Goal: Task Accomplishment & Management: Use online tool/utility

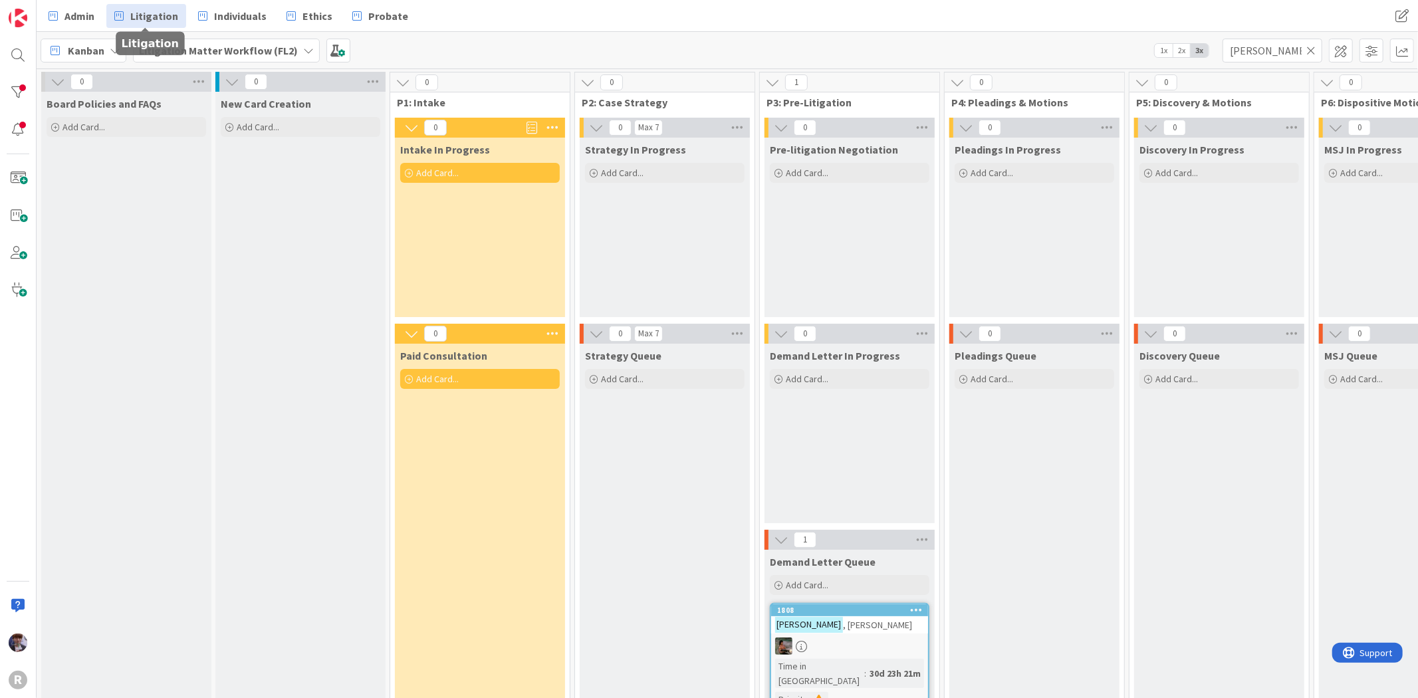
click at [108, 10] on link "Litigation" at bounding box center [146, 16] width 80 height 24
click at [78, 5] on link "Admin" at bounding box center [72, 16] width 62 height 24
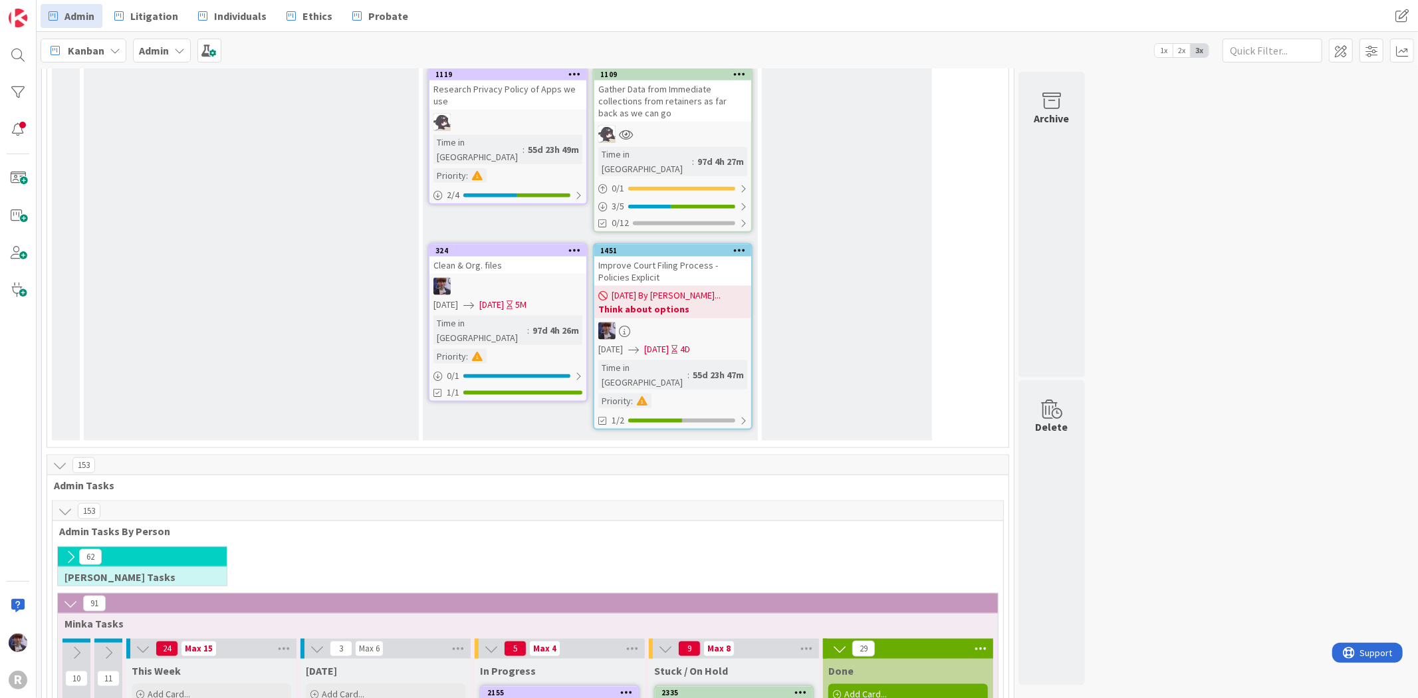
scroll to position [1477, 0]
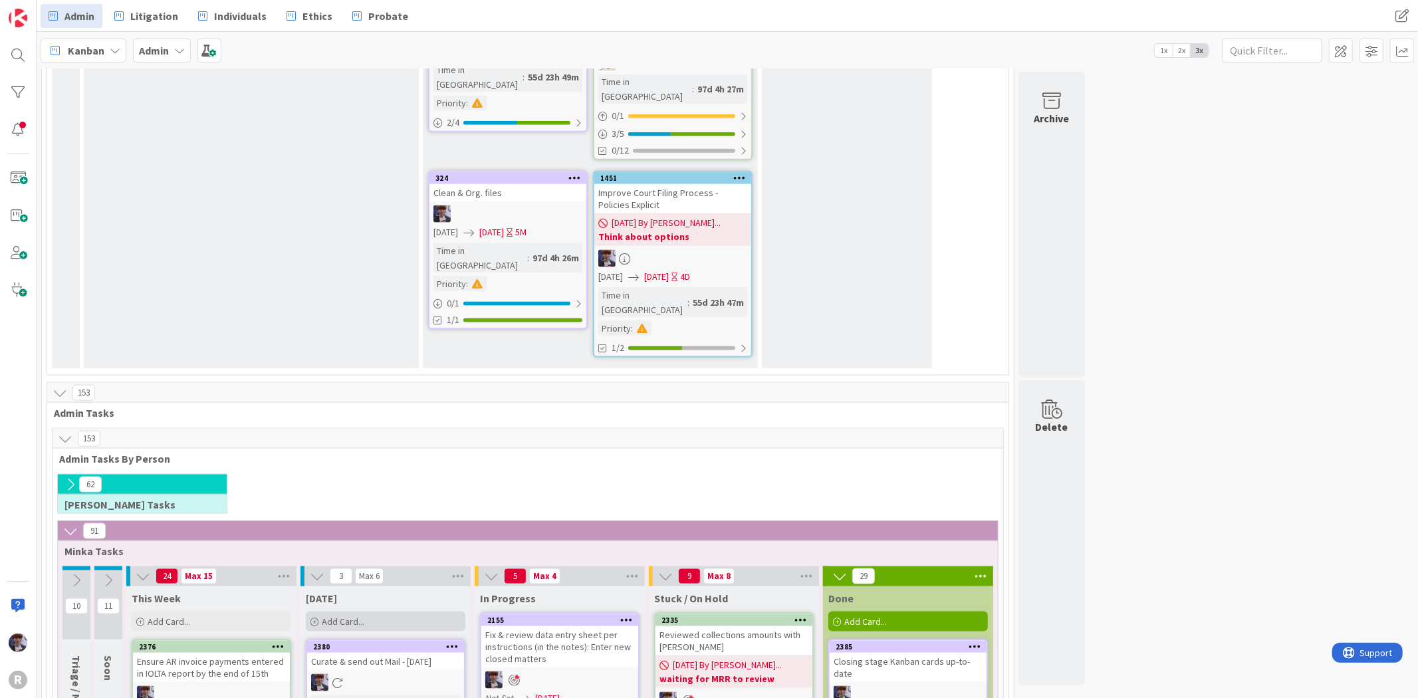
click at [378, 612] on div "Add Card..." at bounding box center [386, 622] width 160 height 20
type textarea "x"
type textarea "F"
type textarea "x"
type textarea "F/"
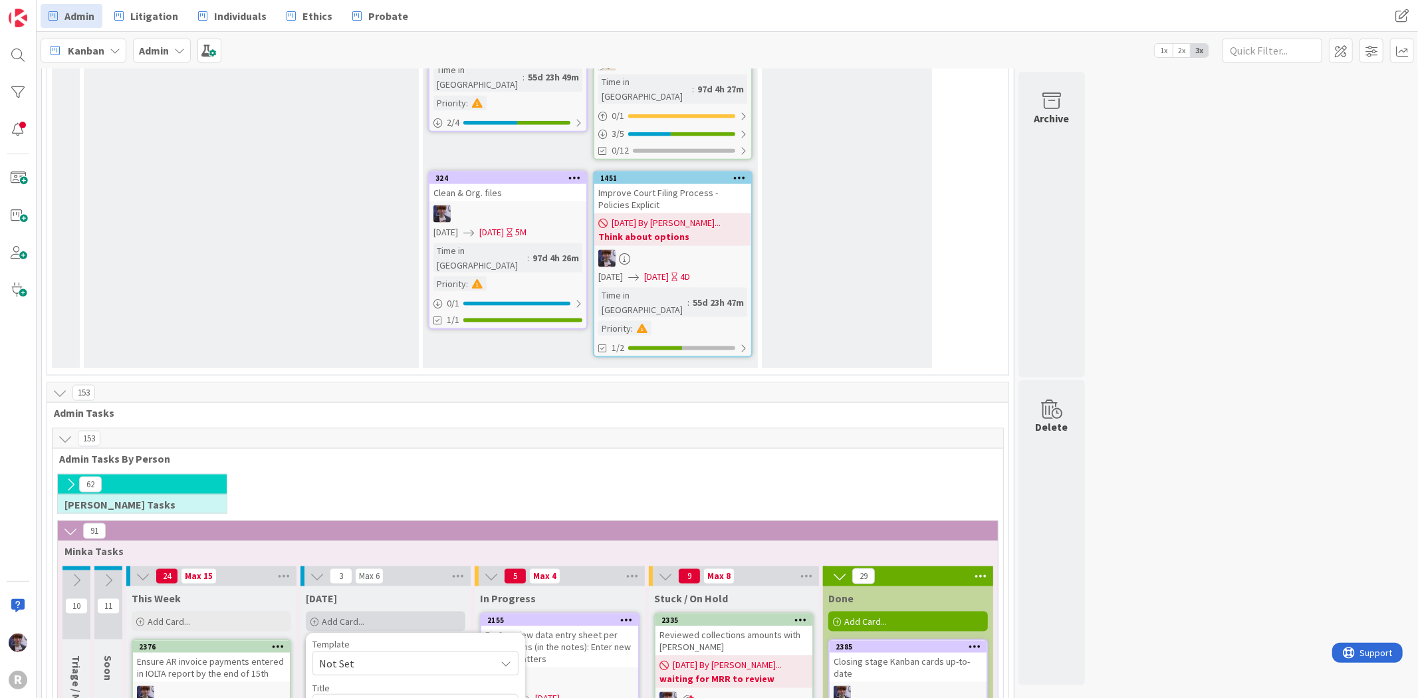
type textarea "x"
type textarea "F/u"
type textarea "x"
type textarea "F/u"
type textarea "x"
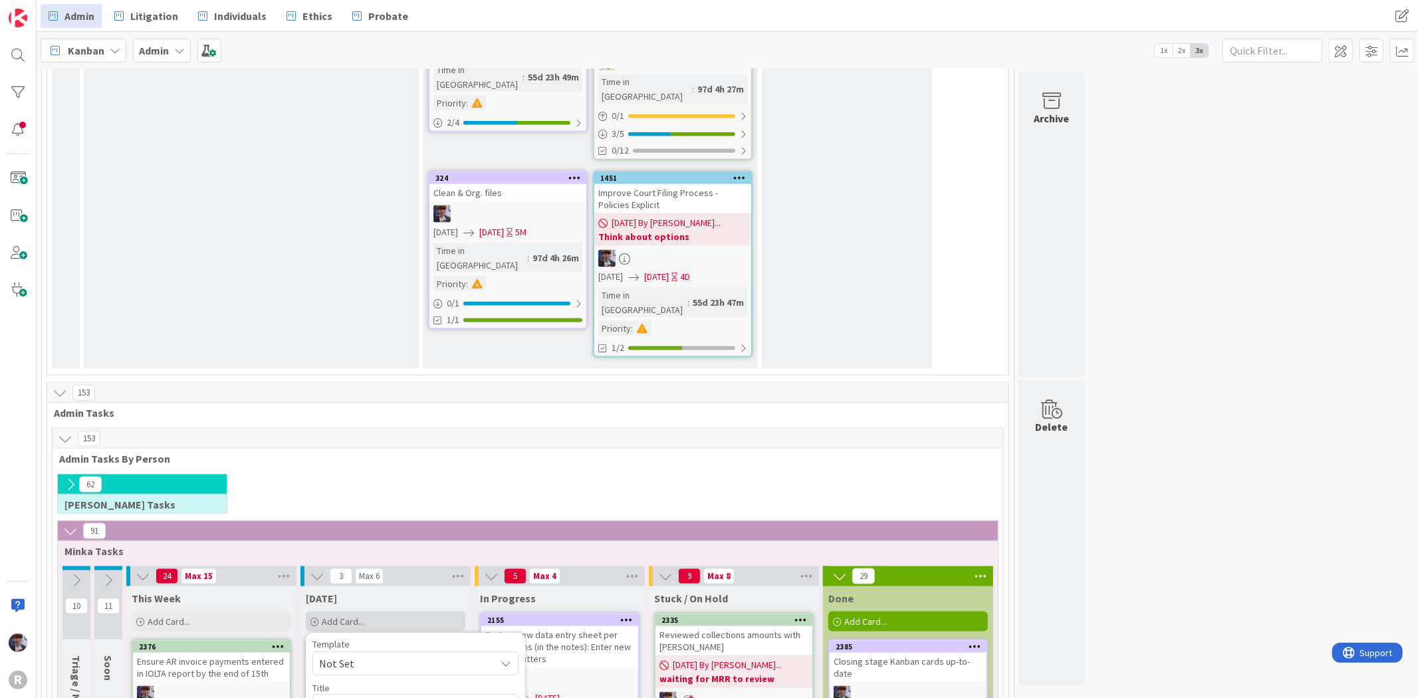
type textarea "F/u w"
type textarea "x"
type textarea "F/u wi"
type textarea "x"
type textarea "F/u with"
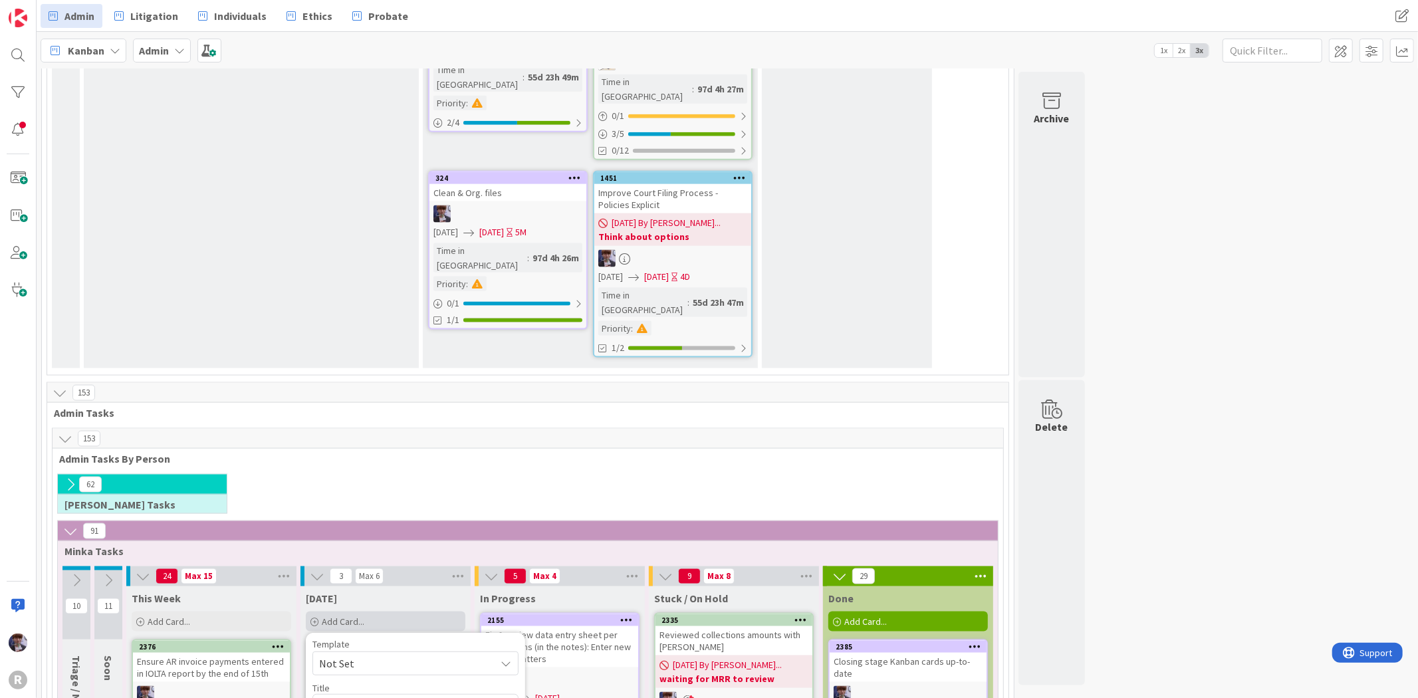
type textarea "x"
type textarea "F/u with"
type textarea "x"
type textarea "F/u with D"
type textarea "x"
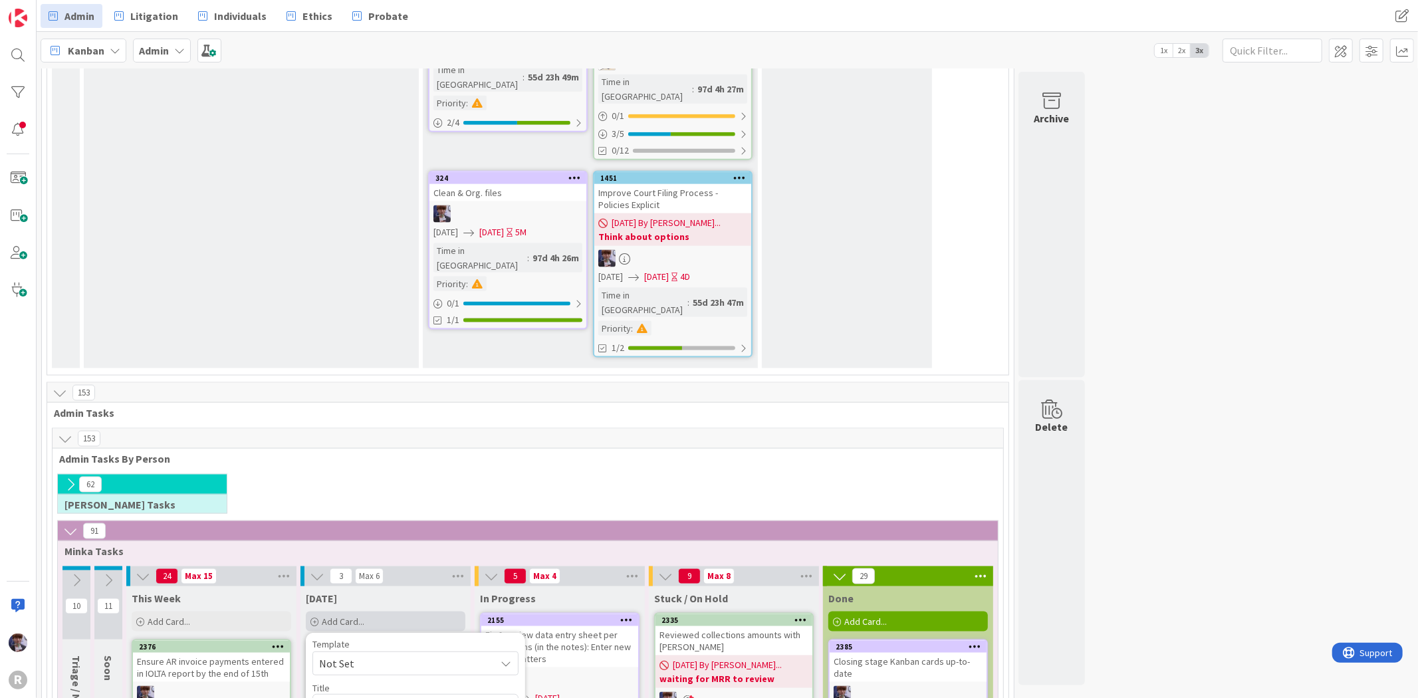
type textarea "F/u with De"
type textarea "x"
type textarea "F/u with Dev"
type textarea "x"
type textarea "F/u with Devin"
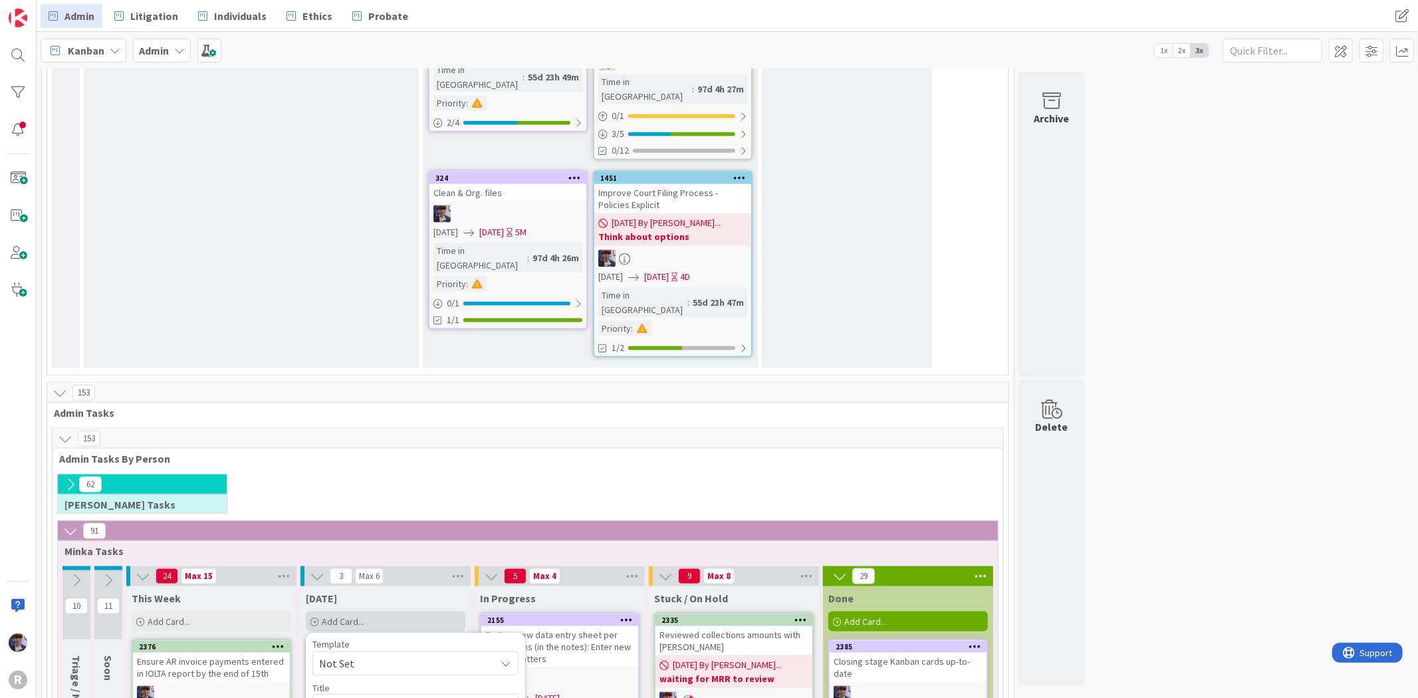
type textarea "x"
type textarea "F/u with [PERSON_NAME]"
type textarea "x"
type textarea "F/u with [PERSON_NAME]'"
type textarea "x"
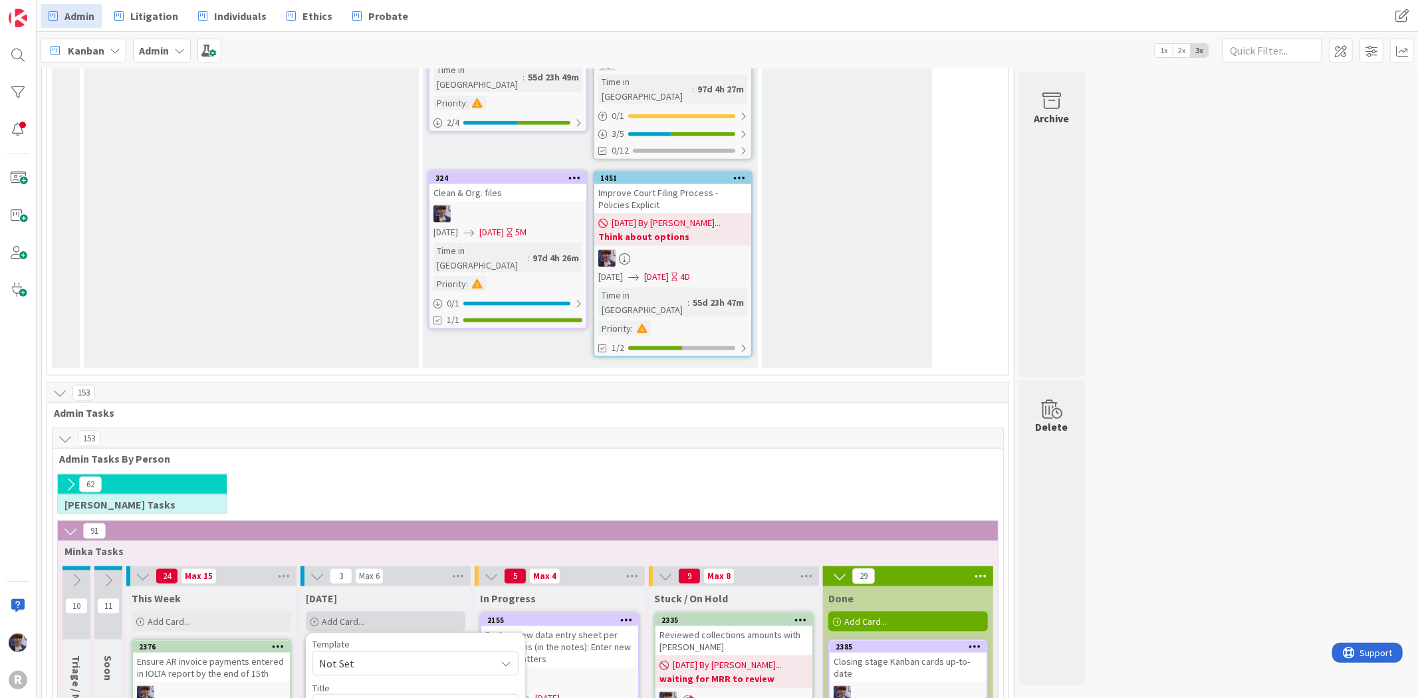
type textarea "F/u with [PERSON_NAME]"
type textarea "x"
type textarea "F/u with [PERSON_NAME]"
type textarea "x"
type textarea "F/u with [PERSON_NAME] r"
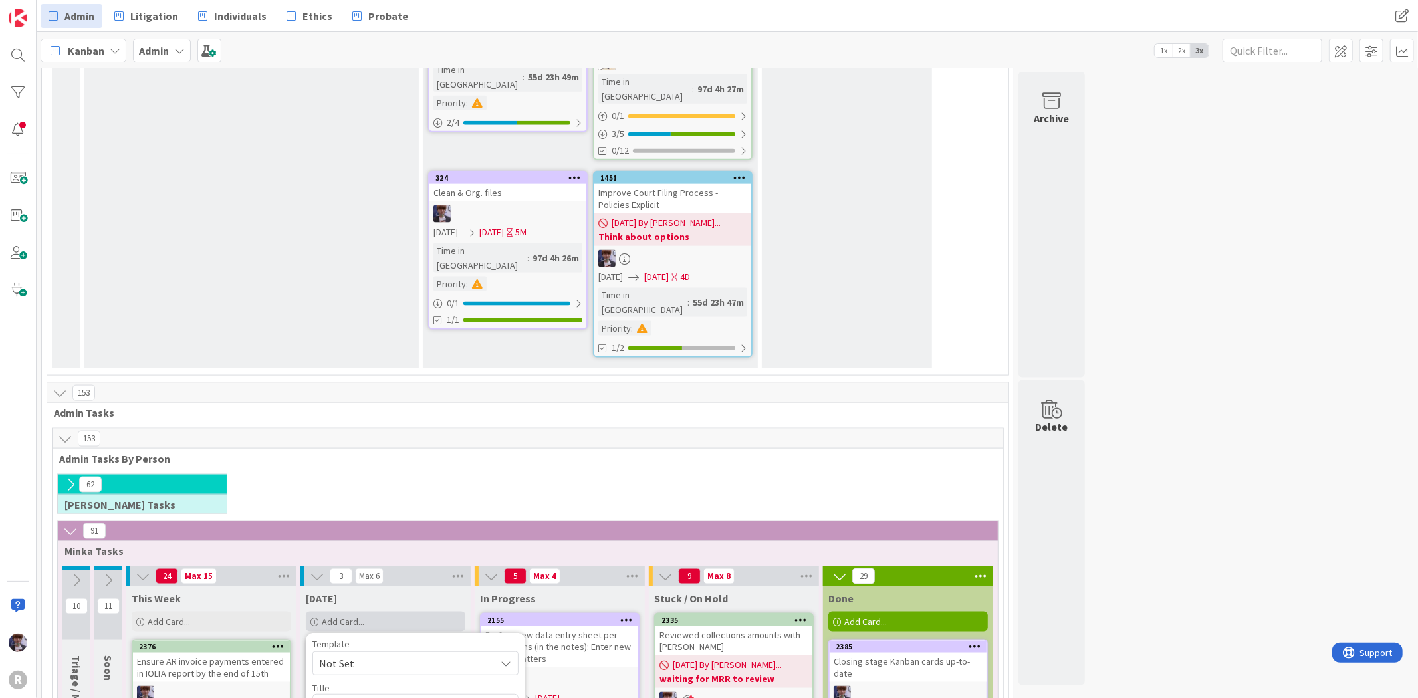
type textarea "x"
type textarea "F/u with [PERSON_NAME] re"
type textarea "x"
type textarea "F/u with [PERSON_NAME] rec"
type textarea "x"
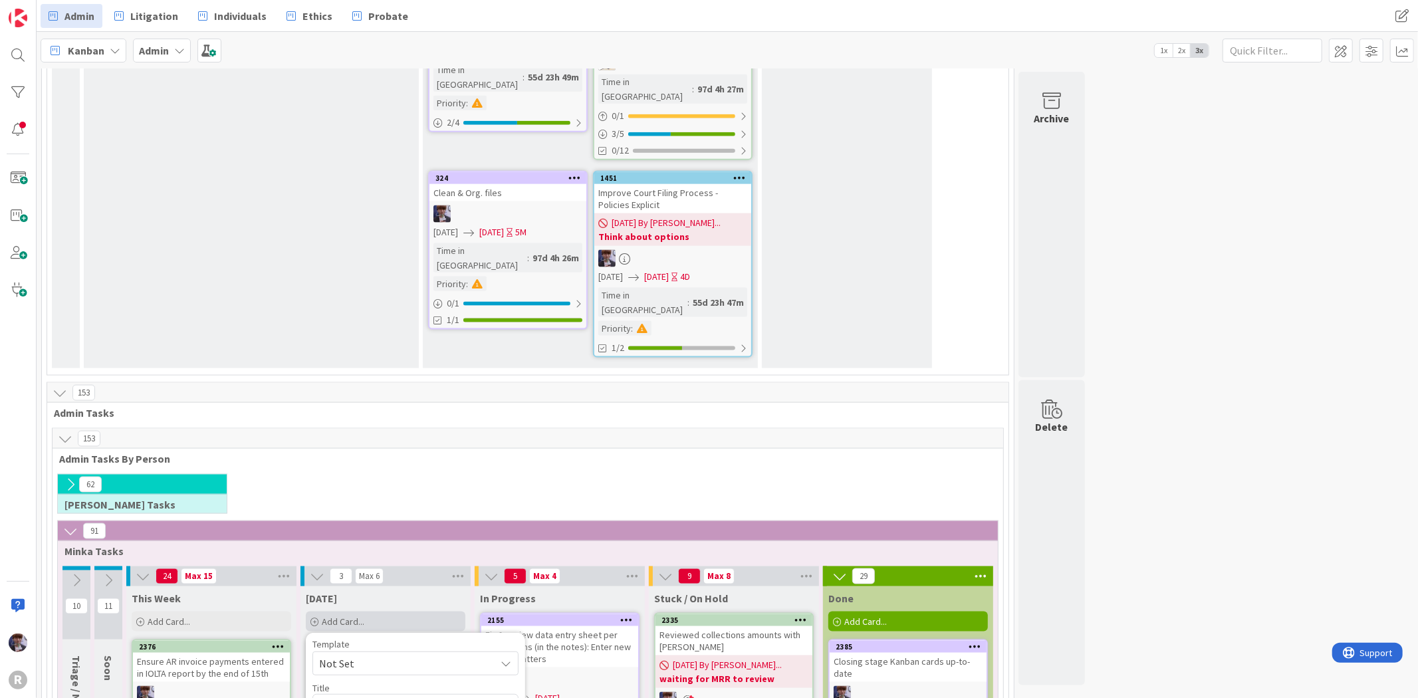
type textarea "F/u with [PERSON_NAME]"
type textarea "x"
type textarea "F/u with [PERSON_NAME] recor"
type textarea "x"
type textarea "F/u with [PERSON_NAME] record"
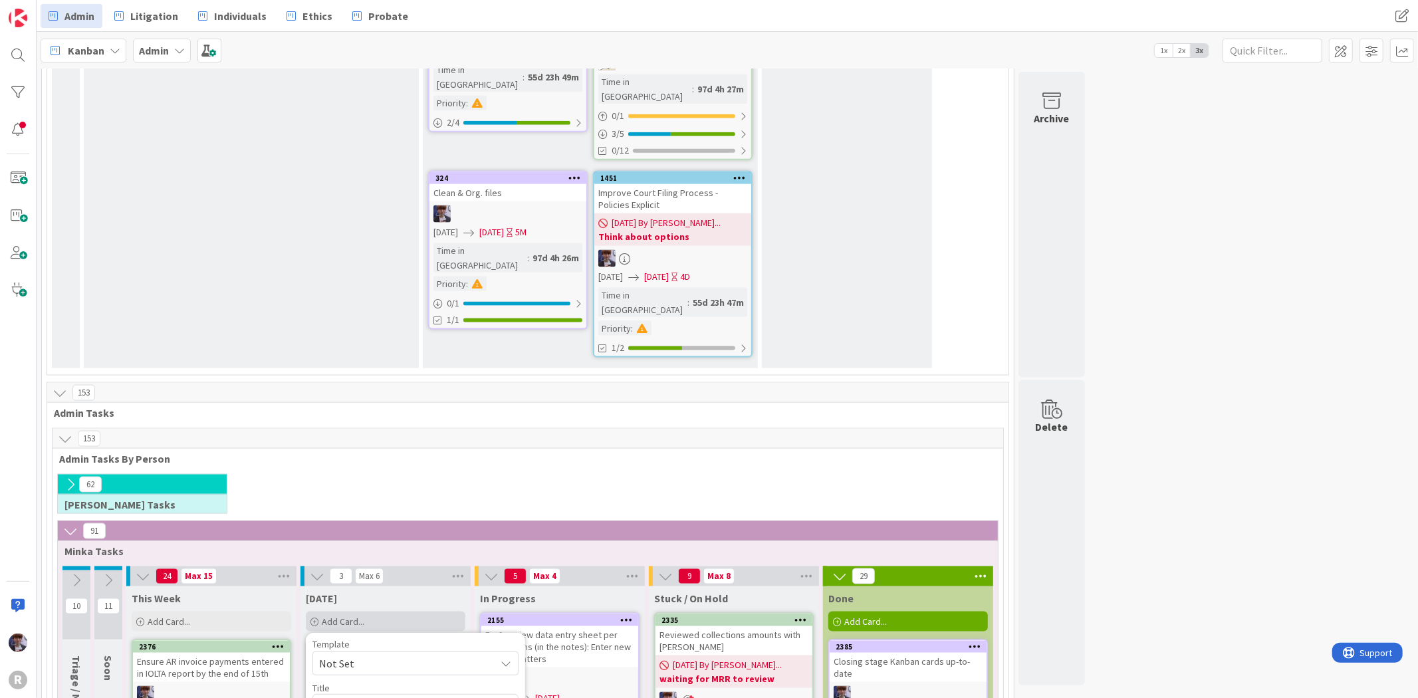
type textarea "x"
type textarea "F/u with [PERSON_NAME] records"
type textarea "x"
type textarea "F/u with [PERSON_NAME] records"
type textarea "x"
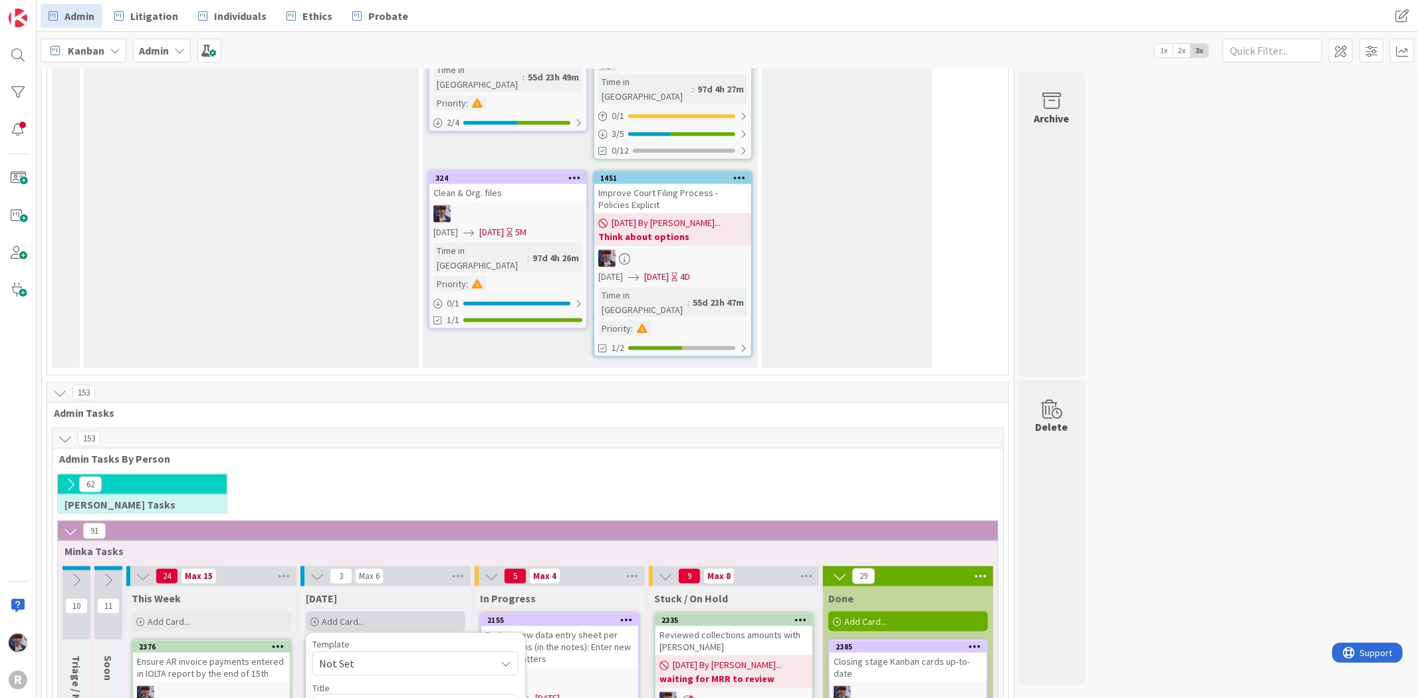
type textarea "F/u with [PERSON_NAME] records r"
type textarea "x"
type textarea "F/u with [PERSON_NAME] records re"
type textarea "x"
type textarea "F/u with [PERSON_NAME] records req"
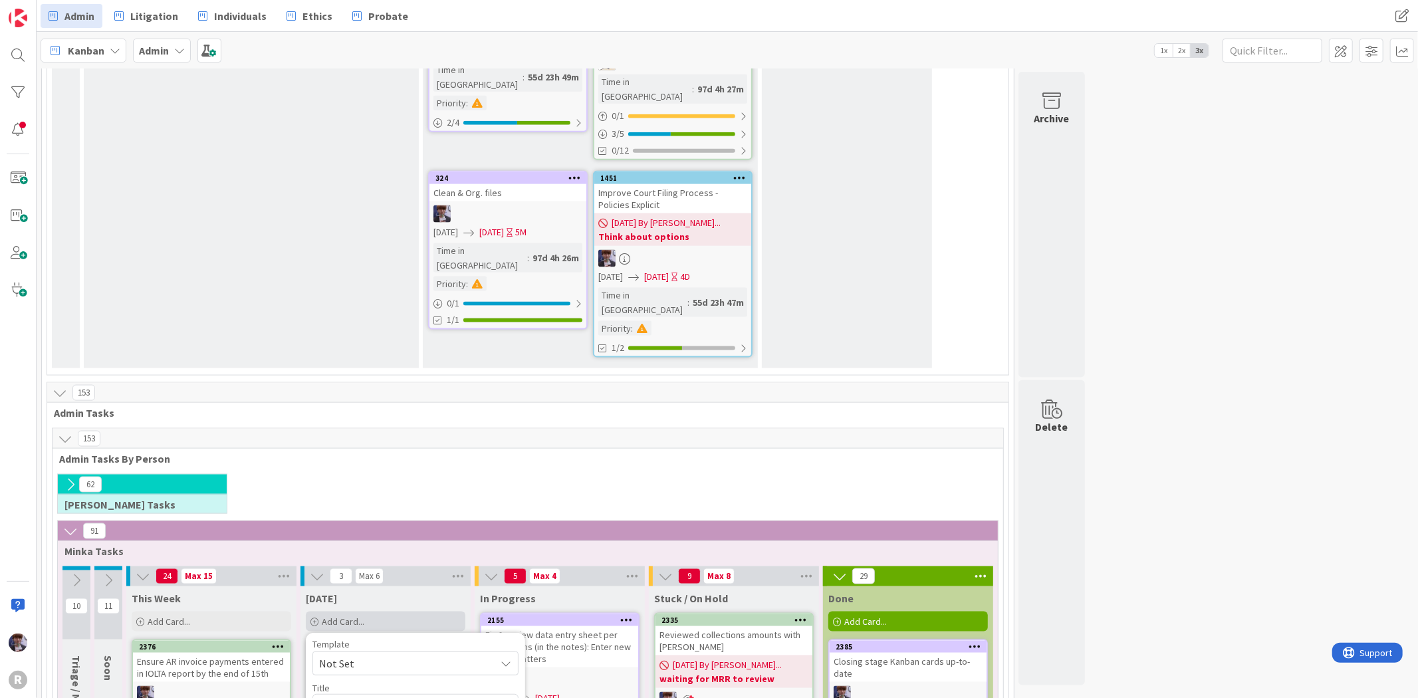
type textarea "x"
type textarea "F/u with [PERSON_NAME] records requ"
type textarea "x"
type textarea "F/u with [PERSON_NAME] records reque"
type textarea "x"
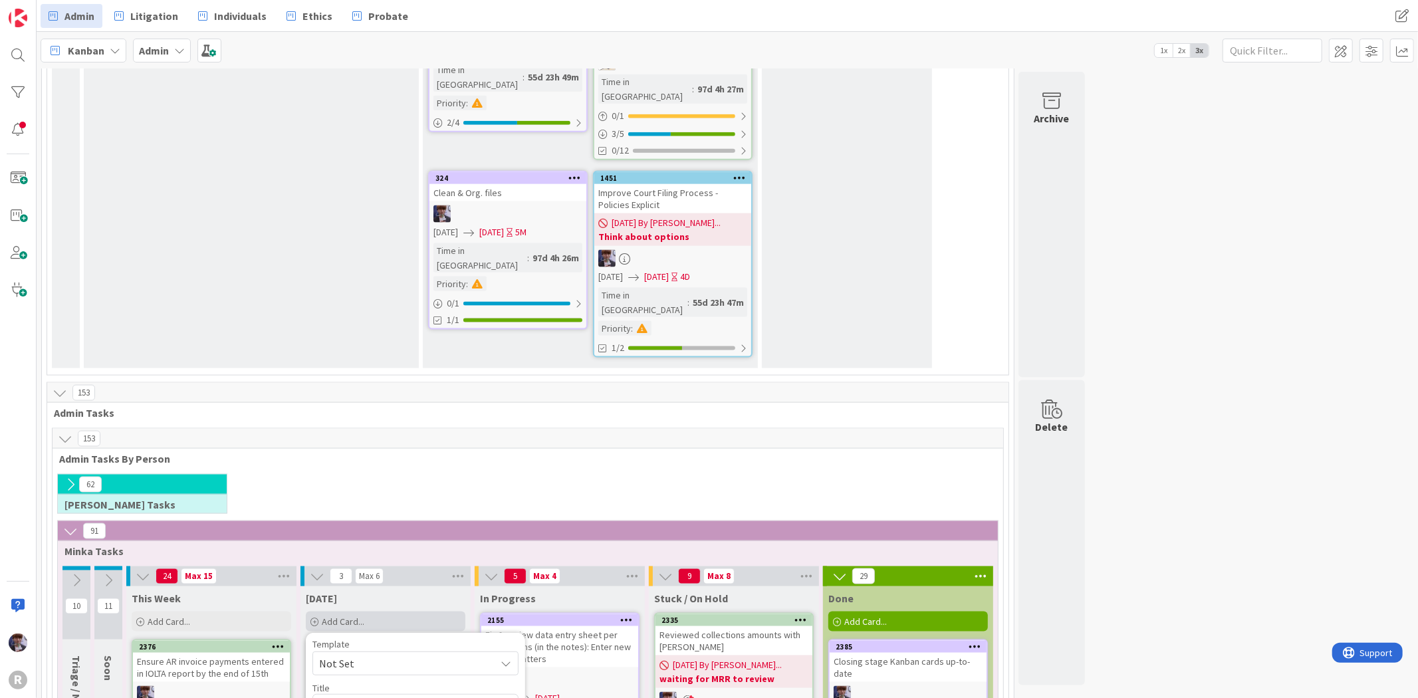
type textarea "F/u with [PERSON_NAME] records request"
type textarea "x"
type textarea "F/u with [PERSON_NAME] records request"
type textarea "x"
type textarea "F/u with [PERSON_NAME] records request pa"
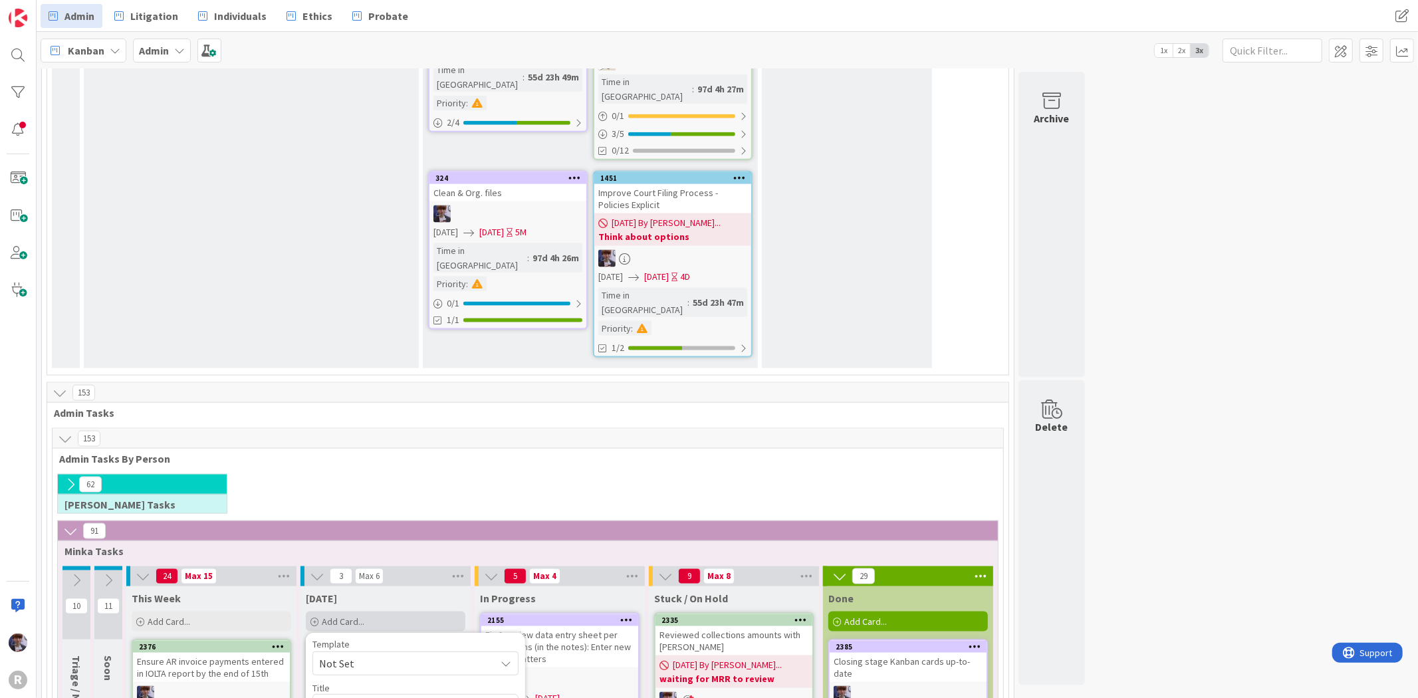
type textarea "x"
type textarea "F/u with [PERSON_NAME] records request pay"
type textarea "x"
type textarea "F/u with [PERSON_NAME] records request paym"
type textarea "x"
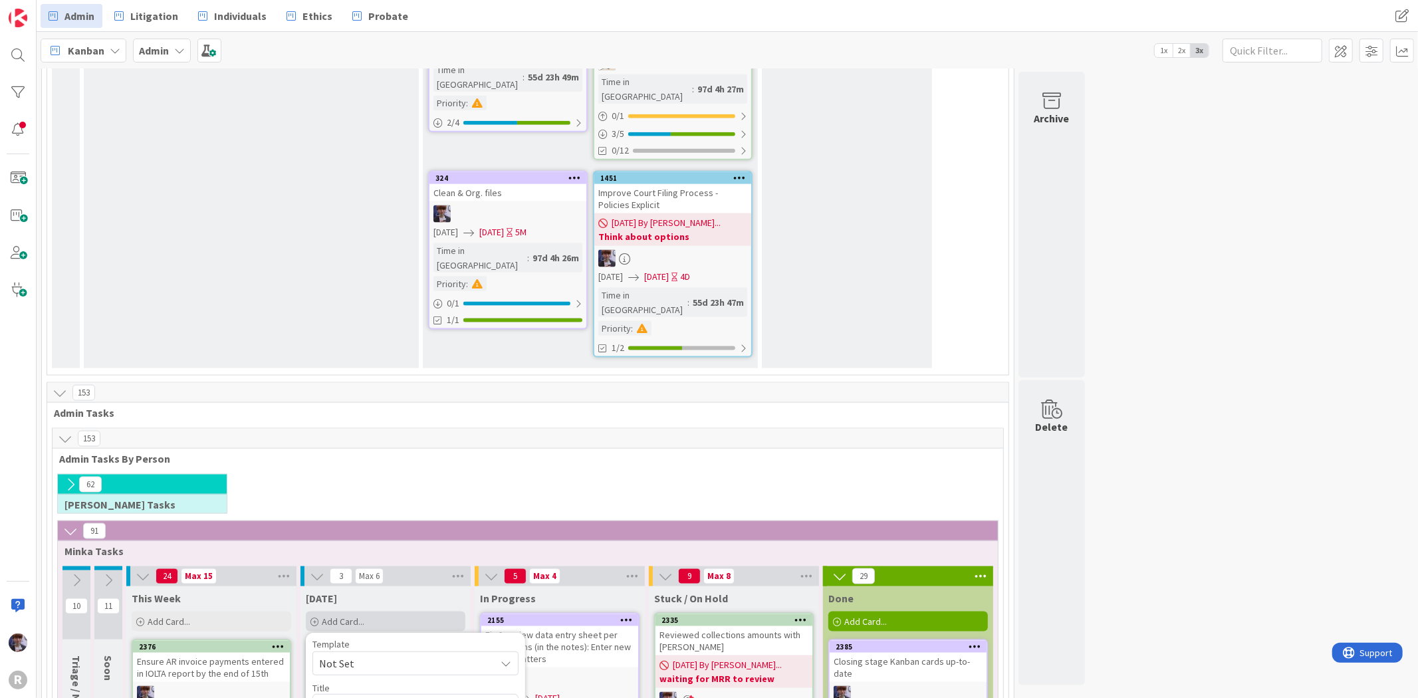
type textarea "F/u with [PERSON_NAME] records request payme"
type textarea "x"
type textarea "F/u with [PERSON_NAME] records request paymen"
type textarea "x"
type textarea "F/u with [PERSON_NAME] records request payment"
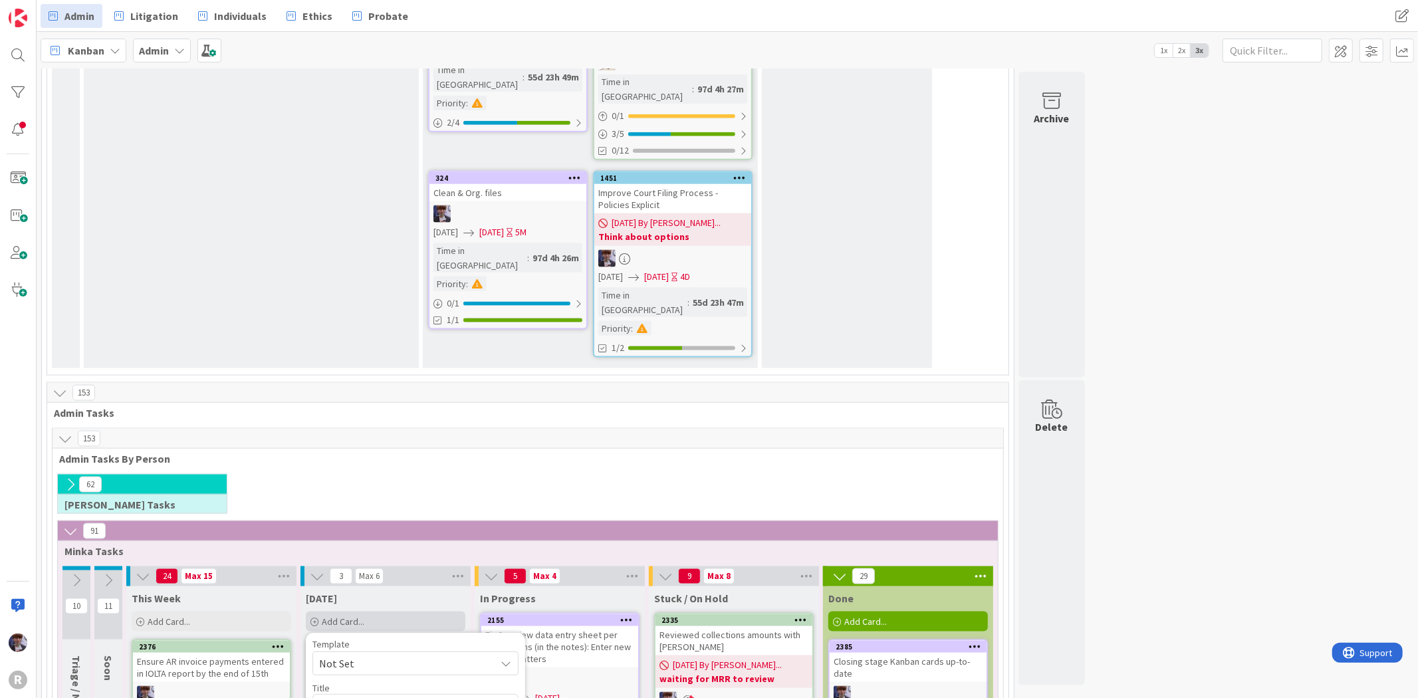
type textarea "x"
type textarea "F/u with [PERSON_NAME] records request payment"
type textarea "x"
type textarea "F/u with [PERSON_NAME] records request payment ("
type textarea "x"
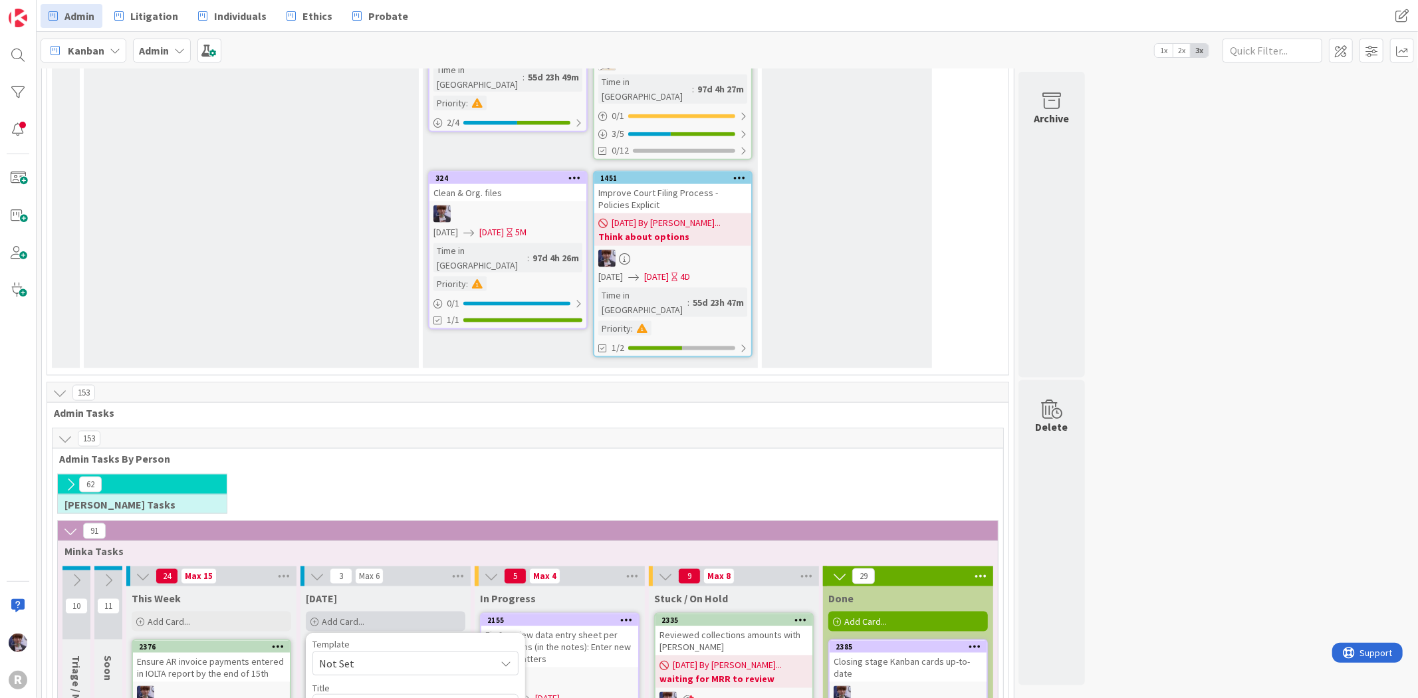
type textarea "F/u with [PERSON_NAME] records request payment ()"
type textarea "x"
type textarea "F/u with [PERSON_NAME] records request payment (e)"
type textarea "x"
type textarea "F/u with [PERSON_NAME] records request payment (ex)"
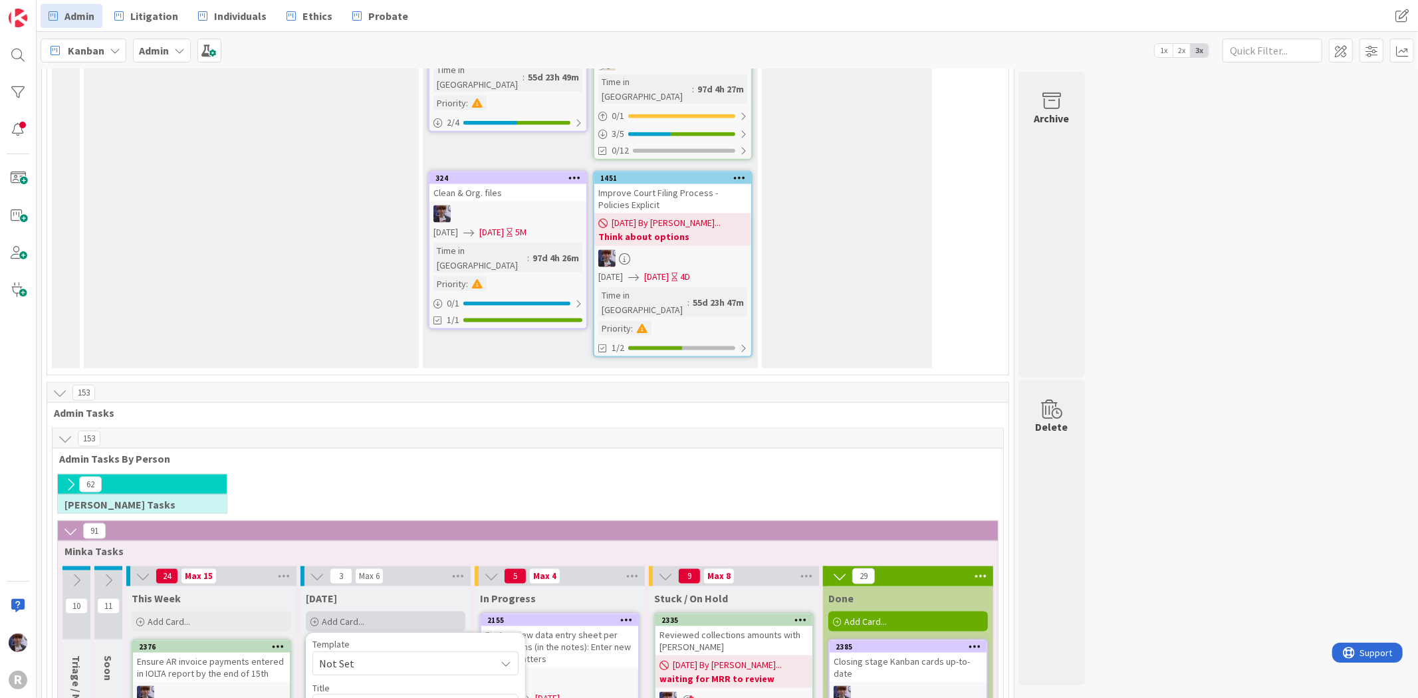
type textarea "x"
type textarea "F/u with [PERSON_NAME] records request payment (exp)"
type textarea "x"
type textarea "F/u with [PERSON_NAME] records request payment (expe)"
type textarea "x"
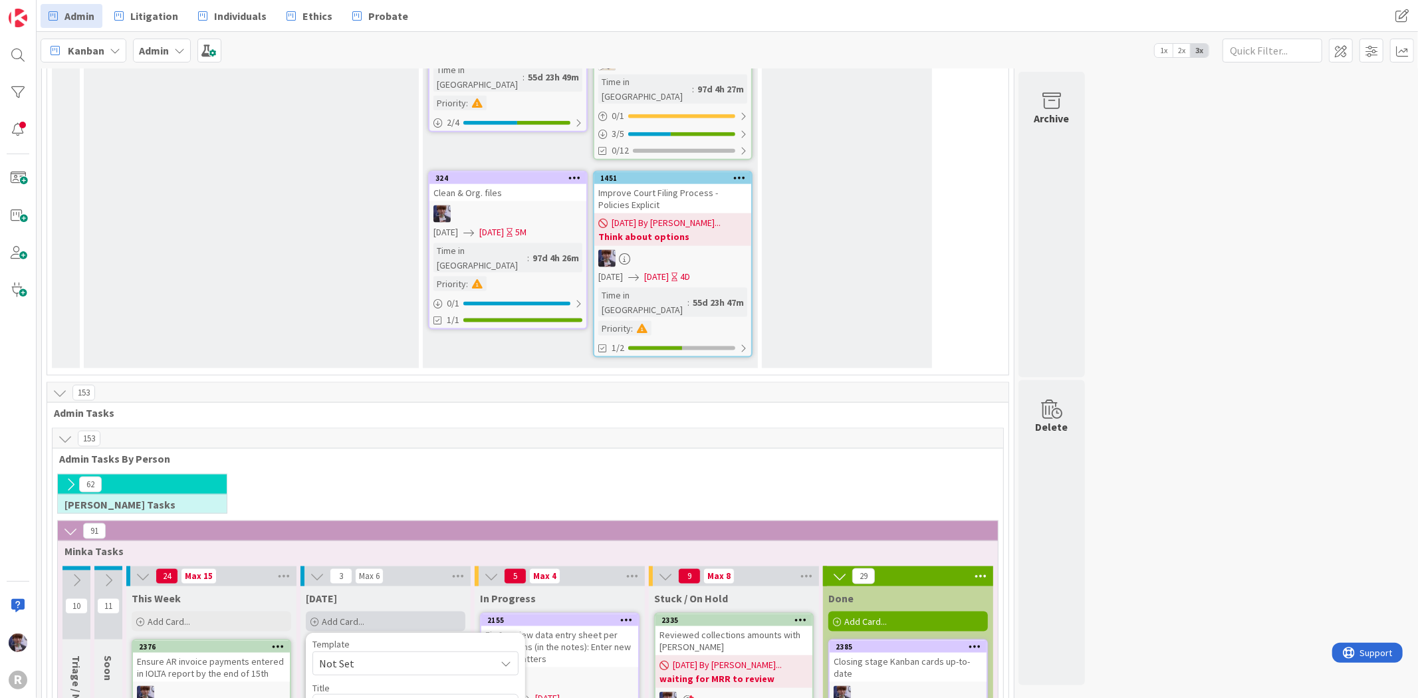
type textarea "F/u with [PERSON_NAME] records request payment (expec)"
type textarea "x"
type textarea "F/u with [PERSON_NAME] records request payment (expect)"
type textarea "x"
type textarea "F/u with [PERSON_NAME] records request payment (expectign)"
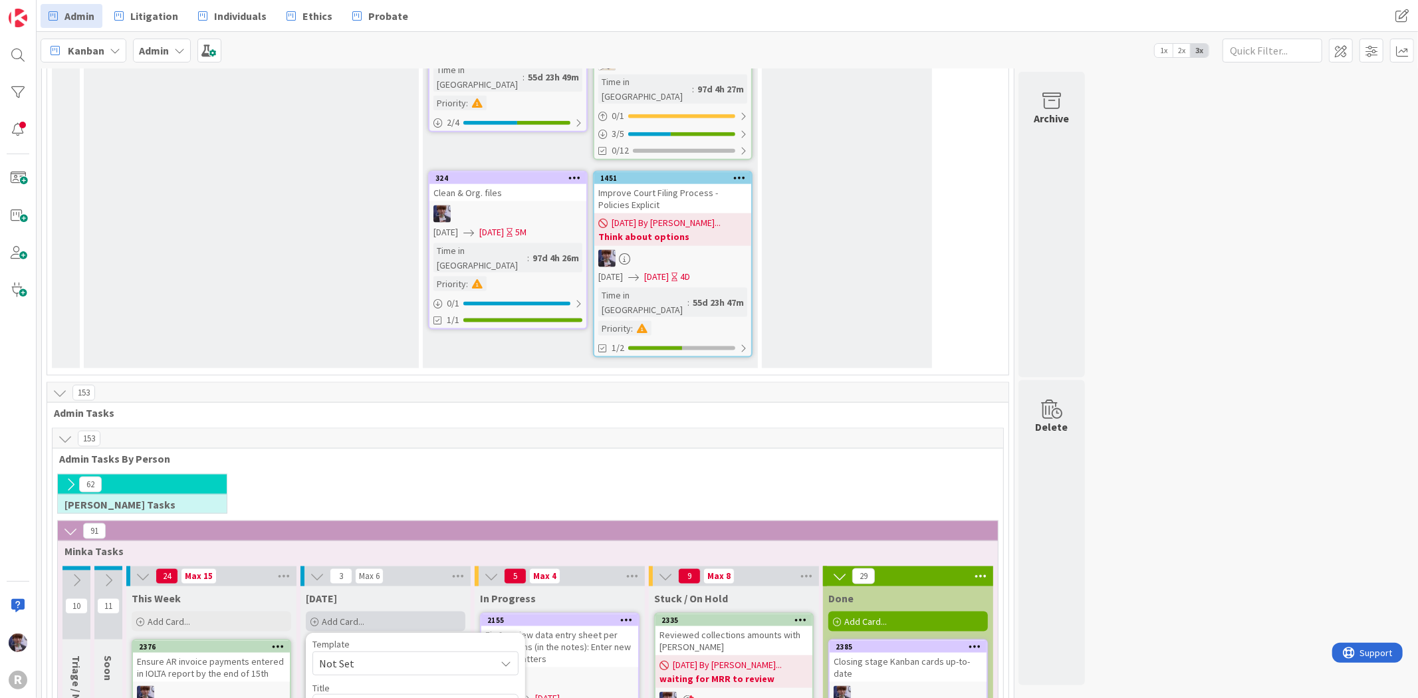
type textarea "x"
type textarea "F/u with [PERSON_NAME] records request payment (expectign )"
type textarea "x"
type textarea "F/u with [PERSON_NAME] records request payment (expectign )"
type textarea "x"
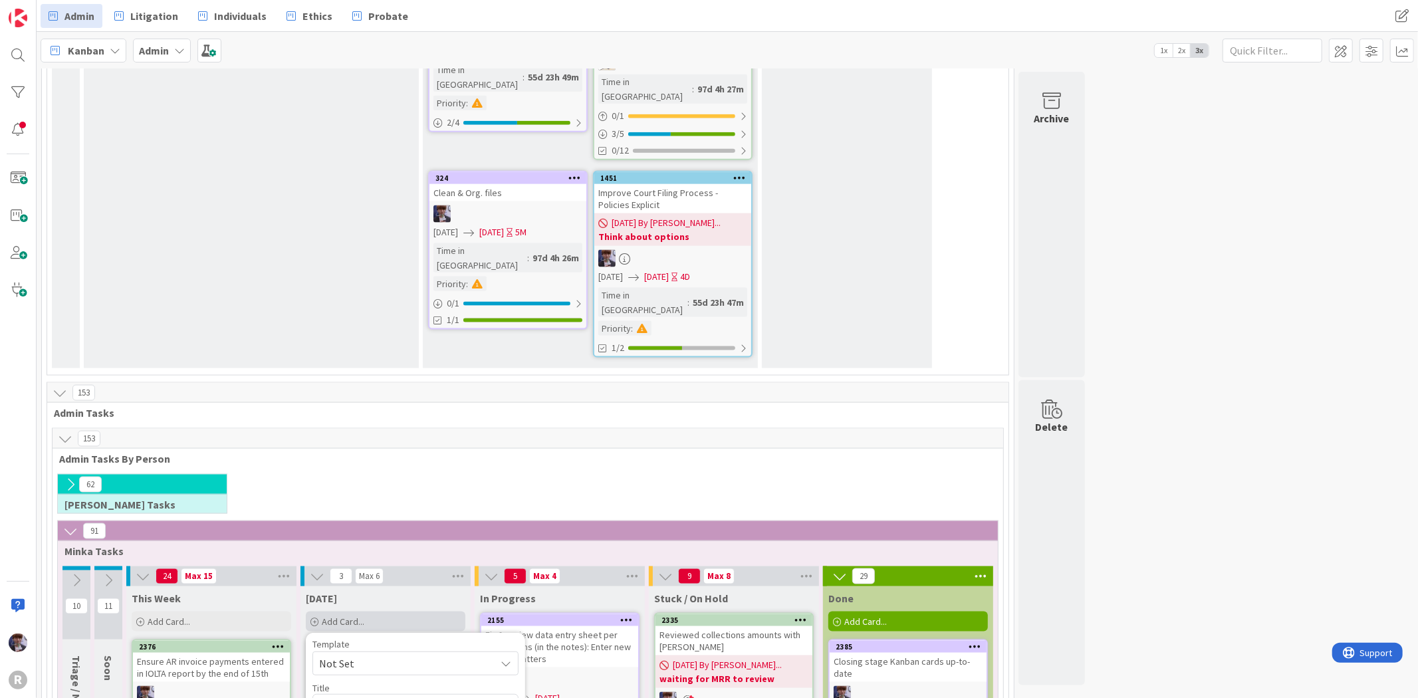
type textarea "F/u with [PERSON_NAME] records request payment (expectign a)"
type textarea "x"
type textarea "F/u with [PERSON_NAME] records request payment (expectign ac)"
type textarea "x"
type textarea "F/u with [PERSON_NAME] records request payment (expectign aca)"
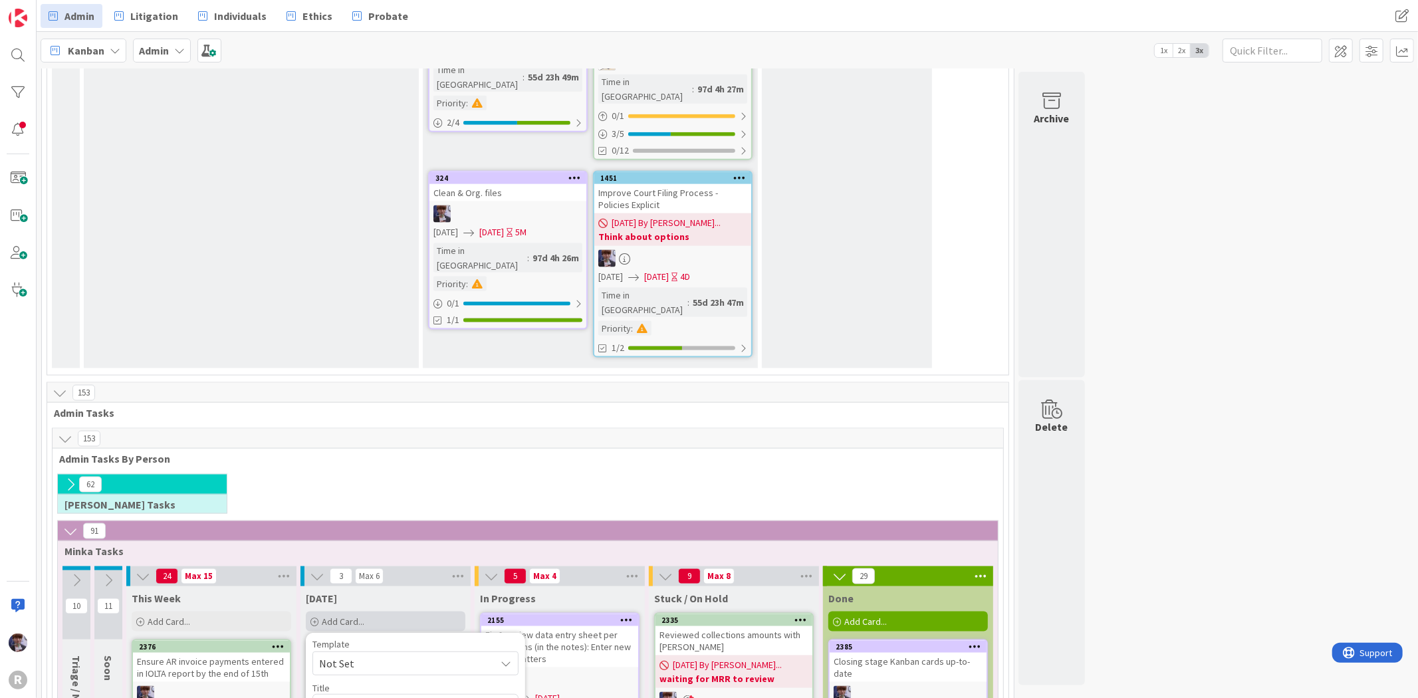
type textarea "x"
type textarea "F/u with [PERSON_NAME] records request payment (expectign acal)"
type textarea "x"
type textarea "F/u with [PERSON_NAME] records request payment (expectign [PERSON_NAME])"
type textarea "x"
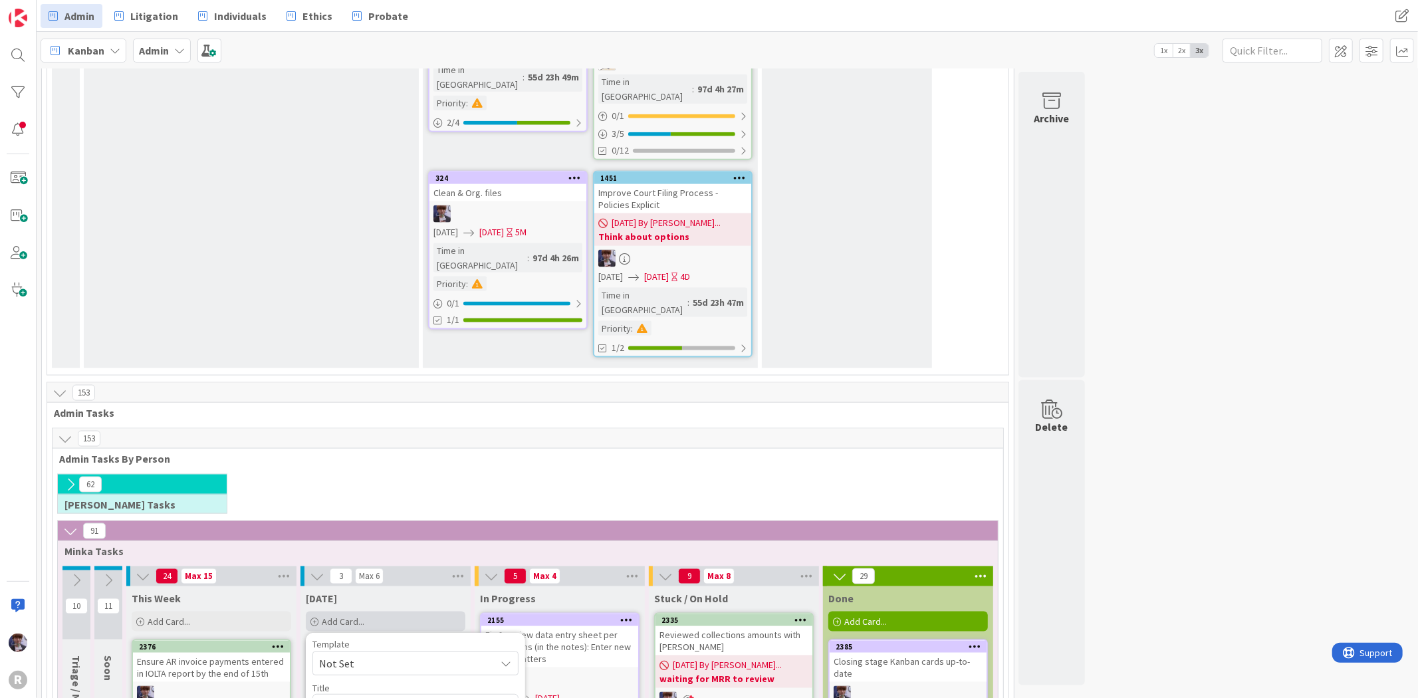
type textarea "F/u with [PERSON_NAME] records request payment (expectign acal)"
type textarea "x"
type textarea "F/u with [PERSON_NAME] records request payment (expectign aca)"
type textarea "x"
type textarea "F/u with [PERSON_NAME] records request payment (expectign ac)"
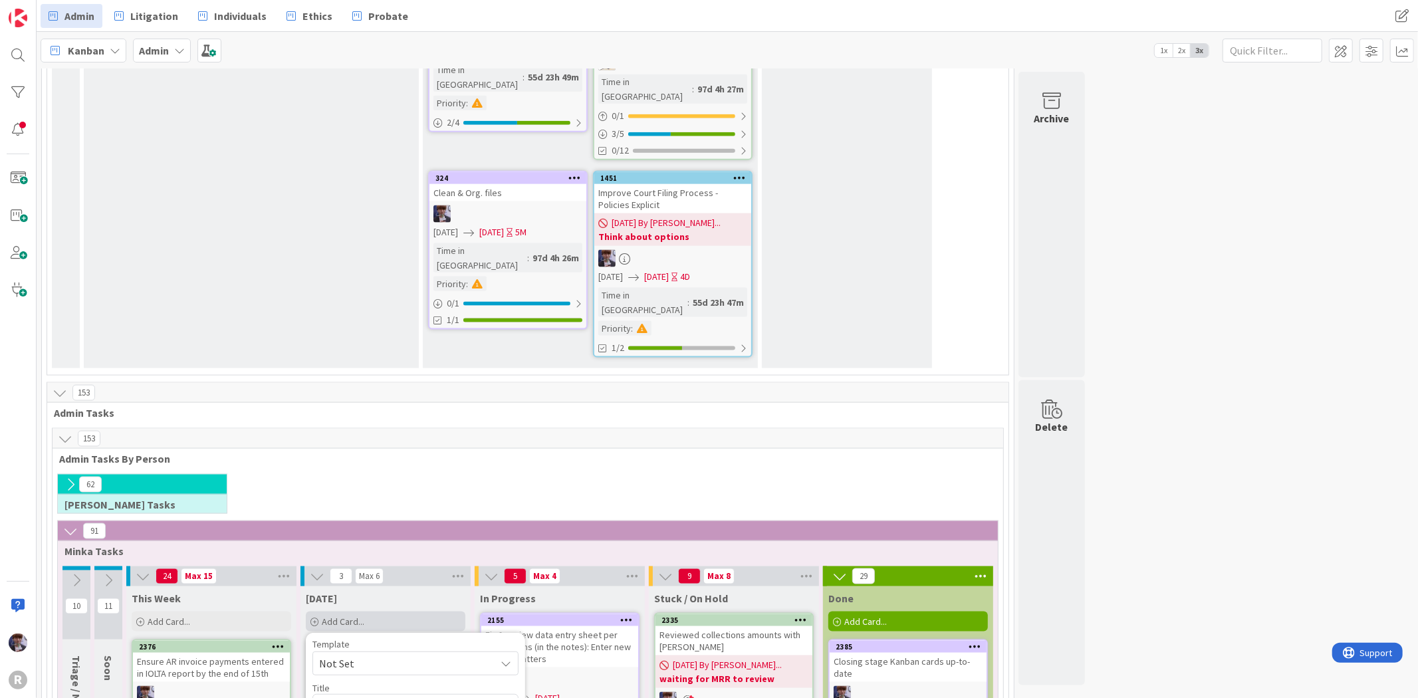
type textarea "x"
type textarea "F/u with [PERSON_NAME] records request payment (expectign a)"
type textarea "x"
type textarea "F/u with [PERSON_NAME] records request payment (expectign )"
type textarea "x"
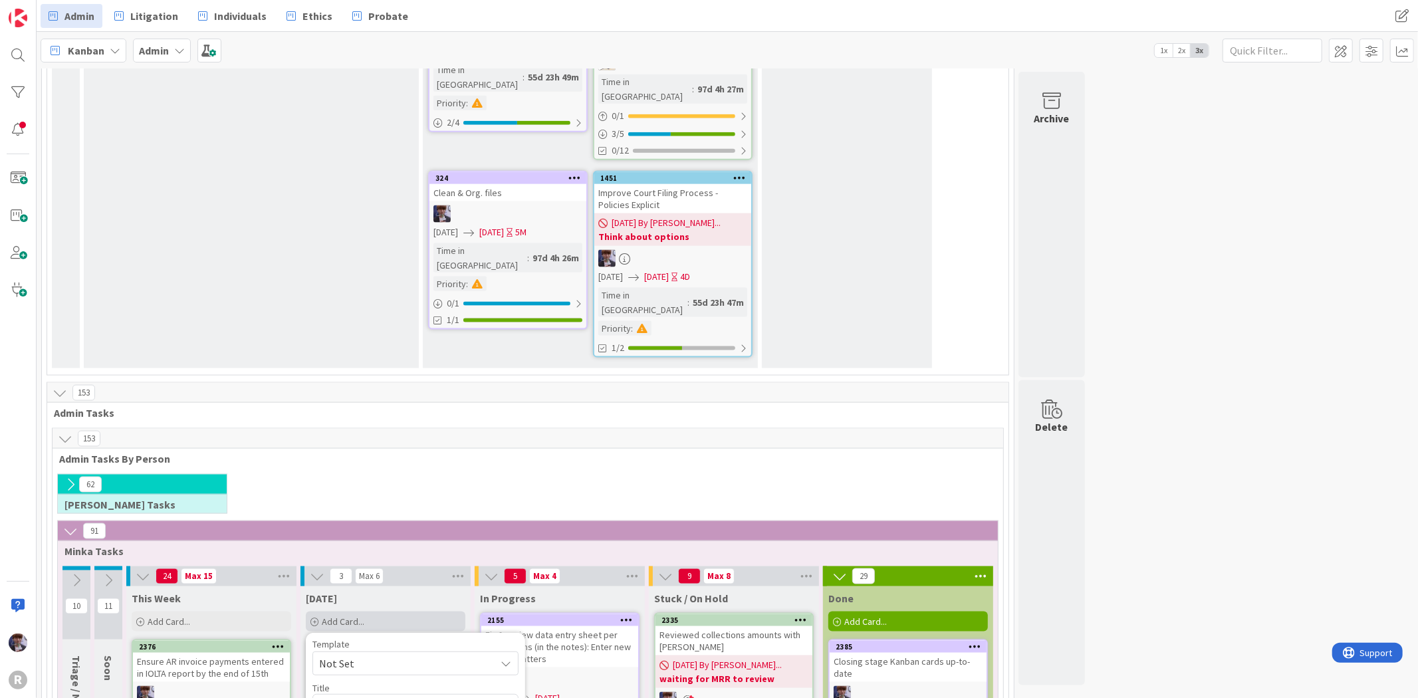
type textarea "F/u with [PERSON_NAME] records request payment (expectign )"
type textarea "x"
type textarea "F/u with [PERSON_NAME] records request payment (expectign)"
type textarea "x"
type textarea "F/u with [PERSON_NAME] records request payment (expectig)"
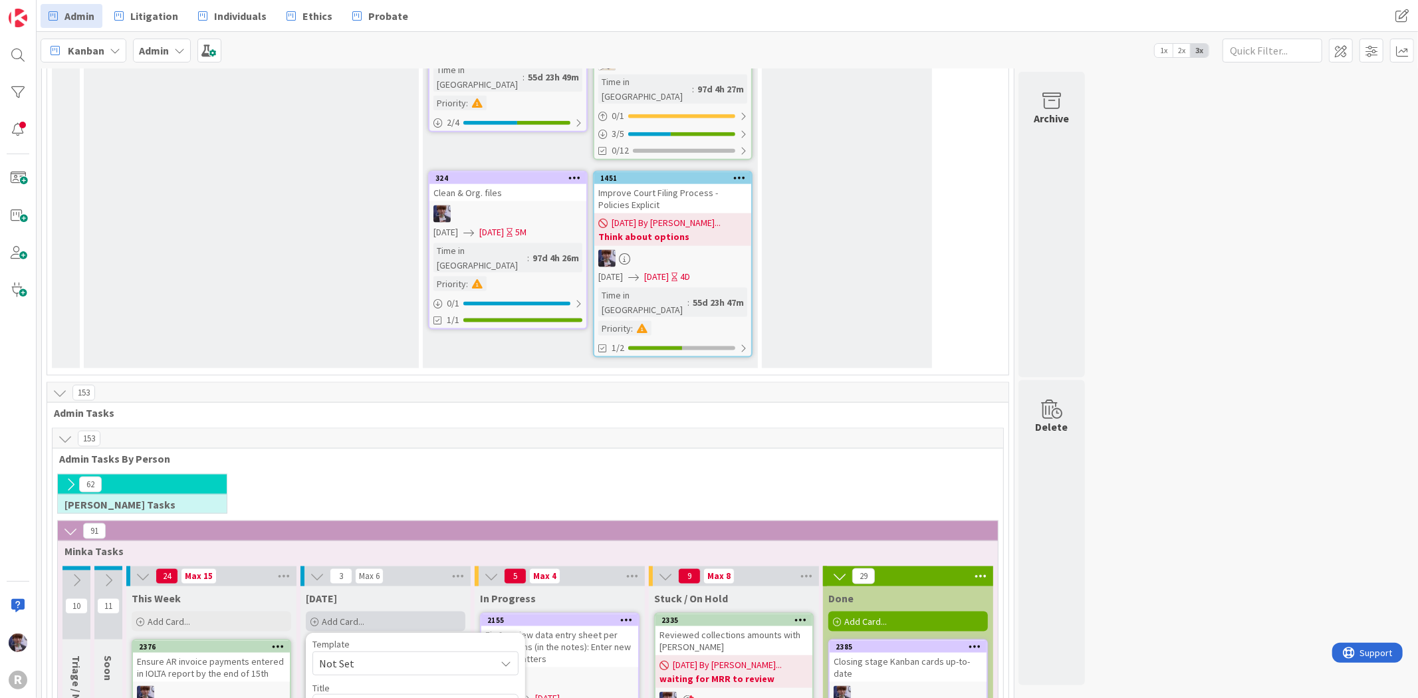
type textarea "x"
type textarea "F/u with [PERSON_NAME] records request payment (expecti)"
type textarea "x"
type textarea "F/u with [PERSON_NAME] records request payment (expecting)"
type textarea "x"
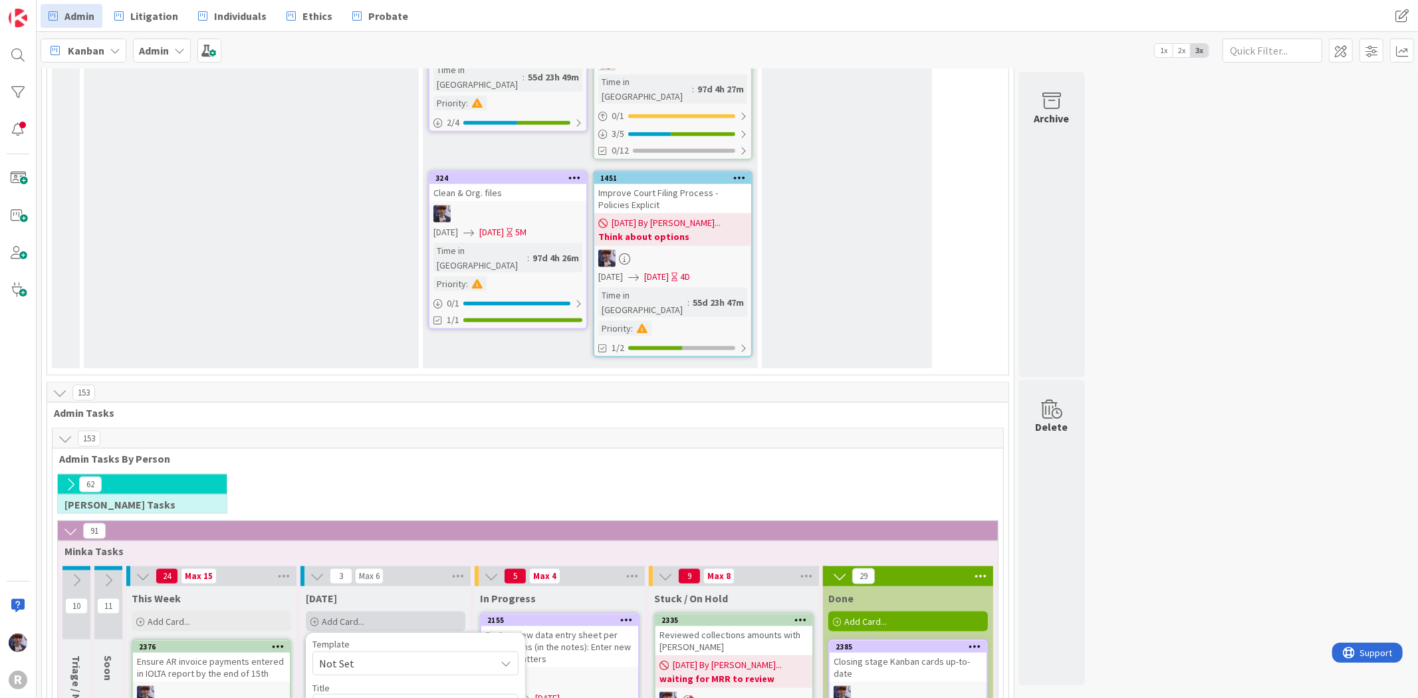
type textarea "F/u with [PERSON_NAME] records request payment (expecting )"
type textarea "x"
type textarea "F/u with [PERSON_NAME] records request payment (expecting a)"
type textarea "x"
type textarea "F/u with [PERSON_NAME] records request payment (expecting a )"
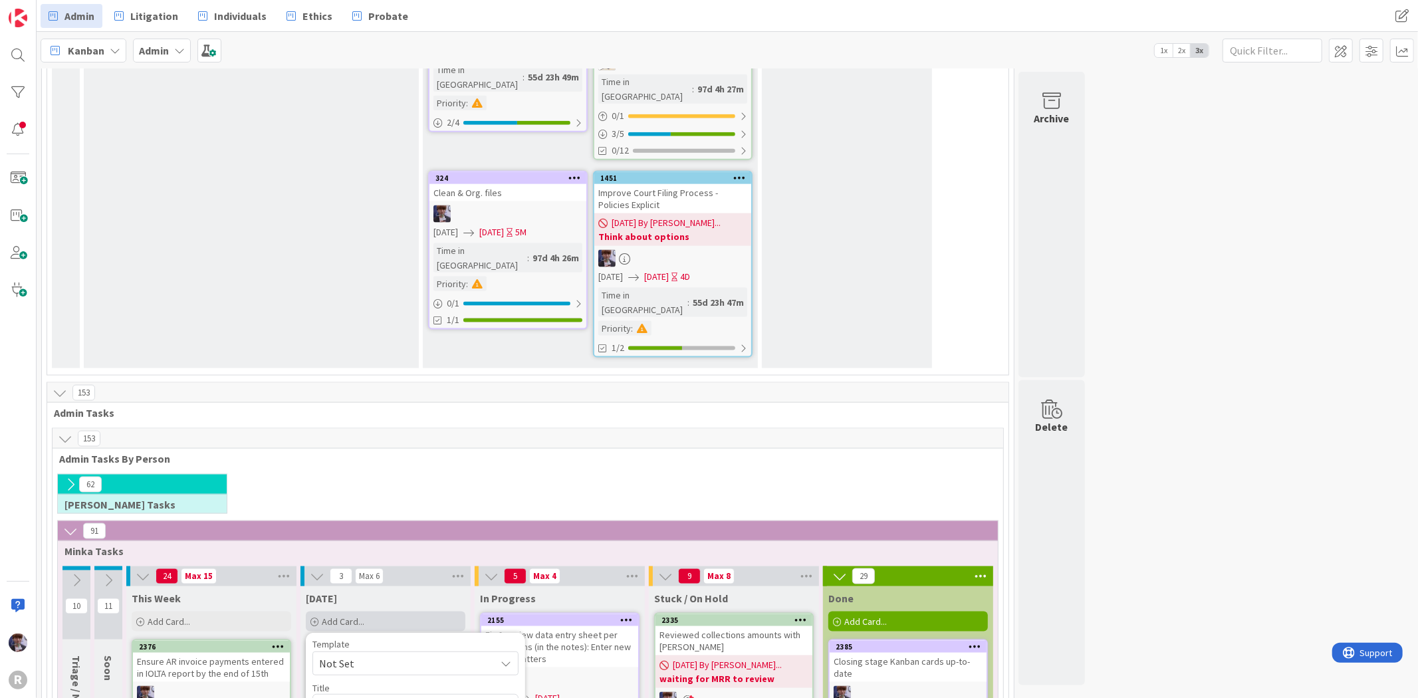
type textarea "x"
type textarea "F/u with [PERSON_NAME] records request payment (expecting a c)"
type textarea "x"
type textarea "F/u with [PERSON_NAME] records request payment (expecting a ca)"
type textarea "x"
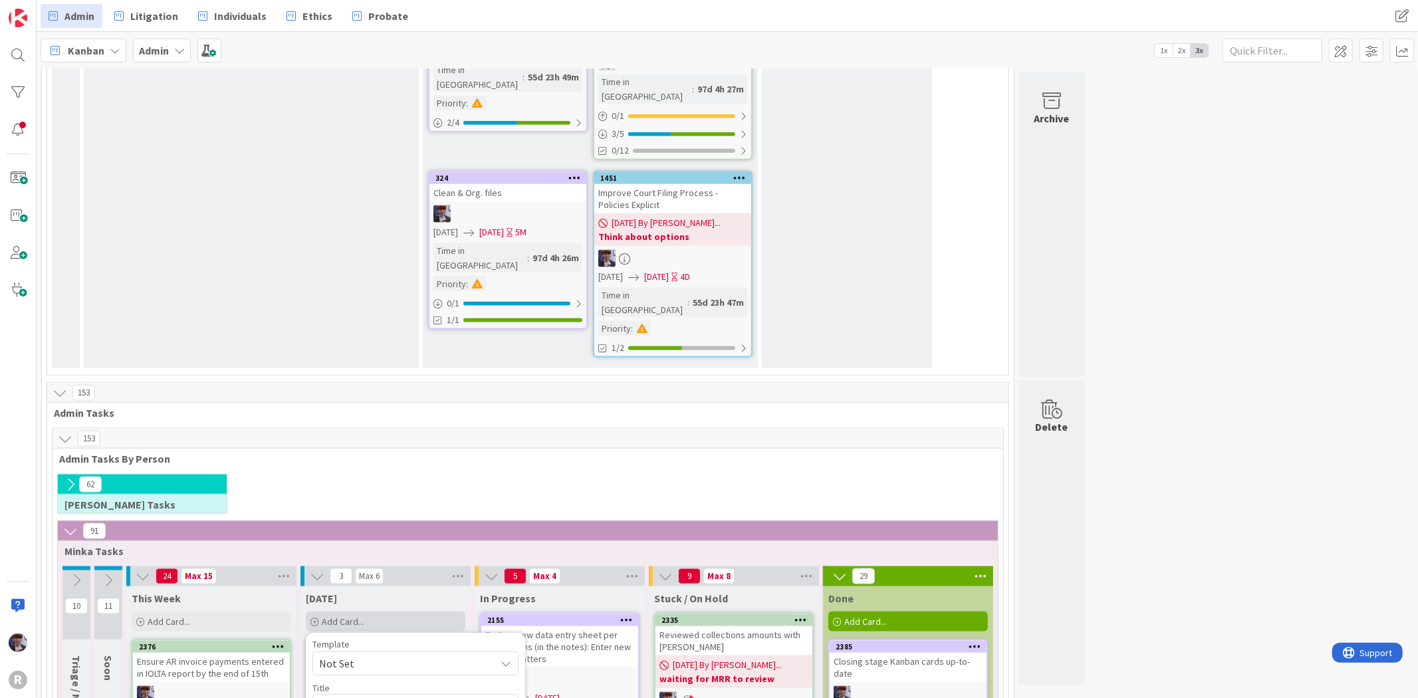
type textarea "F/u with [PERSON_NAME] records request payment (expecting a cal)"
type textarea "x"
type textarea "F/u with [PERSON_NAME] records request payment (expecting a call)"
type textarea "x"
type textarea "F/u with [PERSON_NAME] records request payment (expecting a call )"
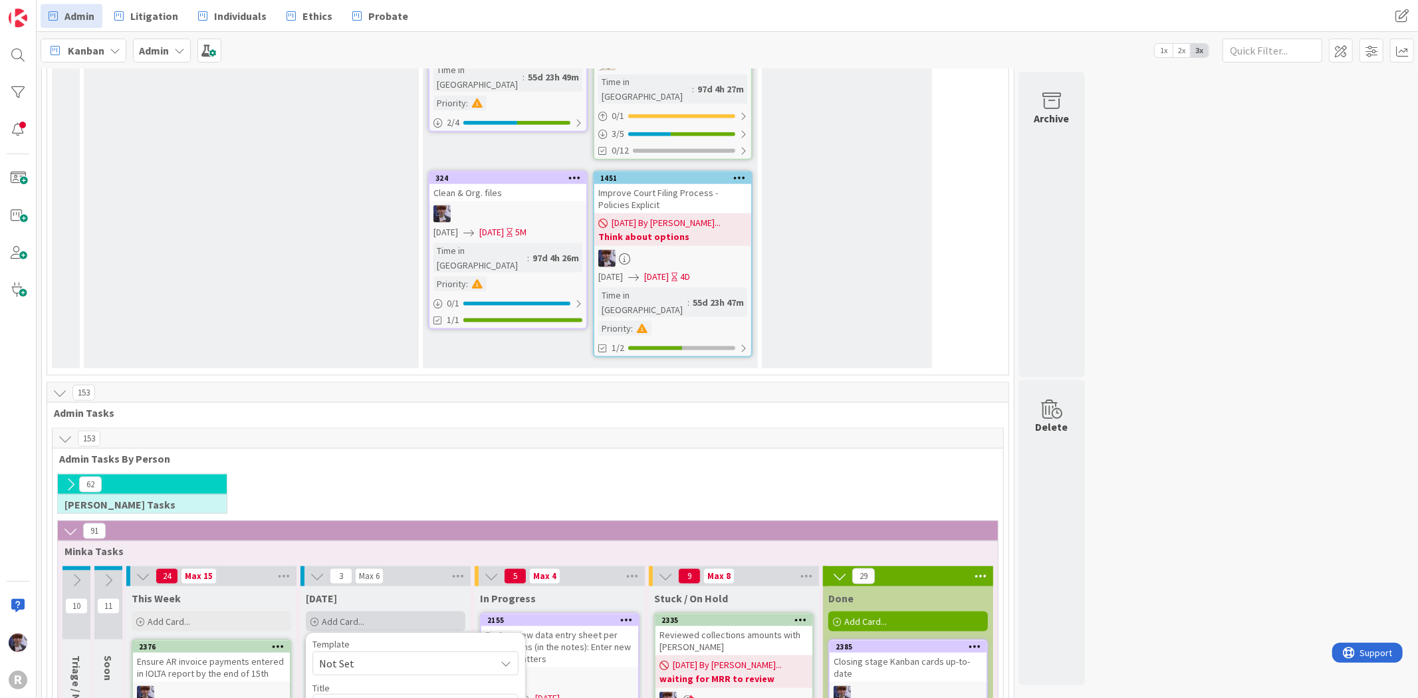
type textarea "x"
type textarea "F/u with [PERSON_NAME] records request payment (expecting a call b)"
type textarea "x"
type textarea "F/u with [PERSON_NAME] records request payment (expecting a call ba)"
type textarea "x"
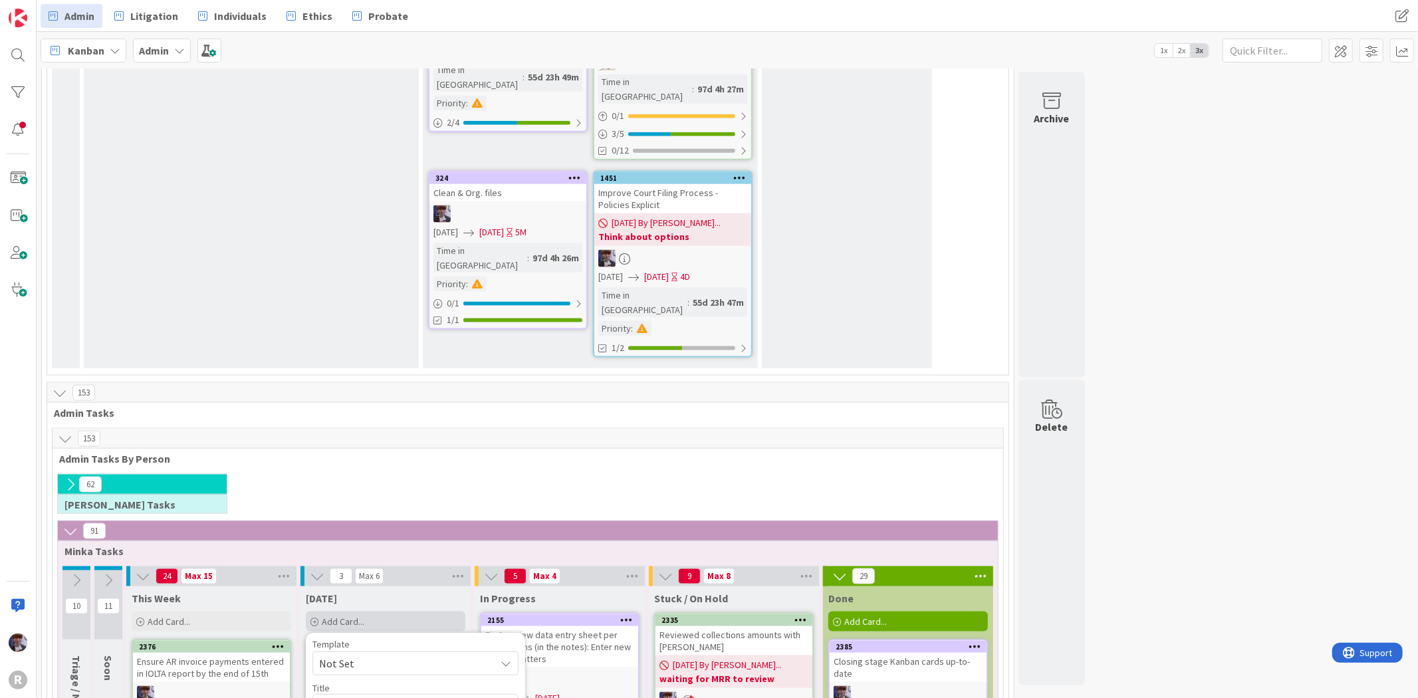
type textarea "F/u with [PERSON_NAME] records request payment (expecting a call bac)"
type textarea "x"
type textarea "F/u with [PERSON_NAME] records request payment (expecting a call back)"
type textarea "x"
type textarea "F/u with [PERSON_NAME] records request payment (expecting a call back )"
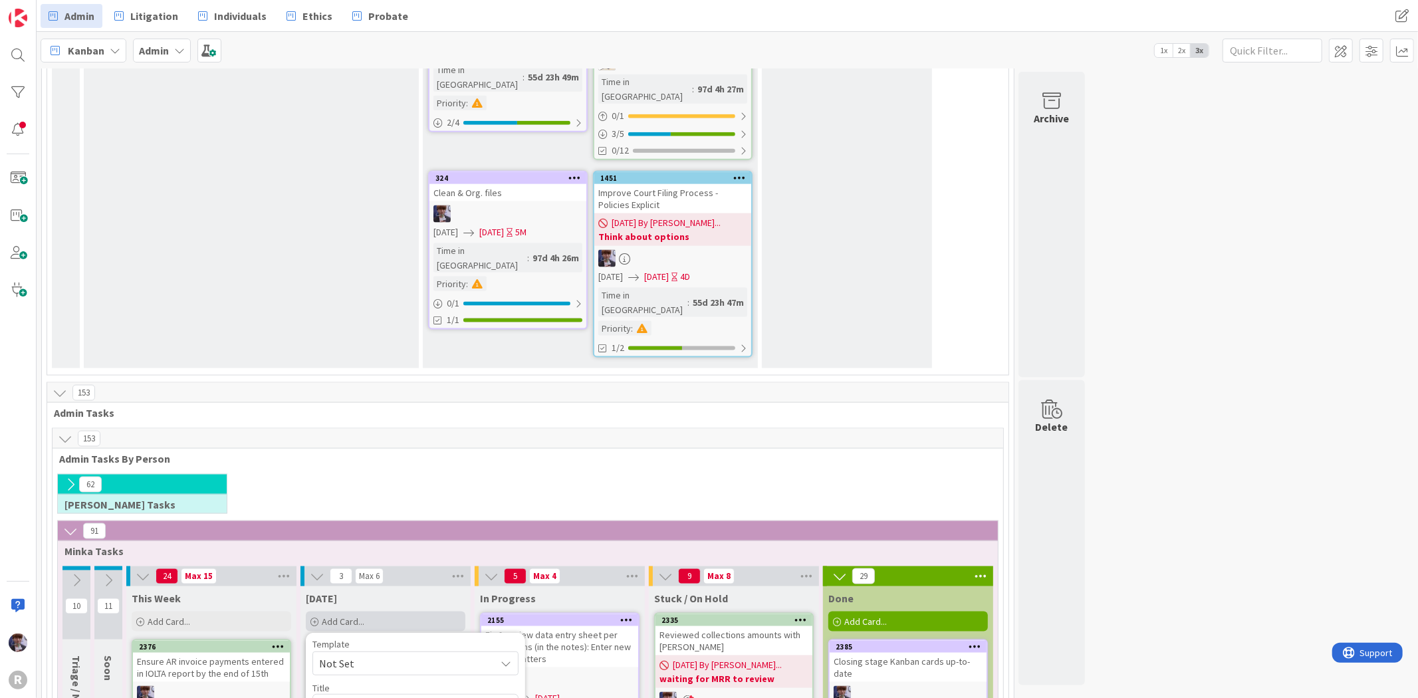
type textarea "x"
type textarea "F/u with [PERSON_NAME] records request payment (expecting a call back f)"
type textarea "x"
type textarea "F/u with [PERSON_NAME] records request payment (expecting a call back fr)"
type textarea "x"
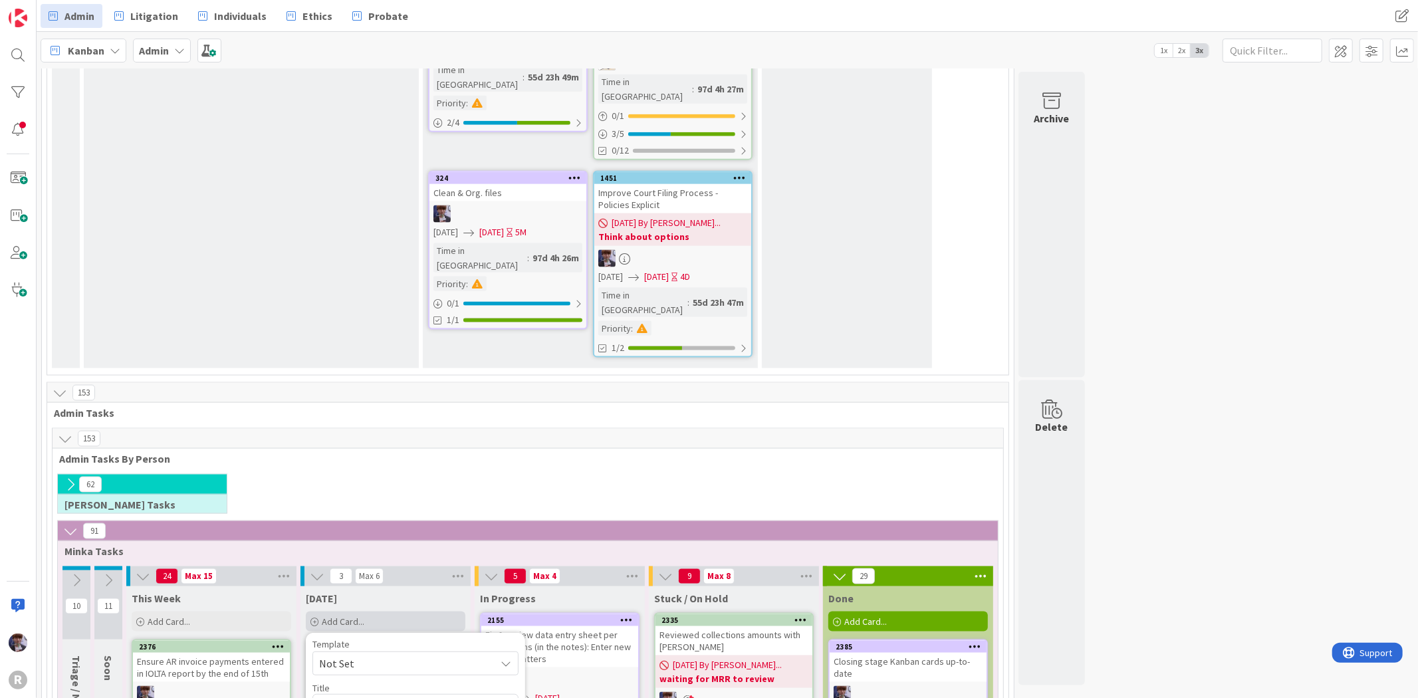
type textarea "F/u with [PERSON_NAME] records request payment (expecting a call back fro)"
type textarea "x"
type textarea "F/u with [PERSON_NAME] records request payment (expecting a call back from)"
type textarea "x"
type textarea "F/u with [PERSON_NAME] records request payment (expecting a call back from )"
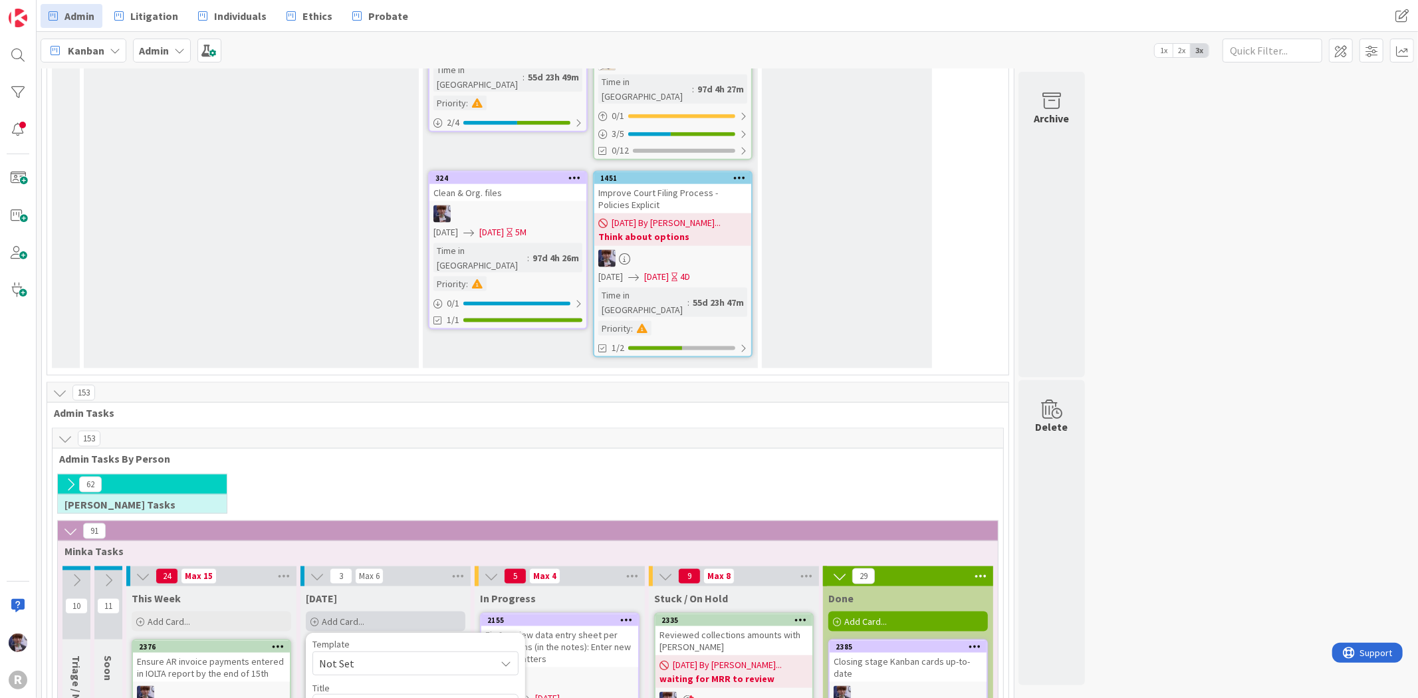
type textarea "x"
type textarea "F/u with [PERSON_NAME] records request payment (expecting a call back from C)"
type textarea "x"
type textarea "F/u with [PERSON_NAME] records request payment (expecting a call back from Cl)"
type textarea "x"
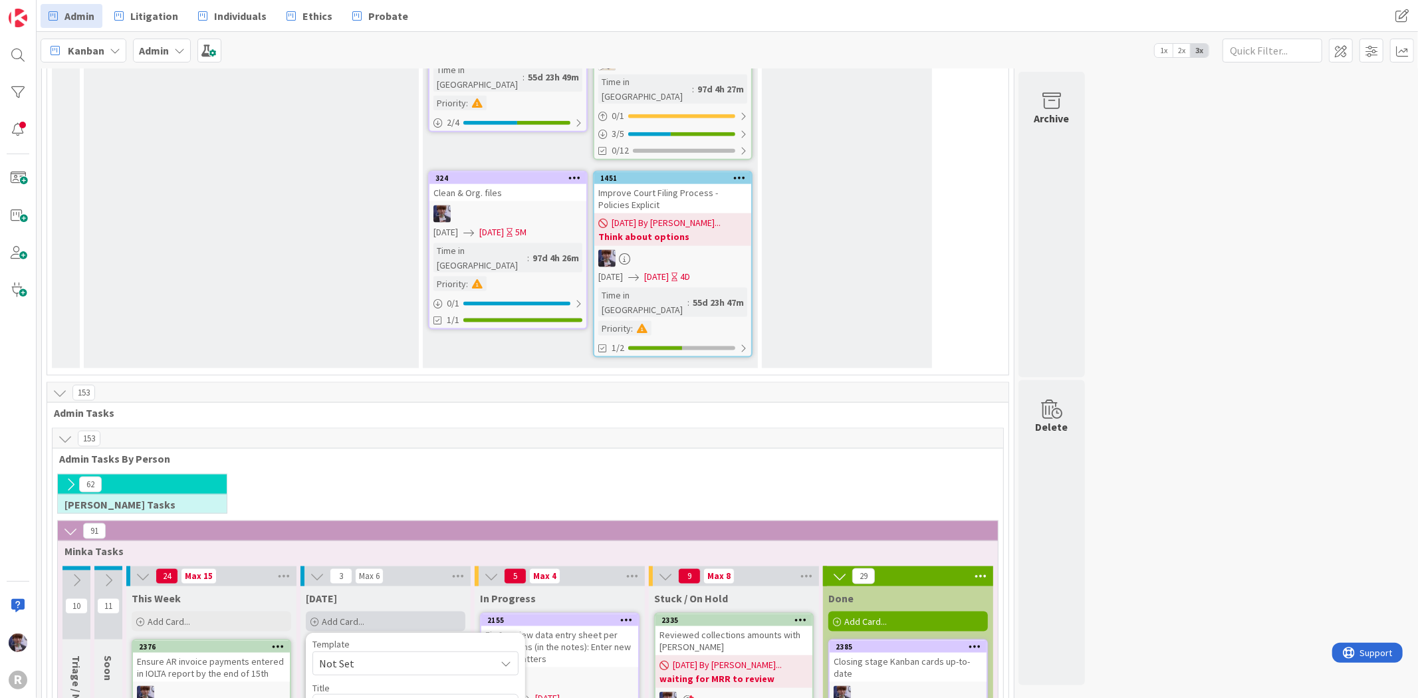
type textarea "F/u with [PERSON_NAME] records request payment (expecting a call back from Cle)"
type textarea "x"
type textarea "F/u with [PERSON_NAME] records request payment (expecting a call back from Cler)"
type textarea "x"
type textarea "F/u with [PERSON_NAME] records request payment (expecting a call back from Cler…"
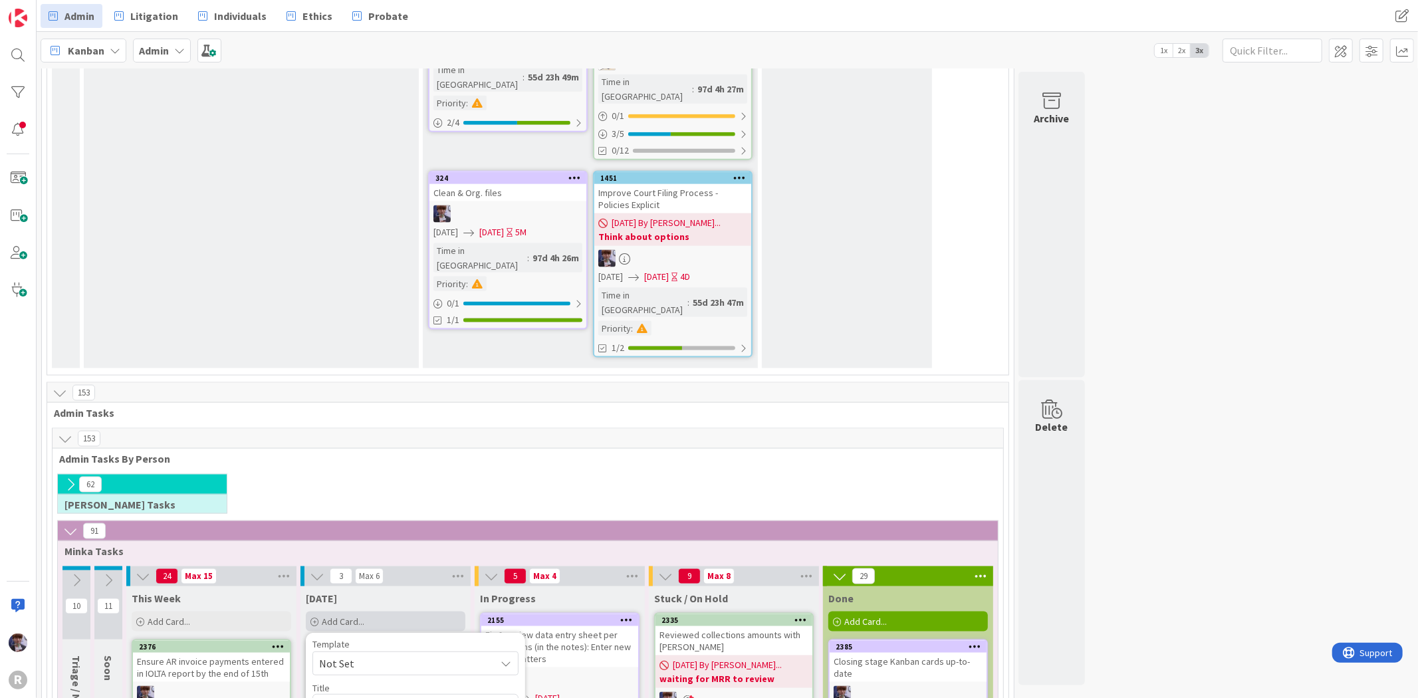
type textarea "x"
type textarea "F/u with [PERSON_NAME] records request payment (expecting a call back from Cler)"
type textarea "x"
type textarea "F/u with [PERSON_NAME] records request payment (expecting a call back from Cle)"
type textarea "x"
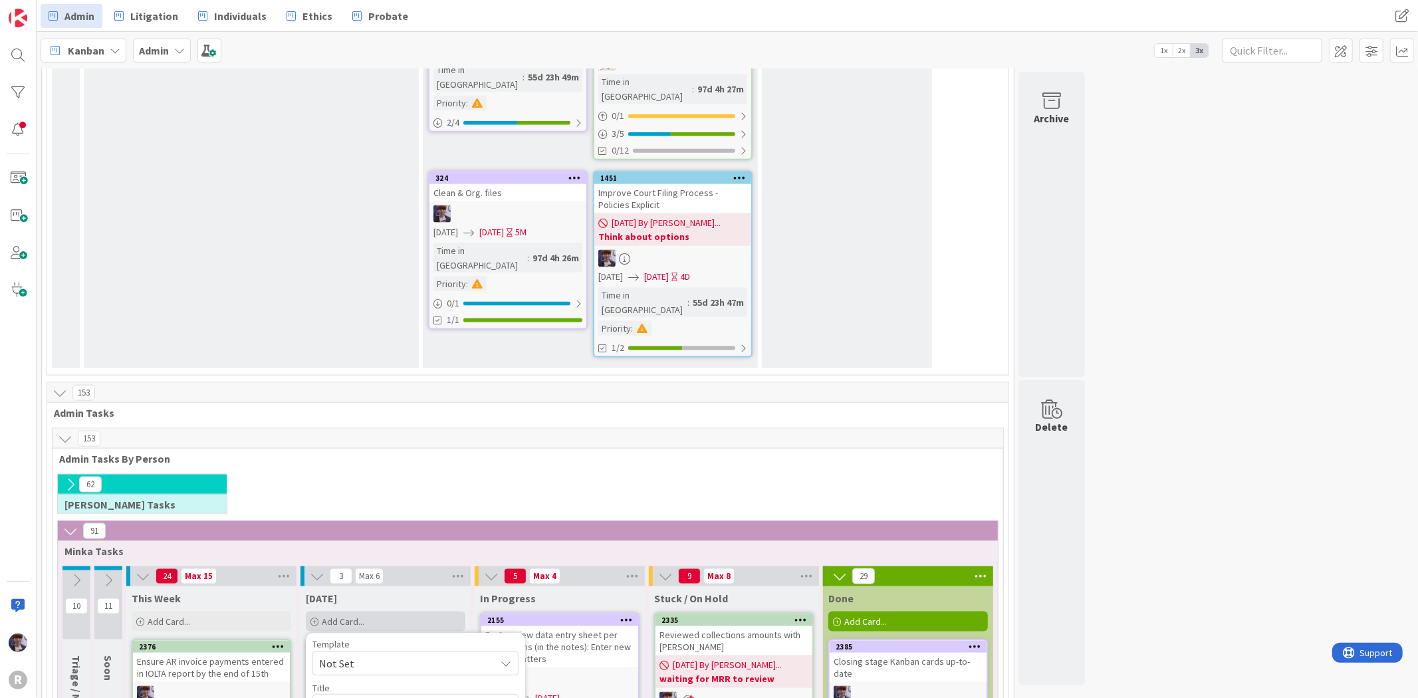
type textarea "F/u with [PERSON_NAME] records request payment (expecting a call back from Cl)"
type textarea "x"
type textarea "F/u with [PERSON_NAME] records request payment (expecting a call back from C)"
type textarea "x"
type textarea "F/u with [PERSON_NAME] records request payment (expecting a call back from )"
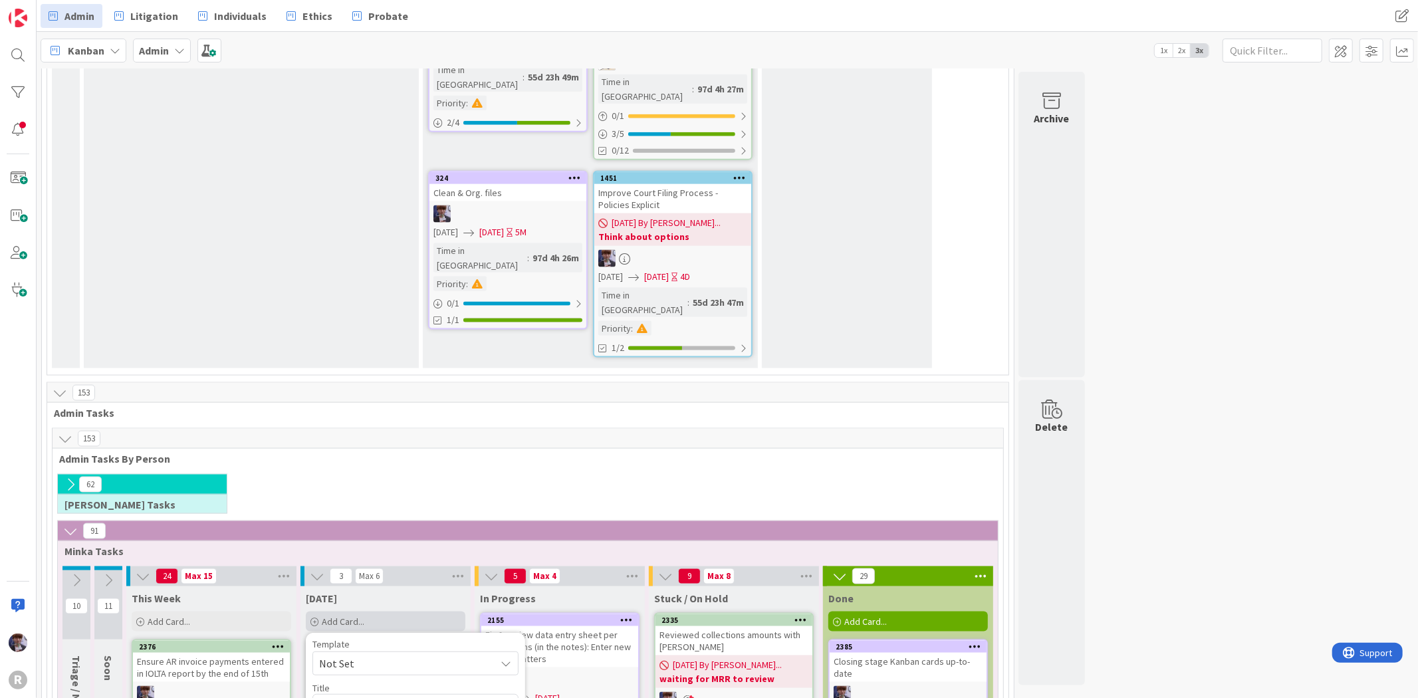
type textarea "x"
type textarea "F/u with [PERSON_NAME] records request payment (expecting a call back from C)"
type textarea "x"
type textarea "F/u with [PERSON_NAME] records request payment (expecting a call back from Co)"
type textarea "x"
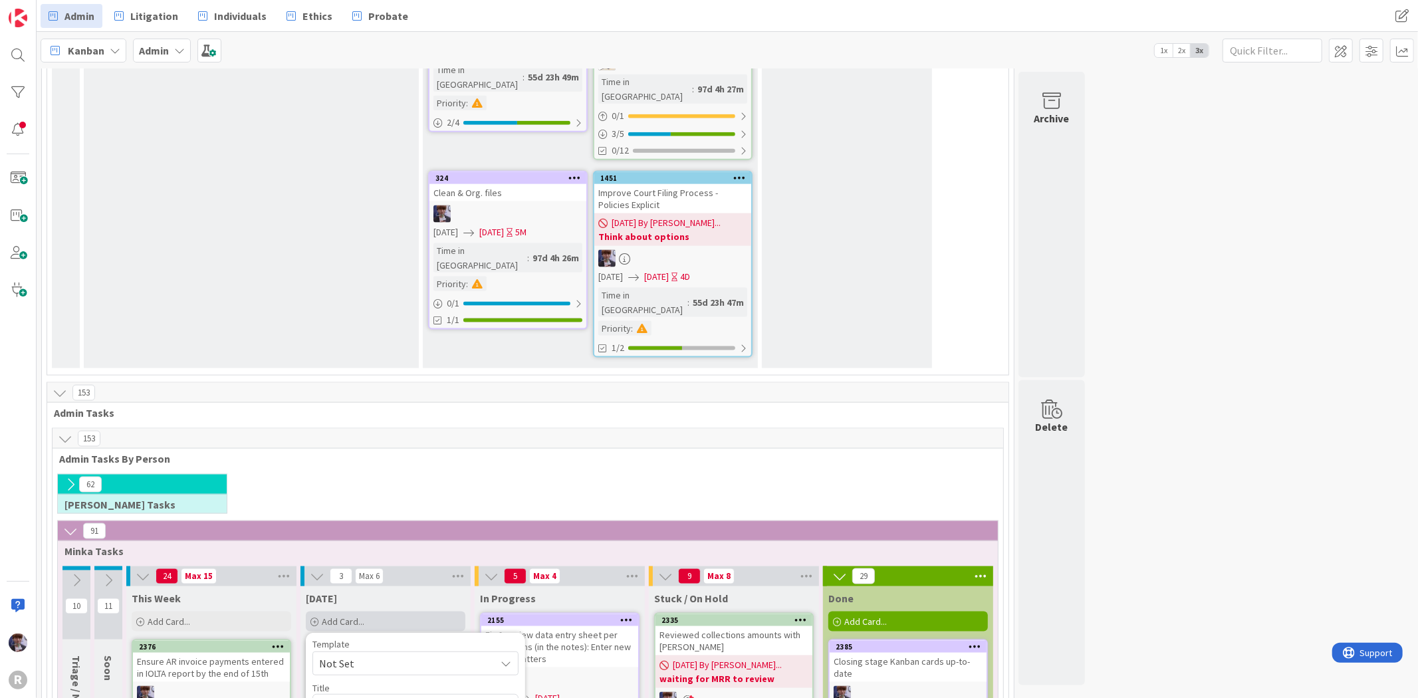
type textarea "F/u with [PERSON_NAME] records request payment (expecting a call back from Cop)"
type textarea "x"
type textarea "F/u with [PERSON_NAME] records request payment (expecting a call back from Copy)"
type textarea "x"
type textarea "F/u with [PERSON_NAME] records request payment (expecting a call back from Copy…"
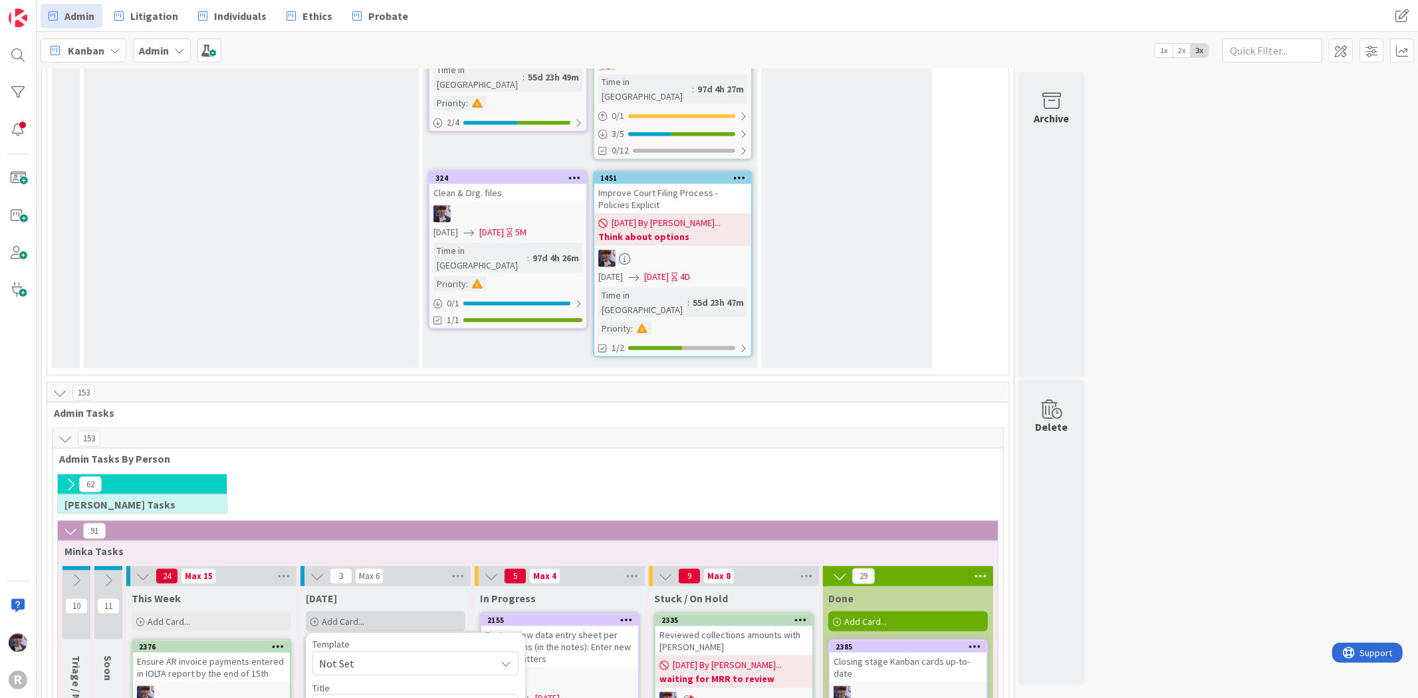
type textarea "x"
type textarea "F/u with [PERSON_NAME] records request payment (expecting a call back from Copy…"
type textarea "x"
type textarea "F/u with [PERSON_NAME] records request payment (expecting a call back from Copy…"
type textarea "x"
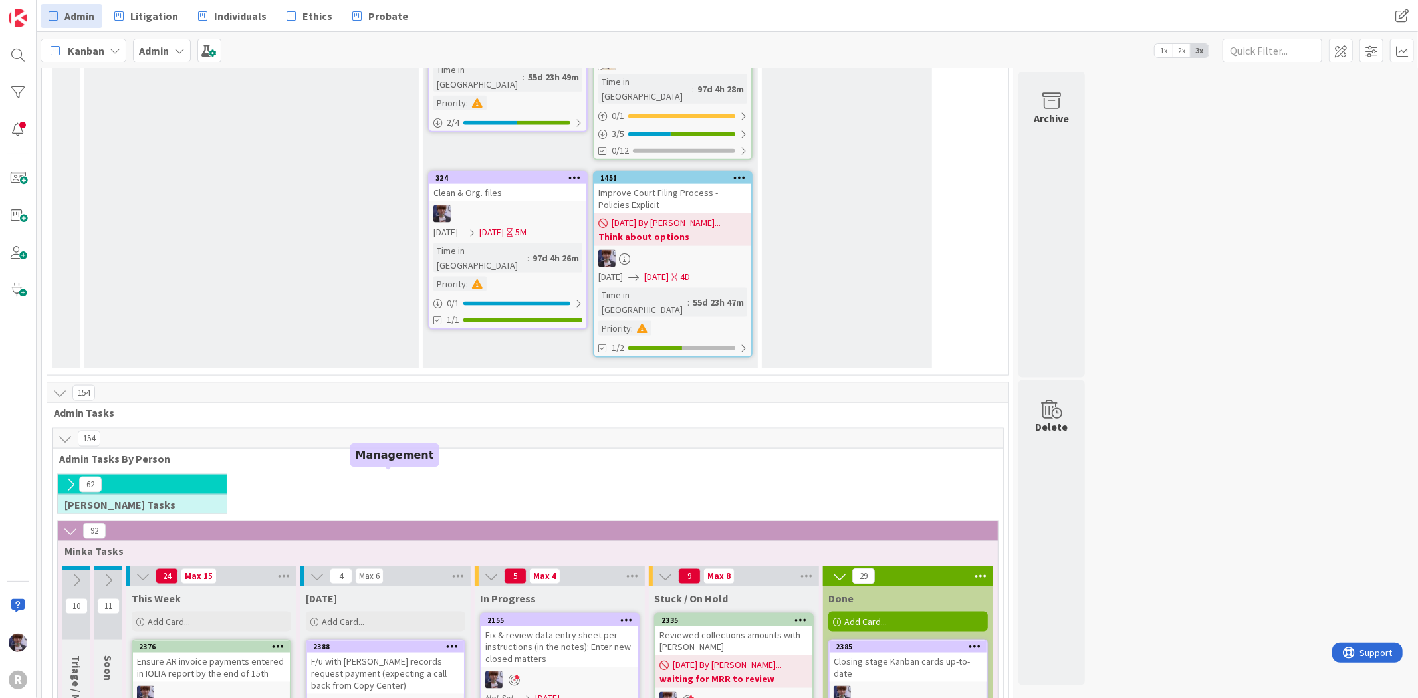
click at [382, 653] on div "F/u with [PERSON_NAME] records request payment (expecting a call back from Copy…" at bounding box center [385, 673] width 157 height 41
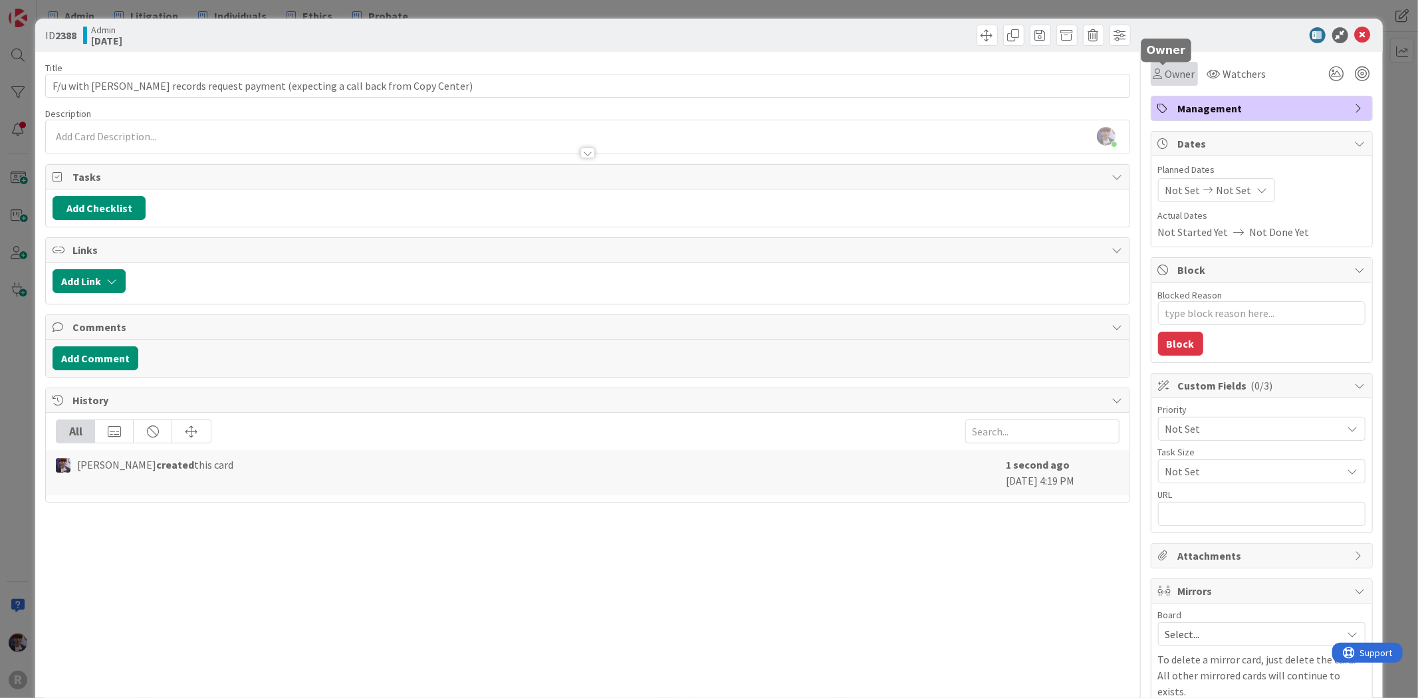
click at [1173, 78] on span "Owner" at bounding box center [1180, 74] width 30 height 16
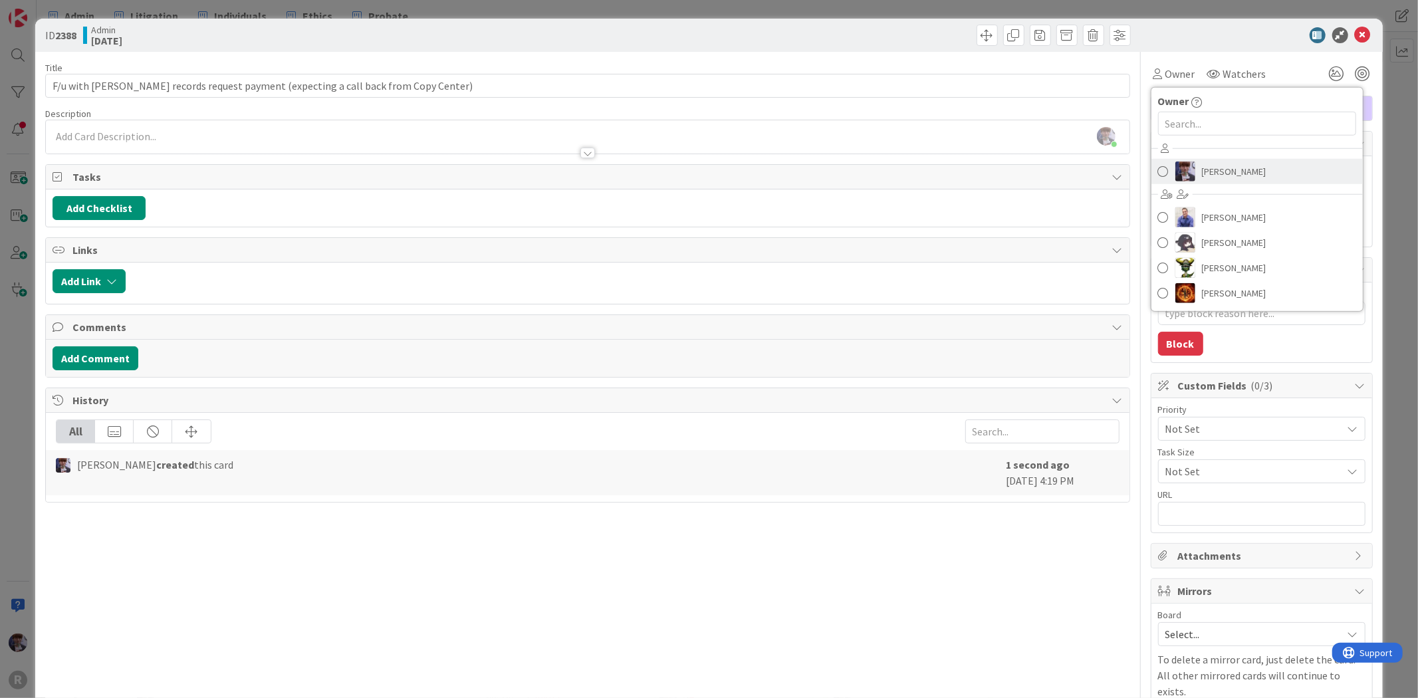
click at [1217, 183] on link "[PERSON_NAME]" at bounding box center [1256, 171] width 211 height 25
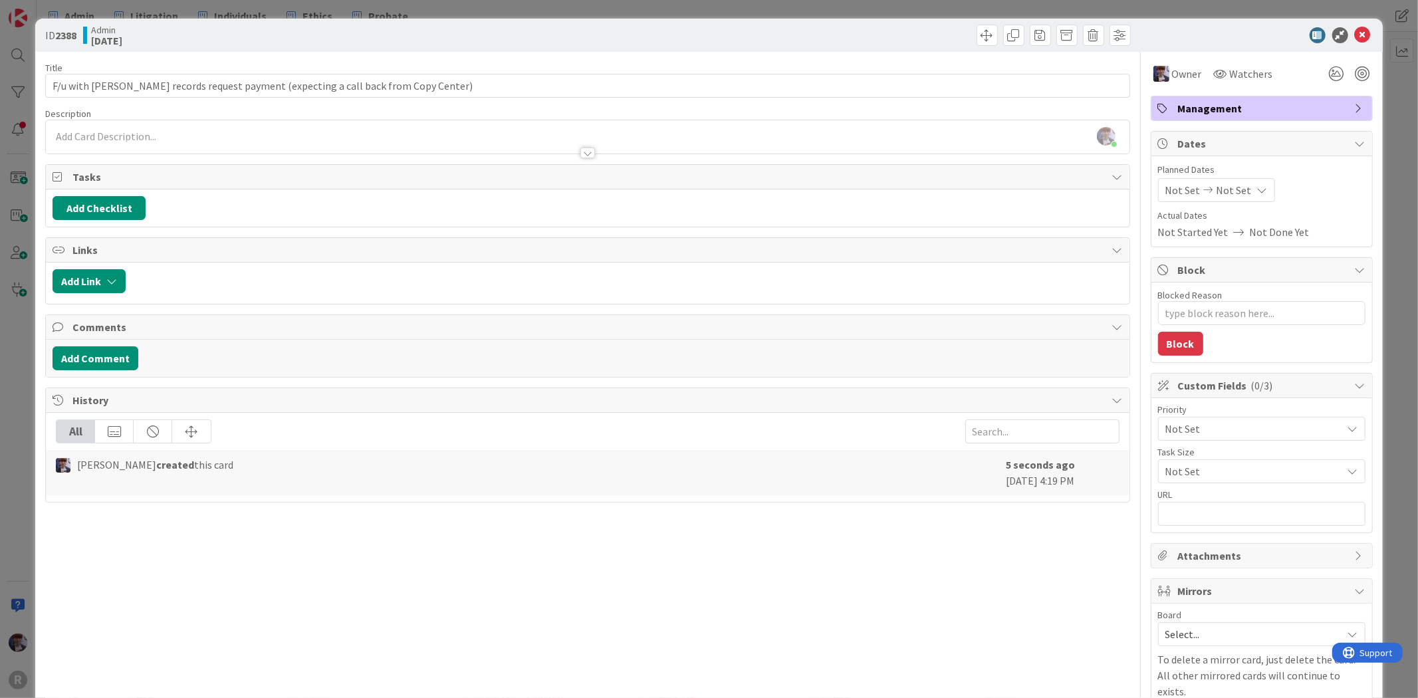
click at [1220, 196] on span "Not Set" at bounding box center [1234, 190] width 35 height 16
click at [1255, 333] on td "13" at bounding box center [1264, 330] width 26 height 25
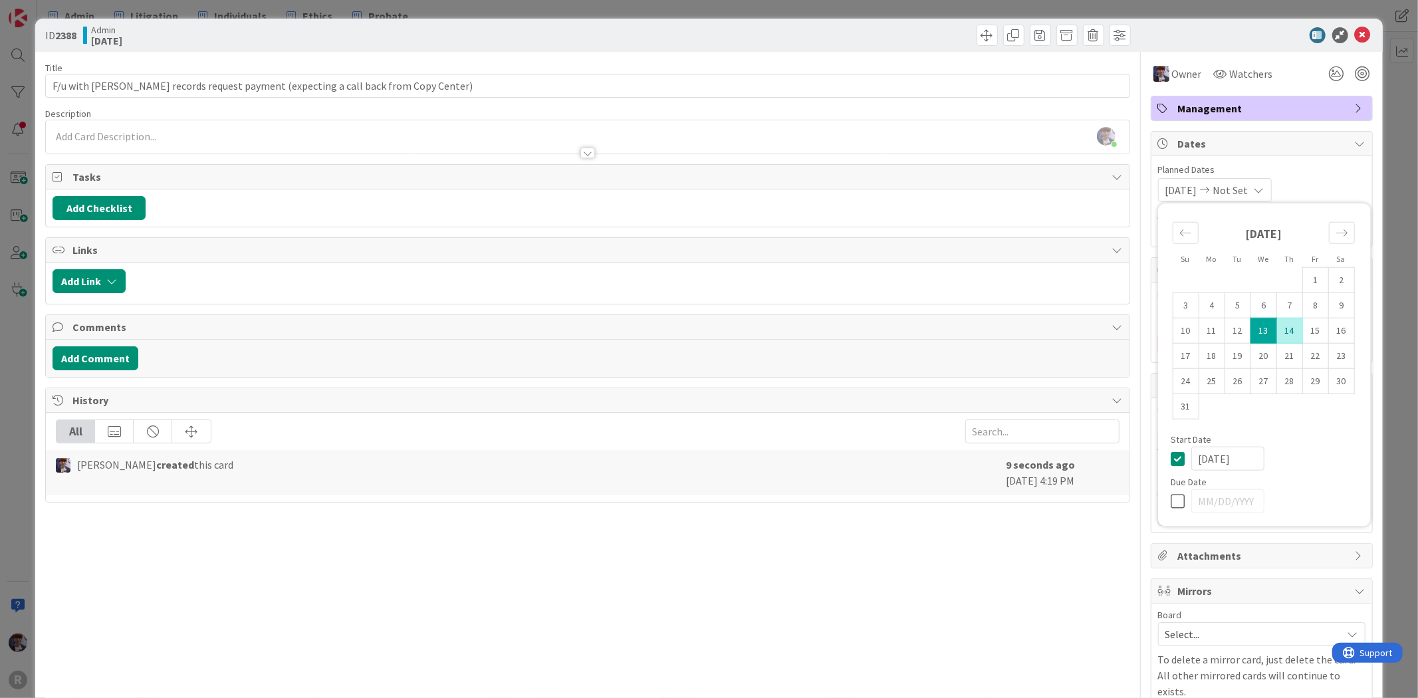
click at [1276, 328] on td "14" at bounding box center [1289, 330] width 26 height 25
click at [1276, 327] on td "14" at bounding box center [1289, 330] width 26 height 25
click at [1317, 334] on td "15" at bounding box center [1315, 330] width 26 height 25
click at [1326, 174] on span "Planned Dates" at bounding box center [1261, 170] width 207 height 14
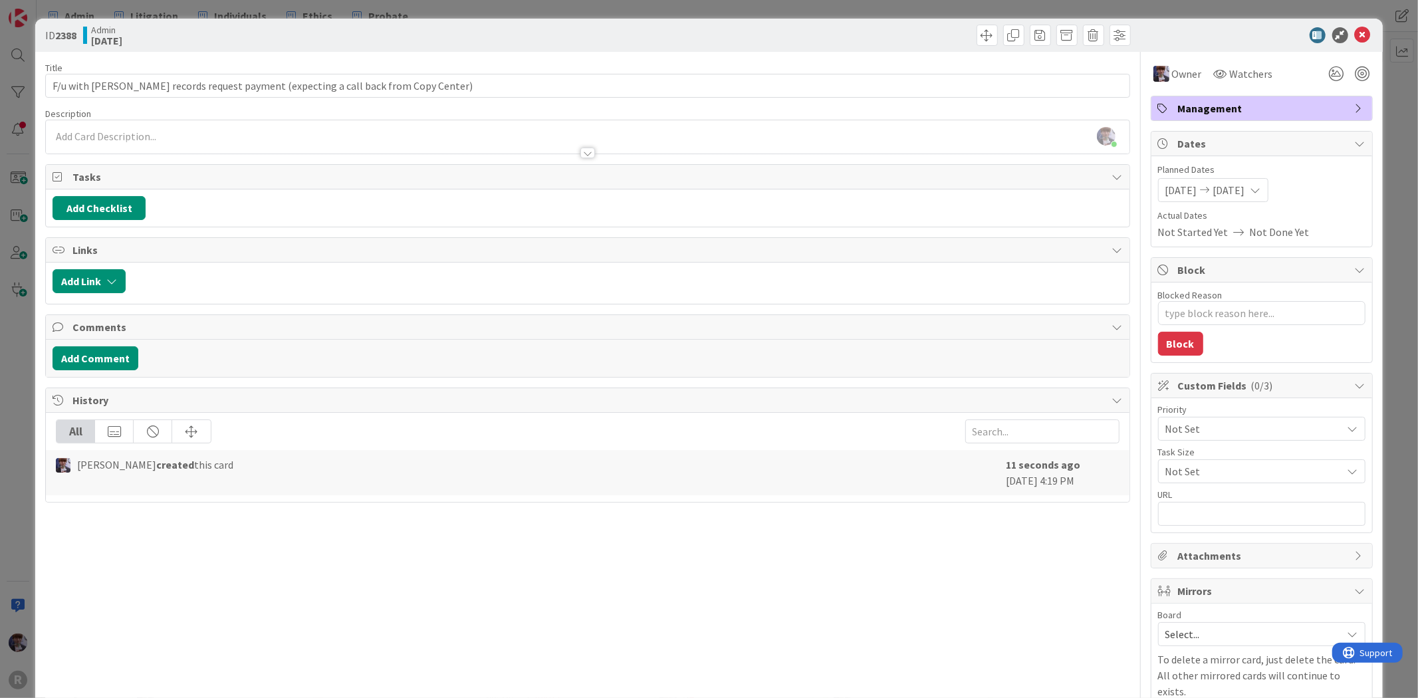
click at [1247, 414] on div "Priority" at bounding box center [1261, 409] width 207 height 9
click at [1246, 433] on span "Not Set" at bounding box center [1250, 429] width 170 height 19
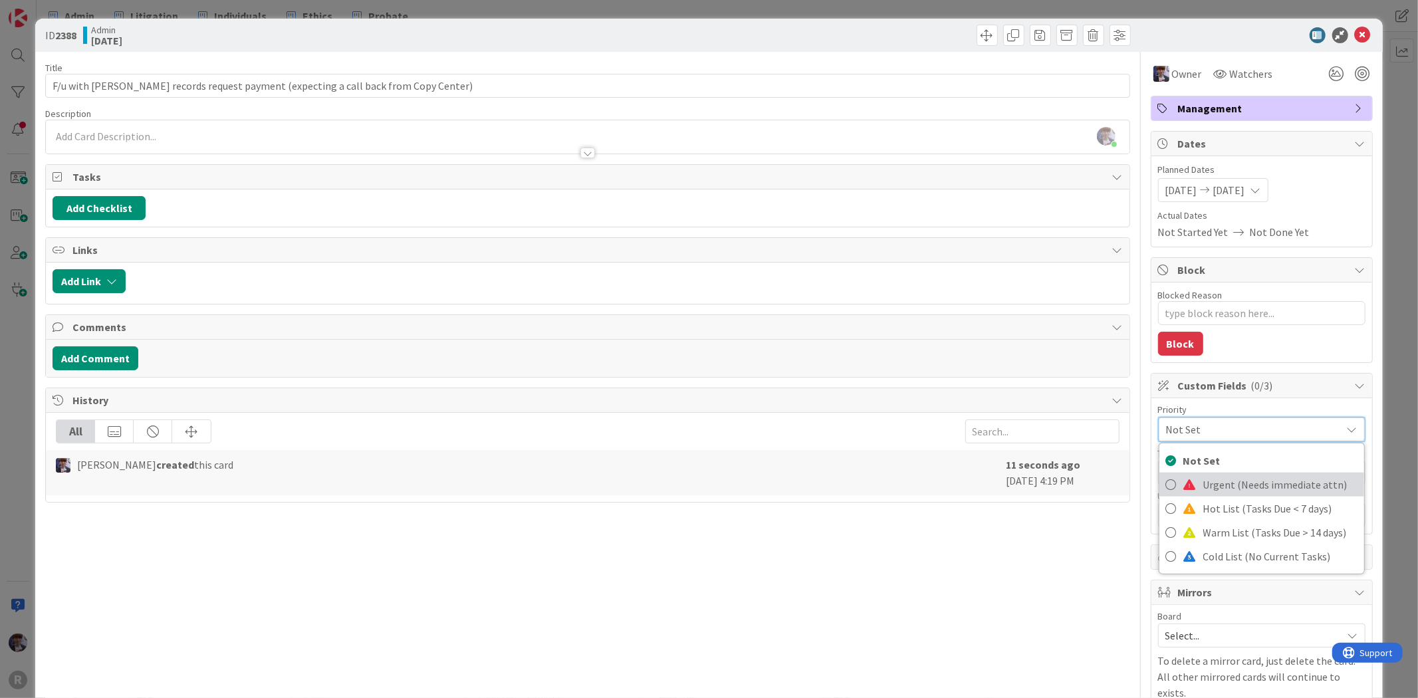
click at [1239, 487] on span "Urgent (Needs immediate attn)" at bounding box center [1280, 485] width 154 height 20
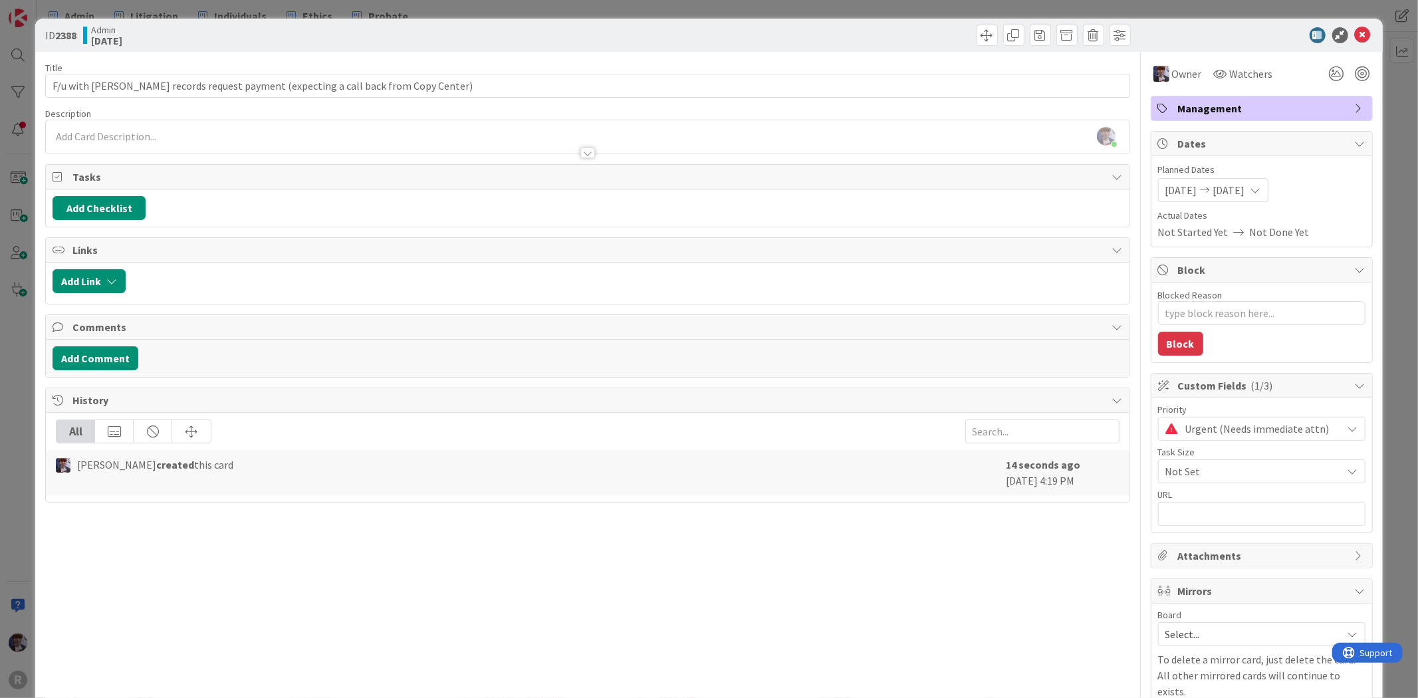
click at [1226, 463] on span "Not Set" at bounding box center [1250, 471] width 170 height 19
click at [1210, 513] on span "Not Set" at bounding box center [1270, 503] width 174 height 20
click at [1213, 475] on span "Not Set" at bounding box center [1250, 471] width 170 height 19
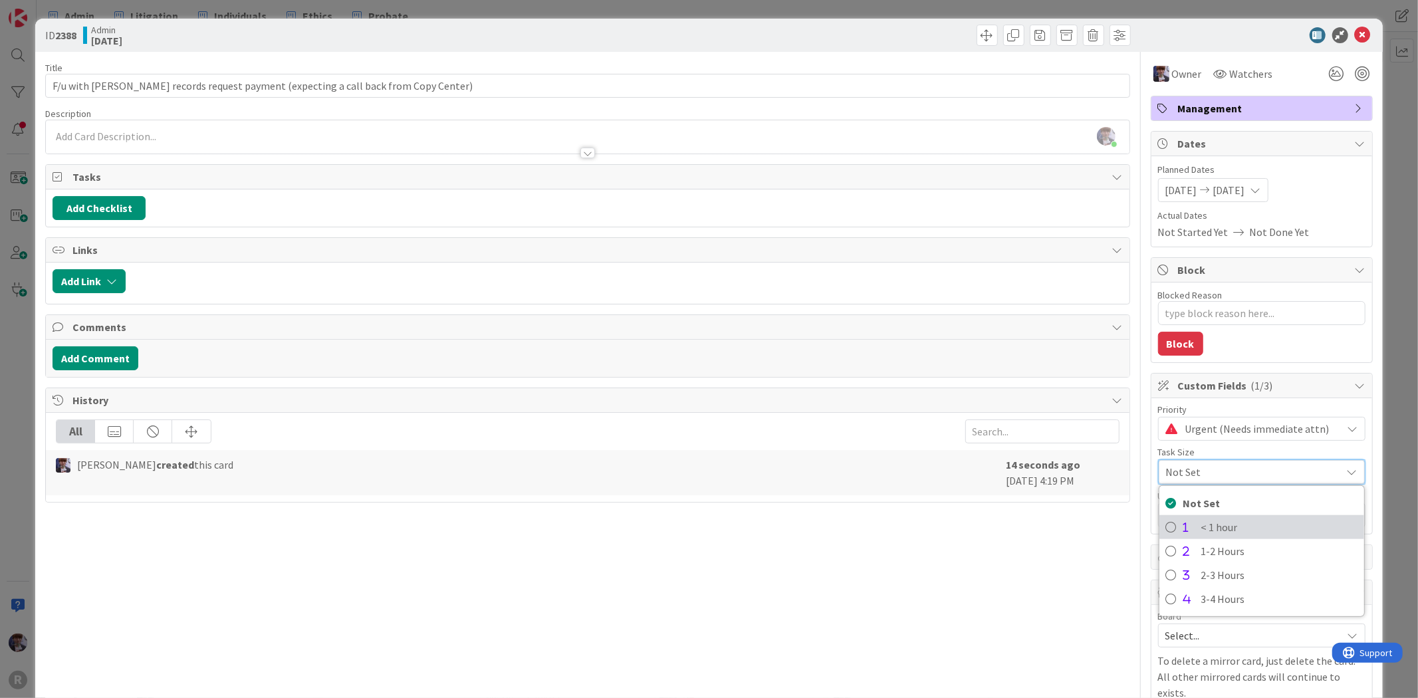
click at [1215, 523] on span "< 1 hour" at bounding box center [1279, 527] width 156 height 20
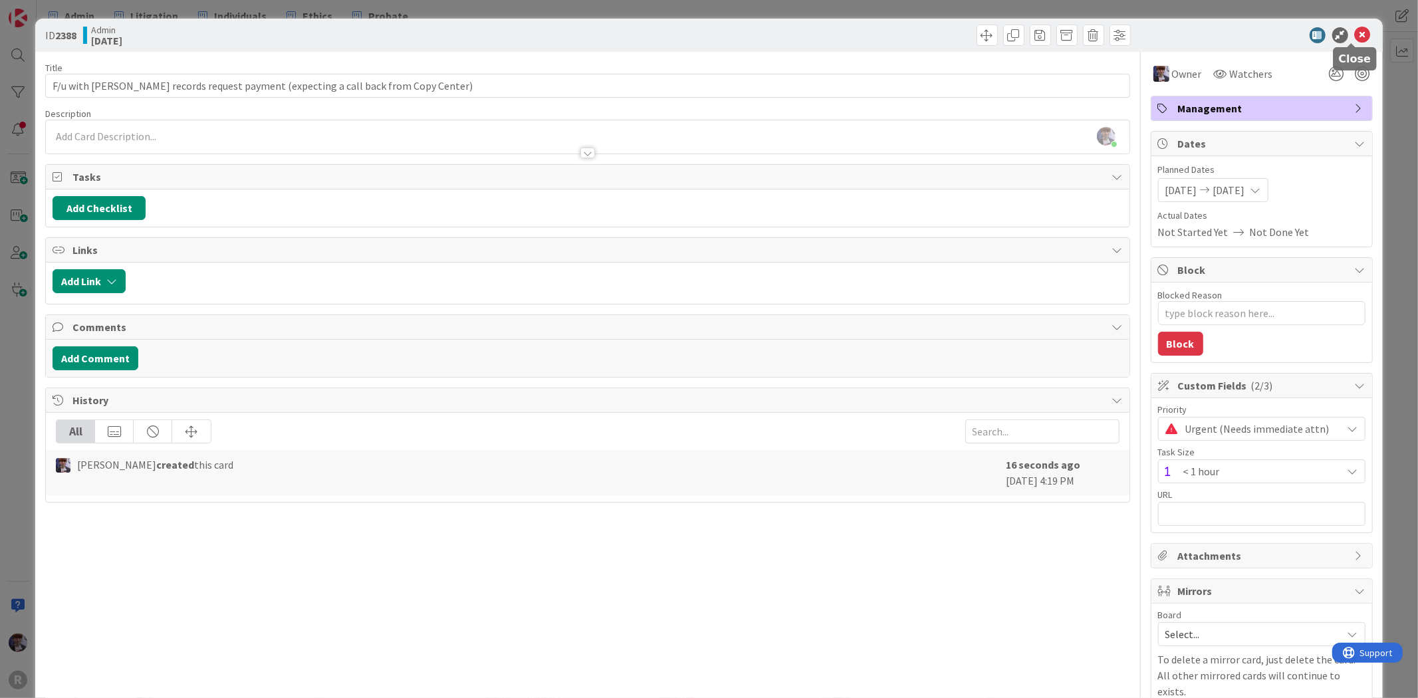
click at [1355, 32] on icon at bounding box center [1363, 35] width 16 height 16
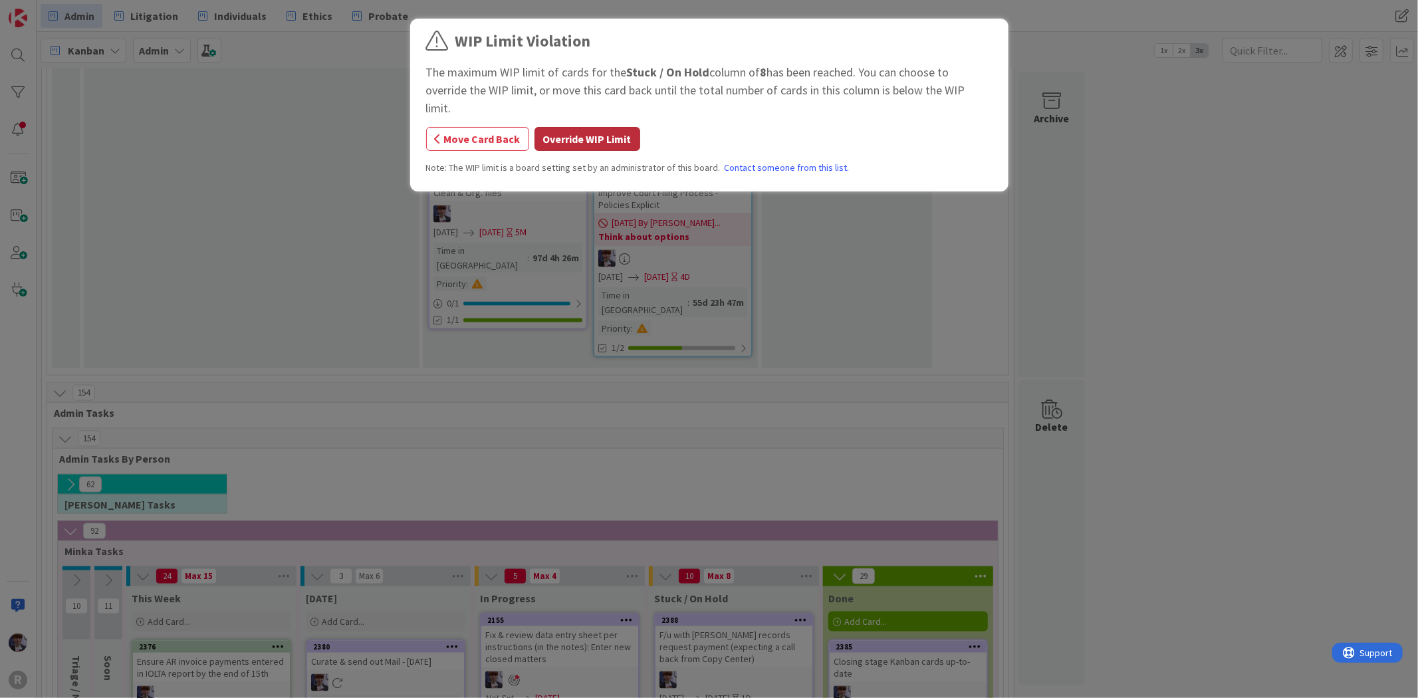
click at [566, 130] on button "Override WIP Limit" at bounding box center [588, 139] width 106 height 24
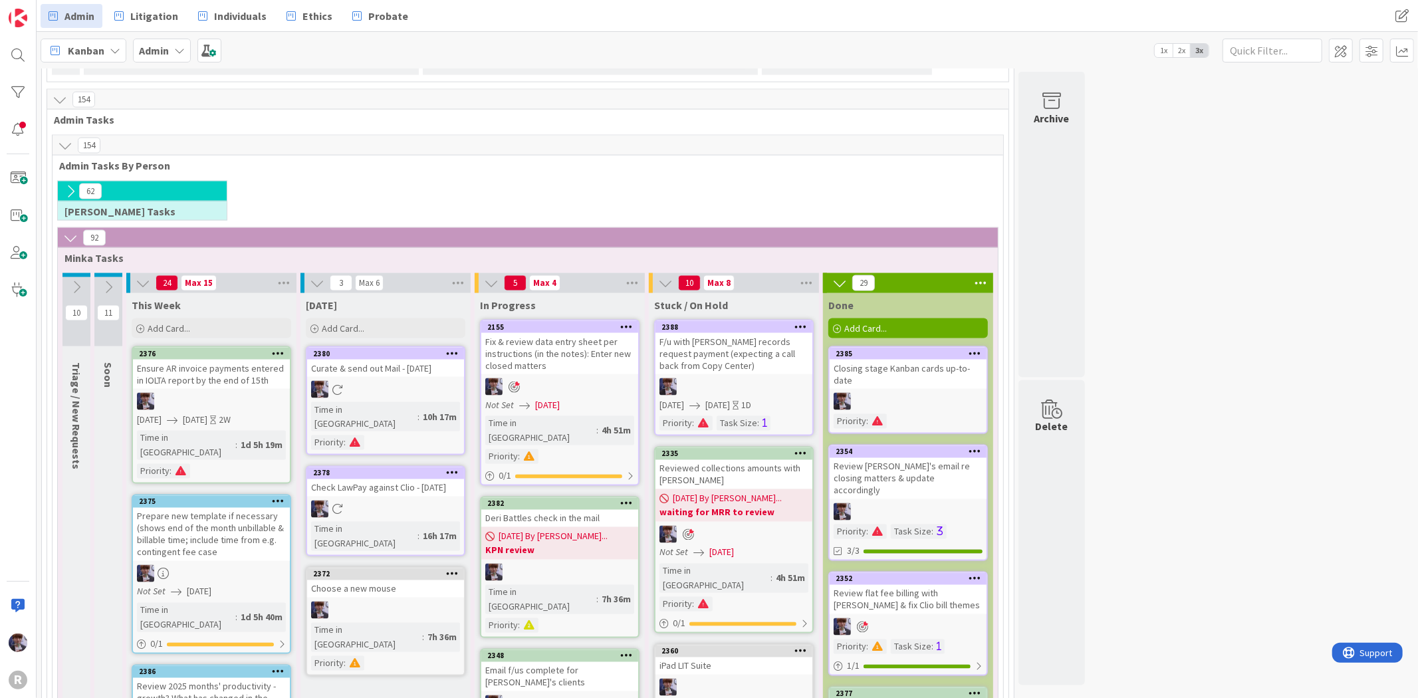
scroll to position [1772, 0]
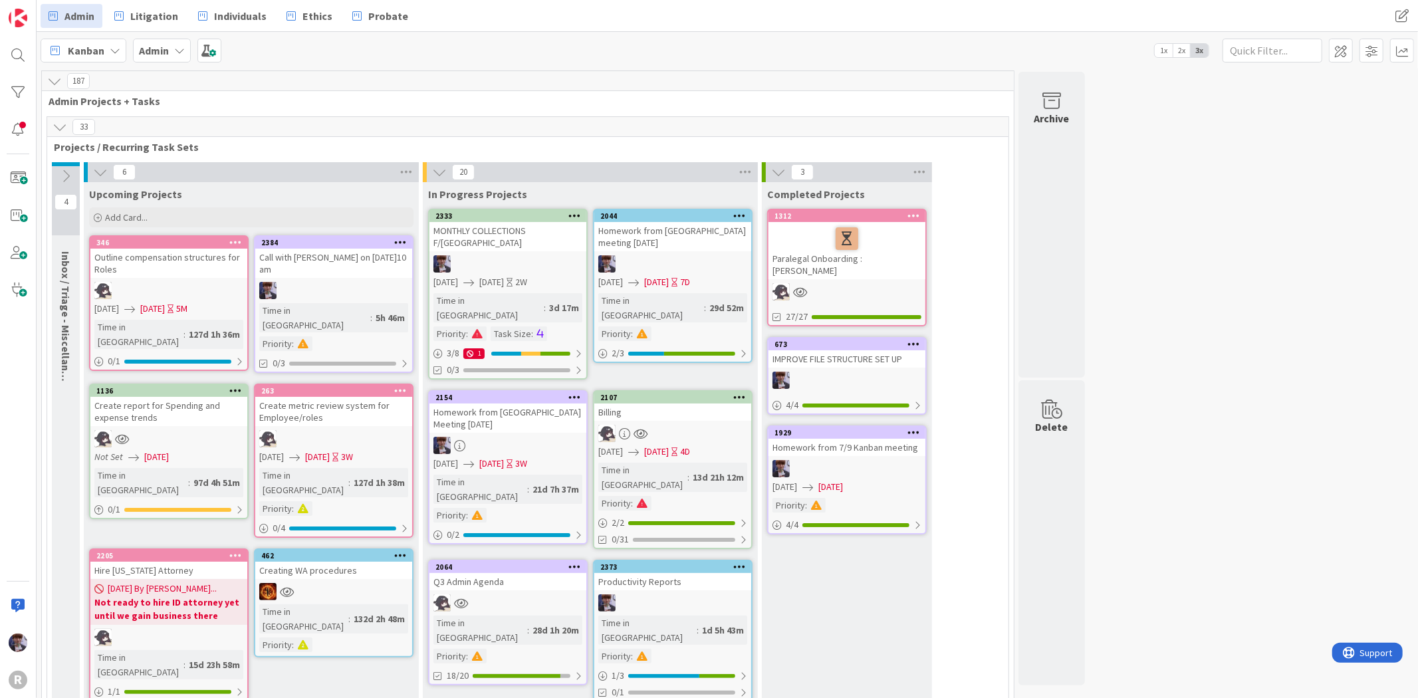
scroll to position [0, 0]
click at [507, 241] on link "2333 MONTHLY COLLECTIONS F/US [DATE] [DATE] 2W Time in Column : 3d 17m Priority…" at bounding box center [508, 295] width 160 height 171
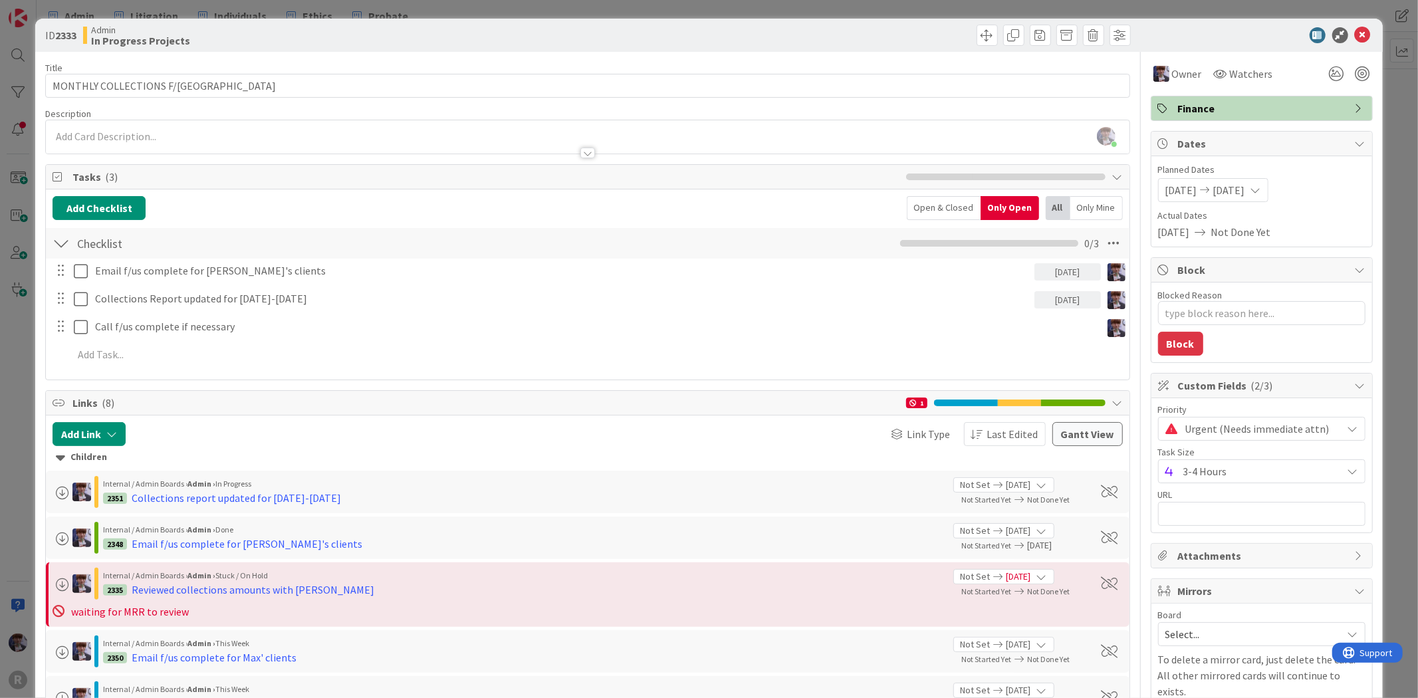
click at [915, 209] on div "Open & Closed" at bounding box center [944, 208] width 74 height 24
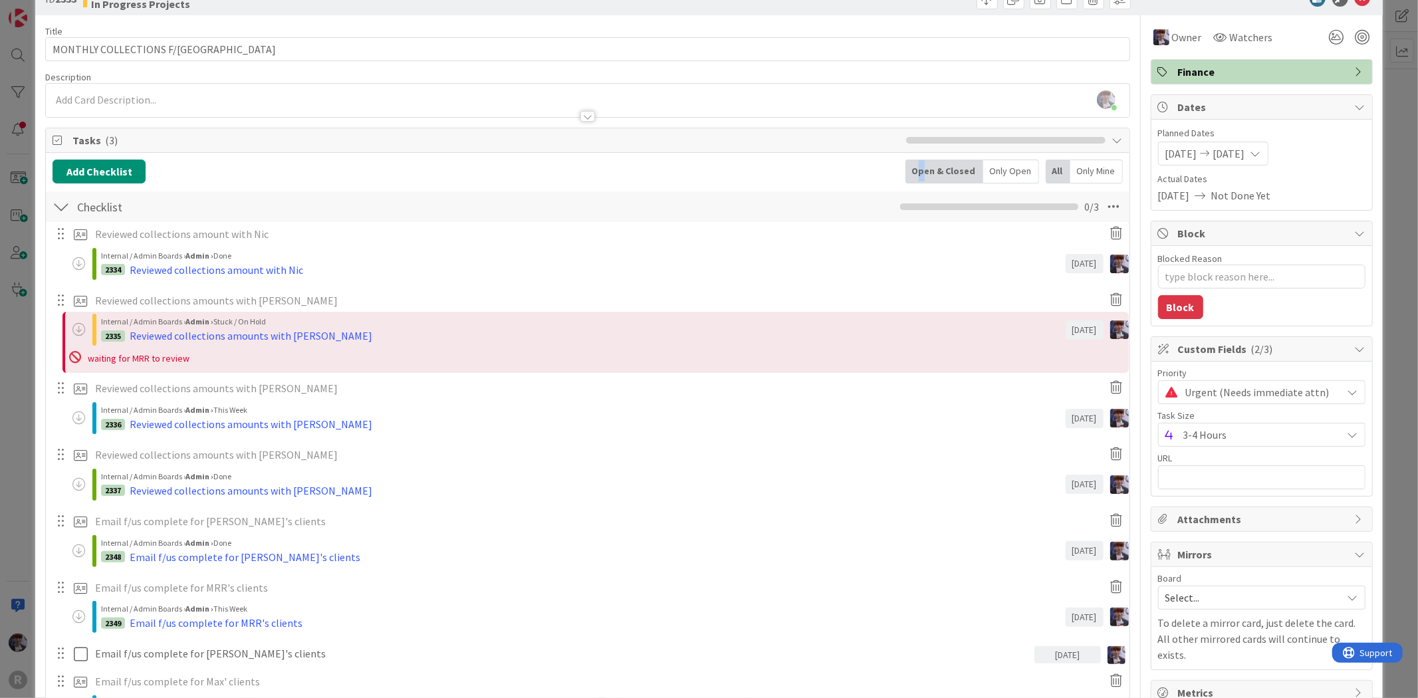
scroll to position [74, 0]
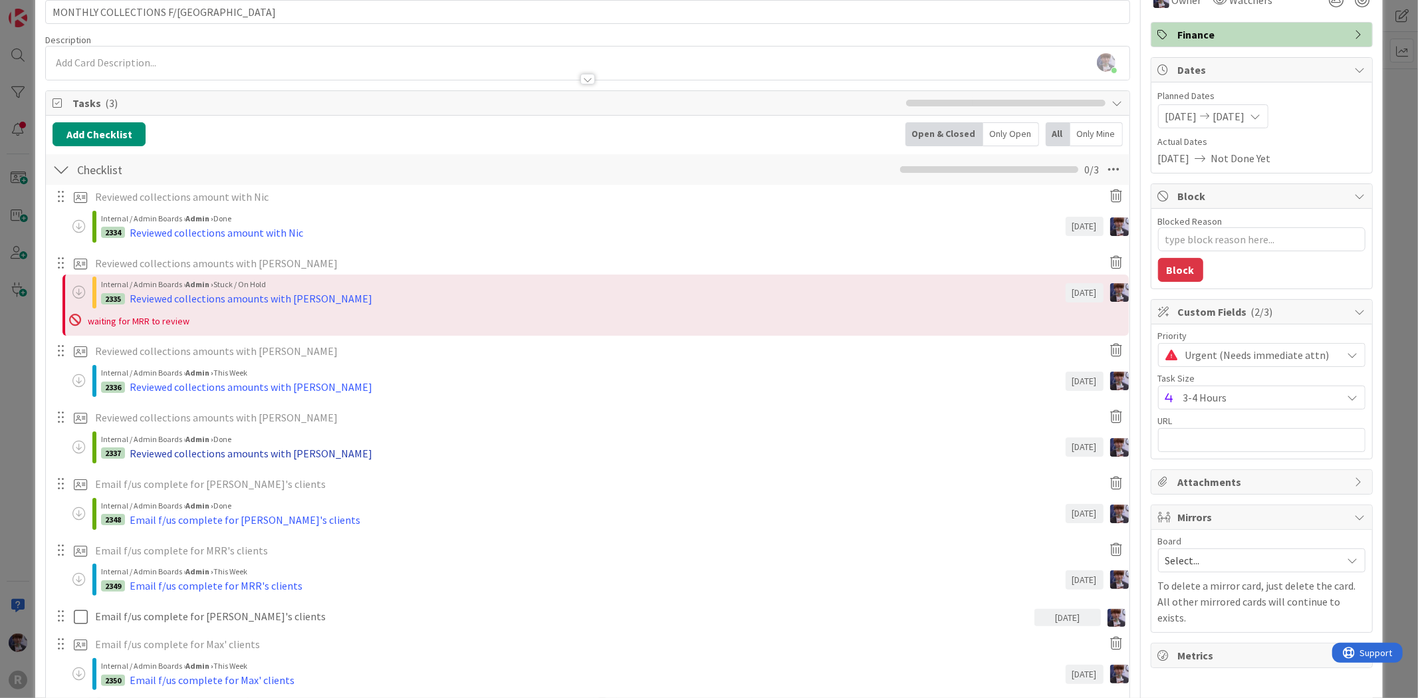
click at [250, 453] on div "Reviewed collections amounts with [PERSON_NAME]" at bounding box center [251, 453] width 243 height 16
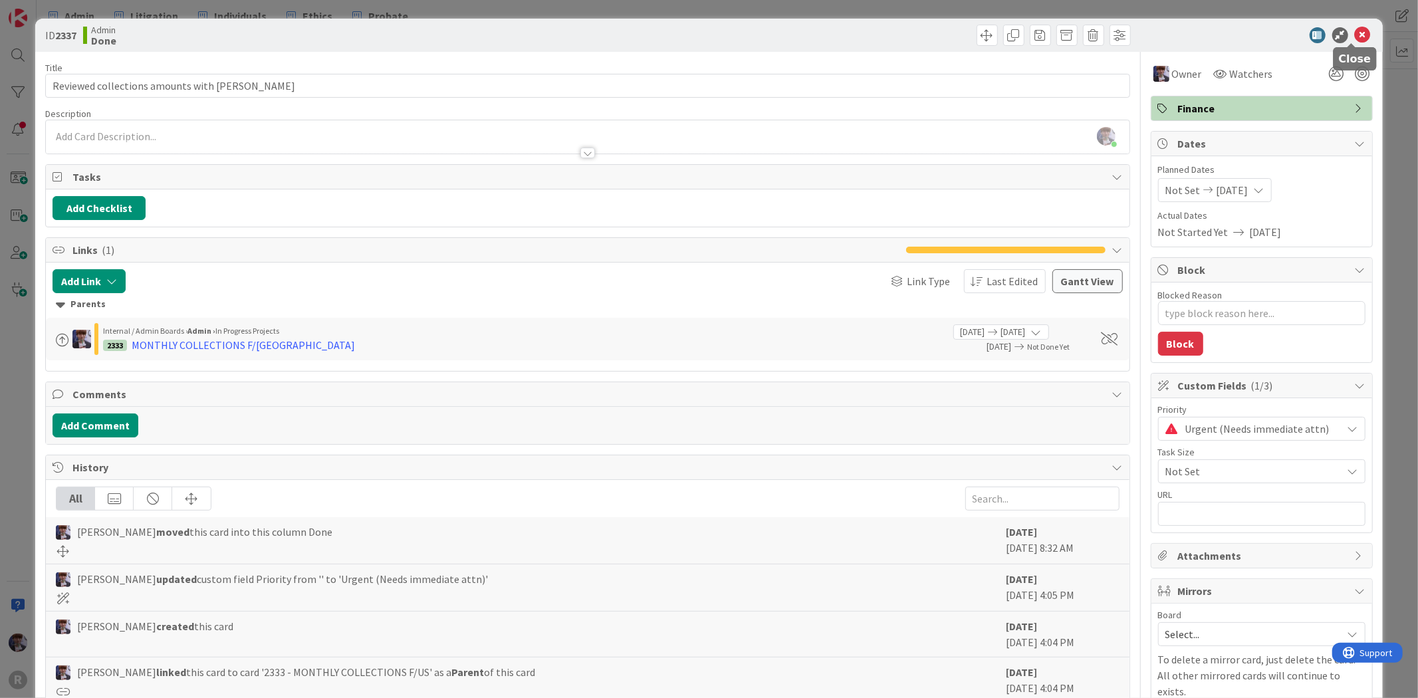
click at [1355, 39] on icon at bounding box center [1363, 35] width 16 height 16
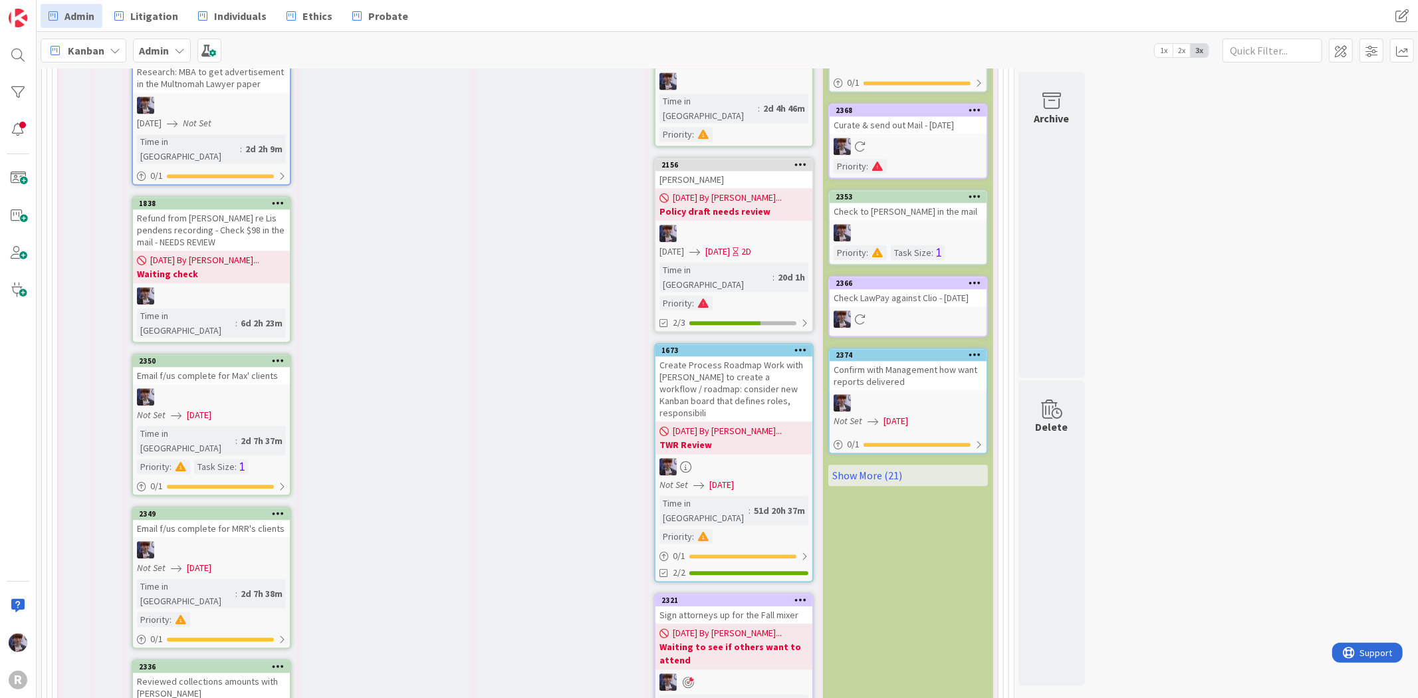
scroll to position [2508, 0]
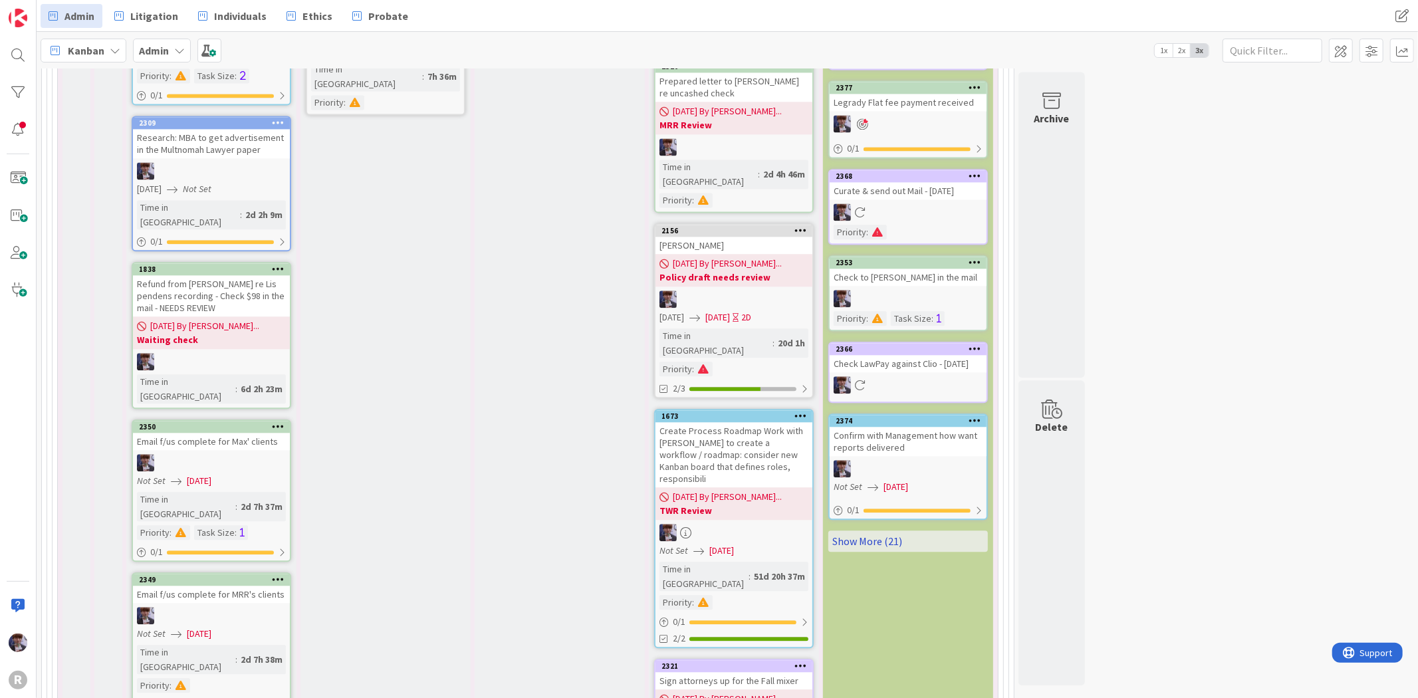
click at [908, 531] on link "Show More (21)" at bounding box center [908, 541] width 160 height 21
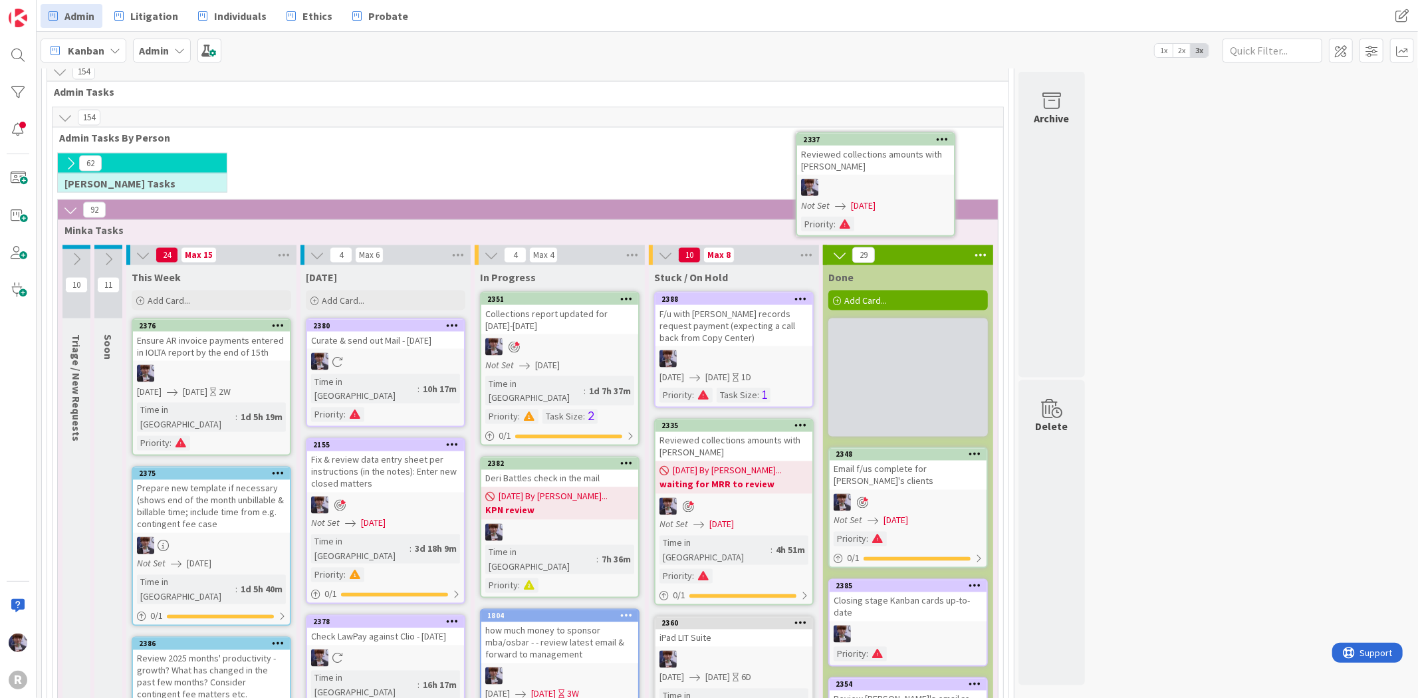
scroll to position [1732, 0]
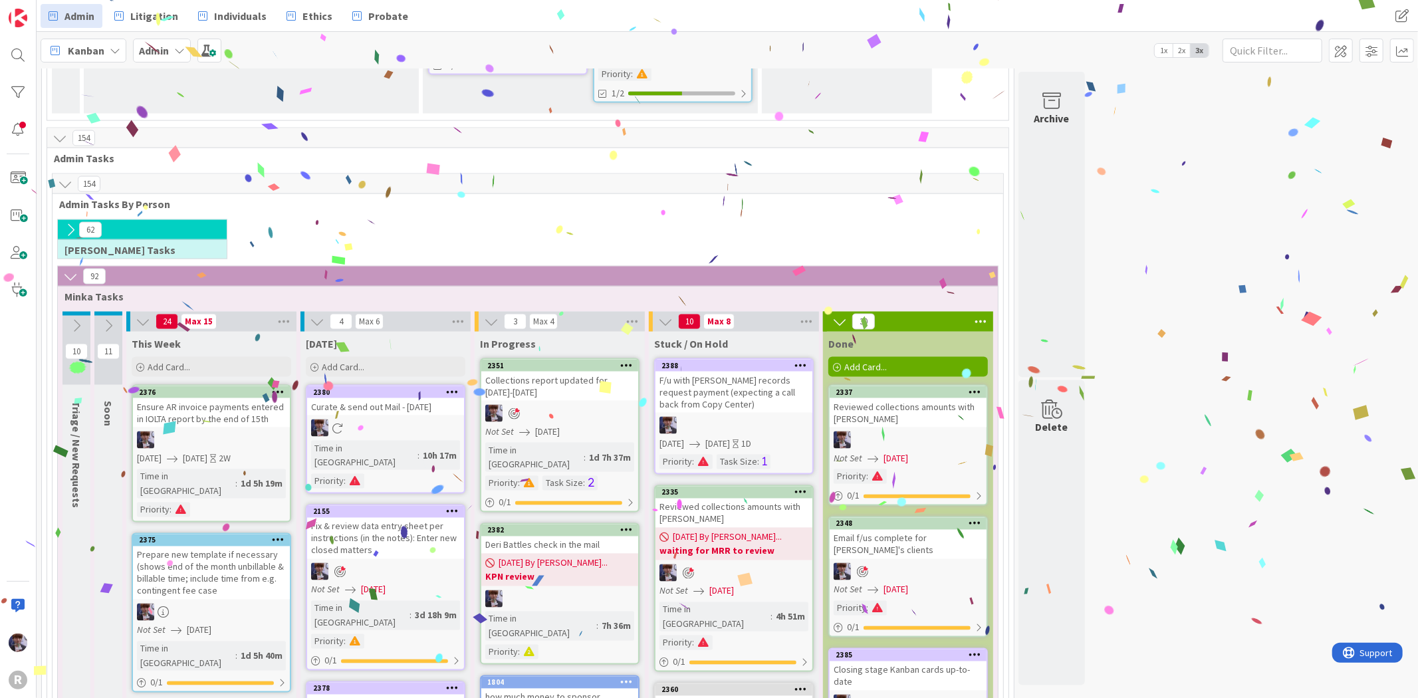
click at [972, 387] on icon at bounding box center [975, 391] width 13 height 9
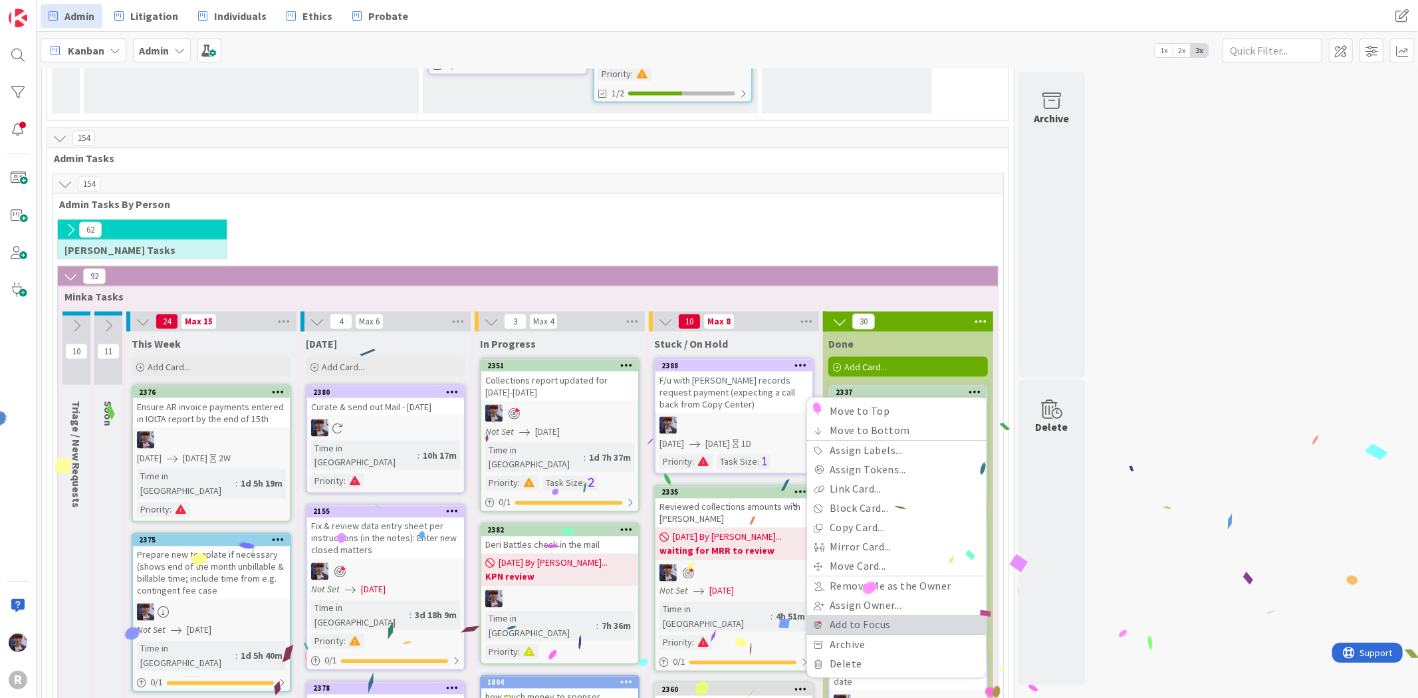
click at [850, 616] on link "Add to Focus" at bounding box center [897, 625] width 180 height 19
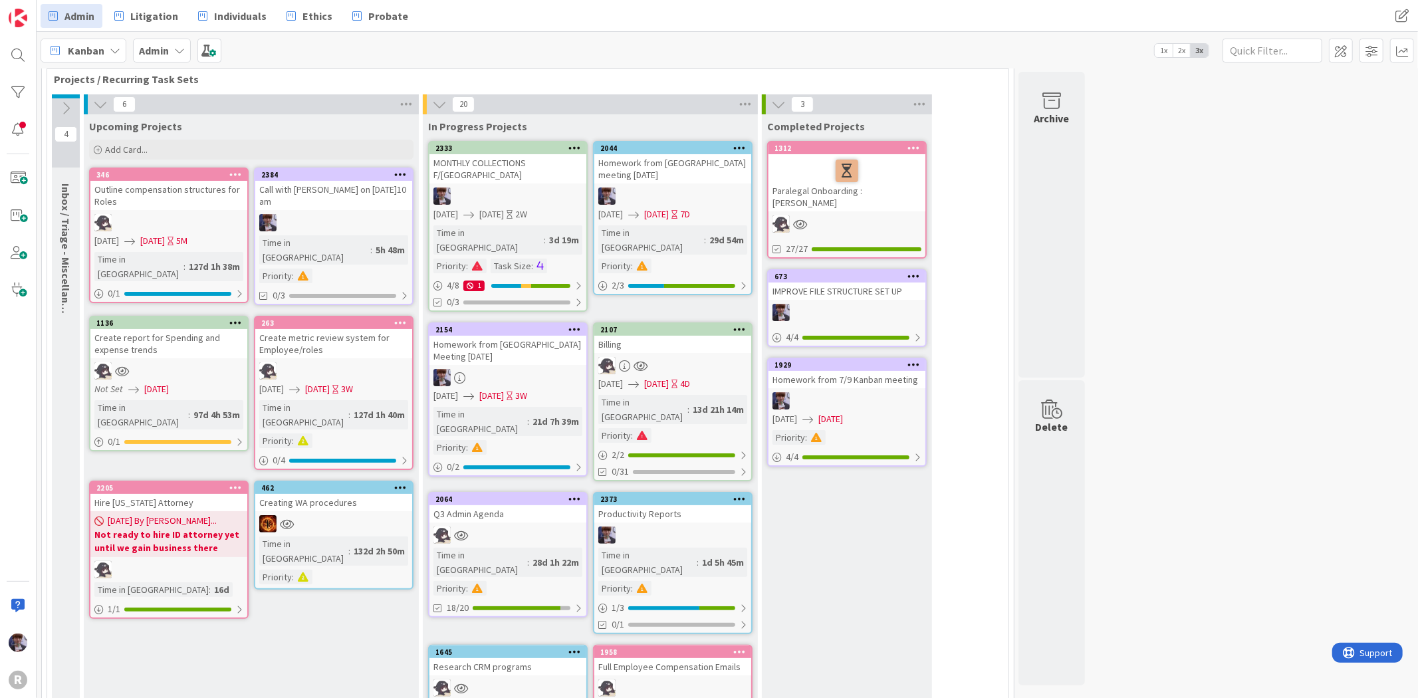
scroll to position [0, 0]
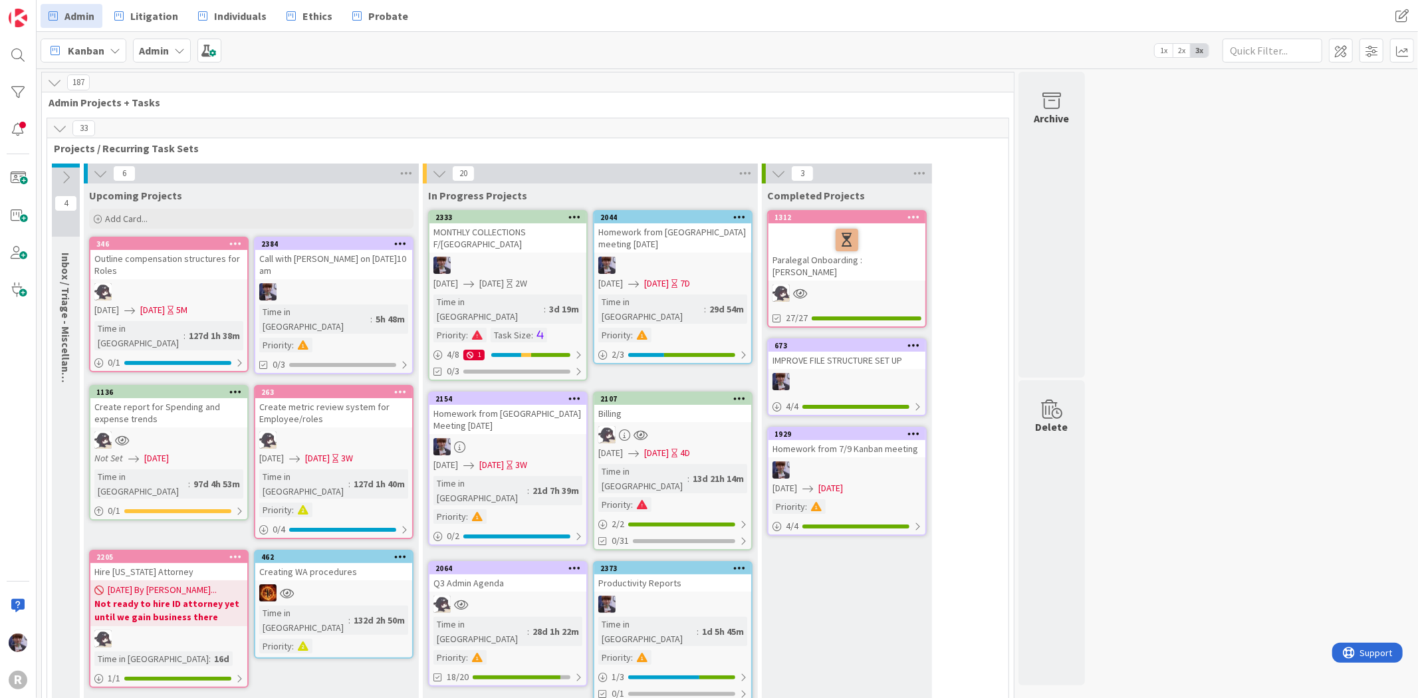
click at [57, 130] on icon at bounding box center [60, 128] width 15 height 15
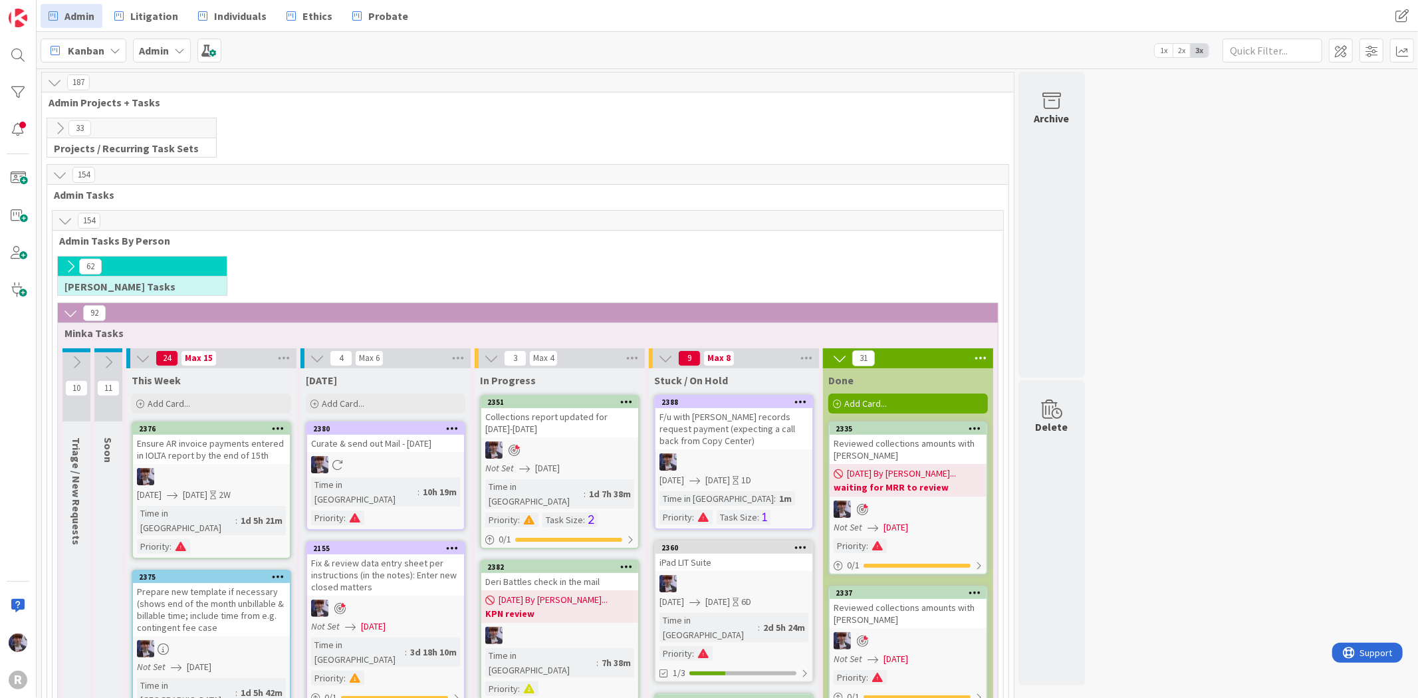
click at [63, 269] on icon at bounding box center [70, 266] width 15 height 15
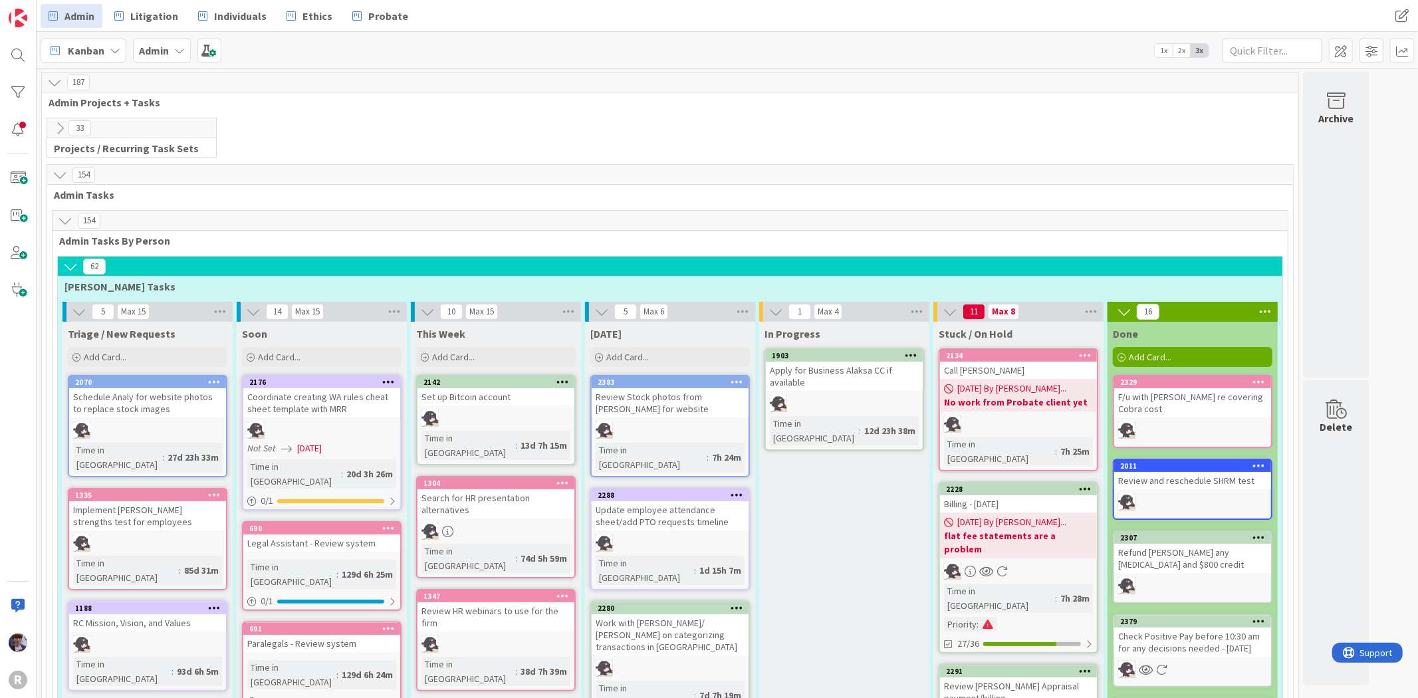
click at [67, 267] on icon at bounding box center [70, 266] width 15 height 15
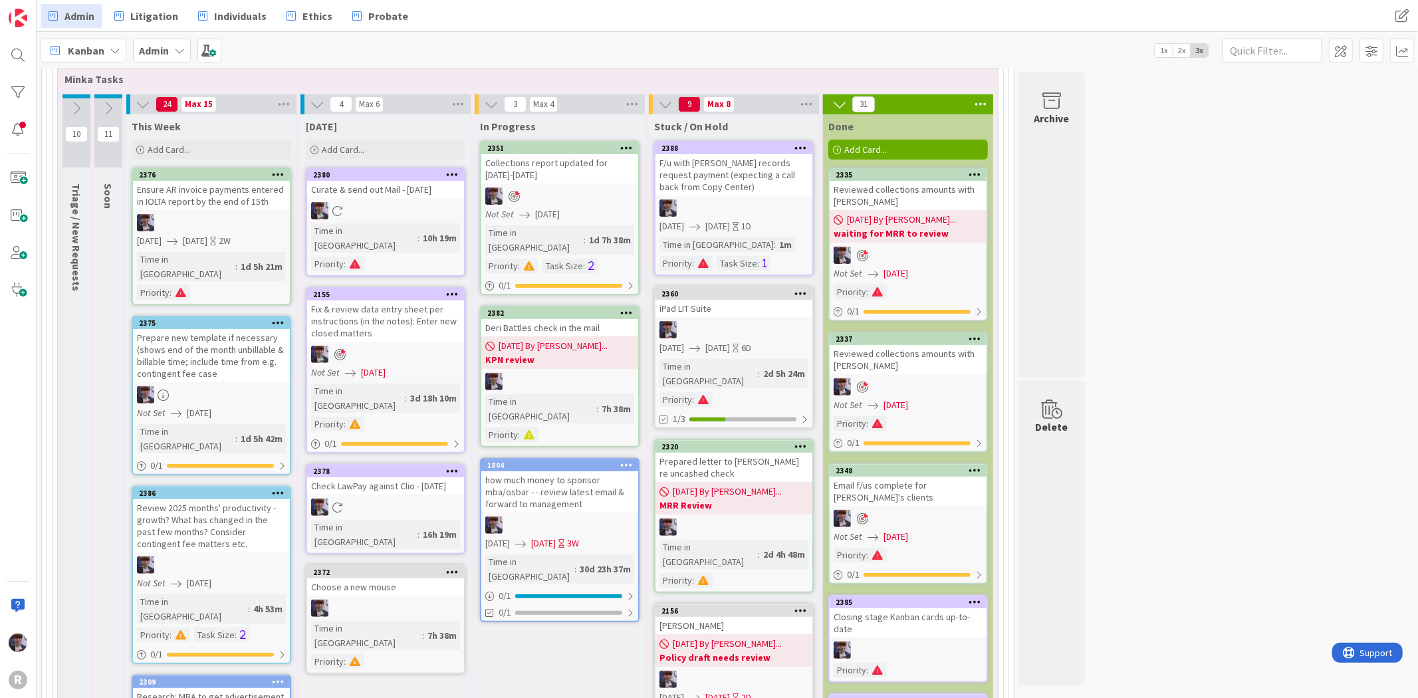
scroll to position [221, 0]
